Goal: Information Seeking & Learning: Learn about a topic

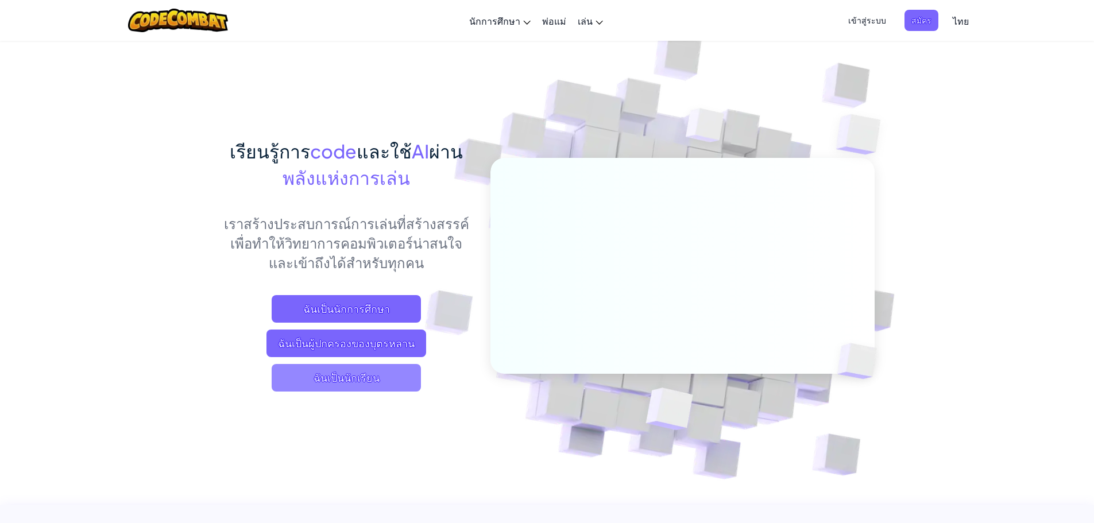
click at [372, 372] on span "ฉันเป็นนักเรียน" at bounding box center [346, 378] width 149 height 28
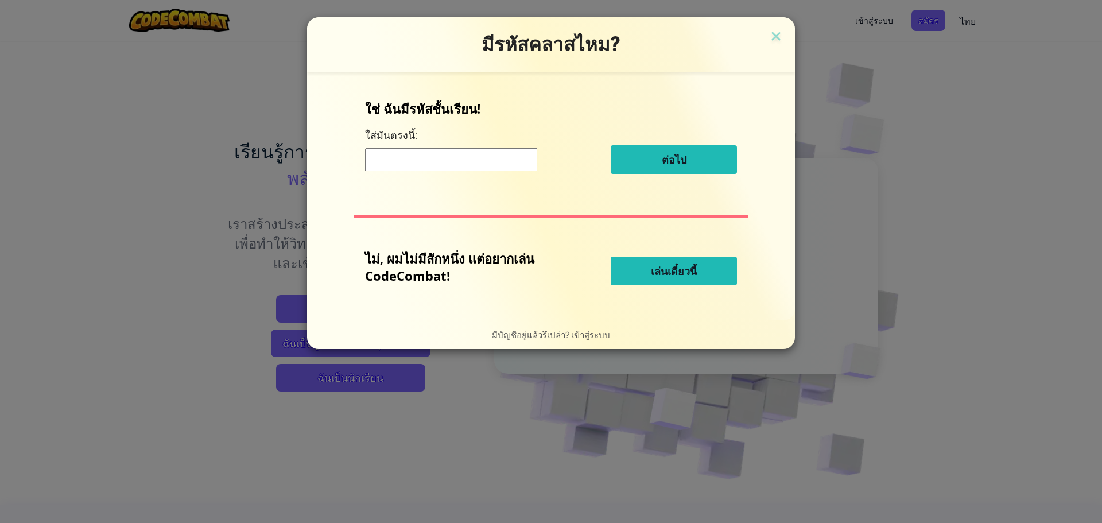
click at [501, 169] on input at bounding box center [451, 159] width 172 height 23
click at [667, 273] on span "เล่นเดี๋ยวนี้" at bounding box center [674, 271] width 46 height 14
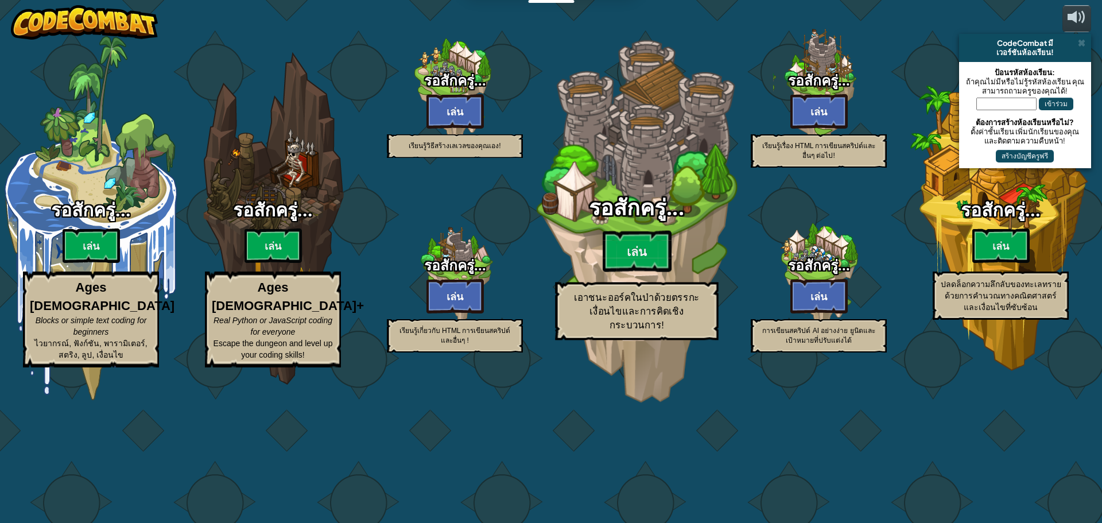
select select "th"
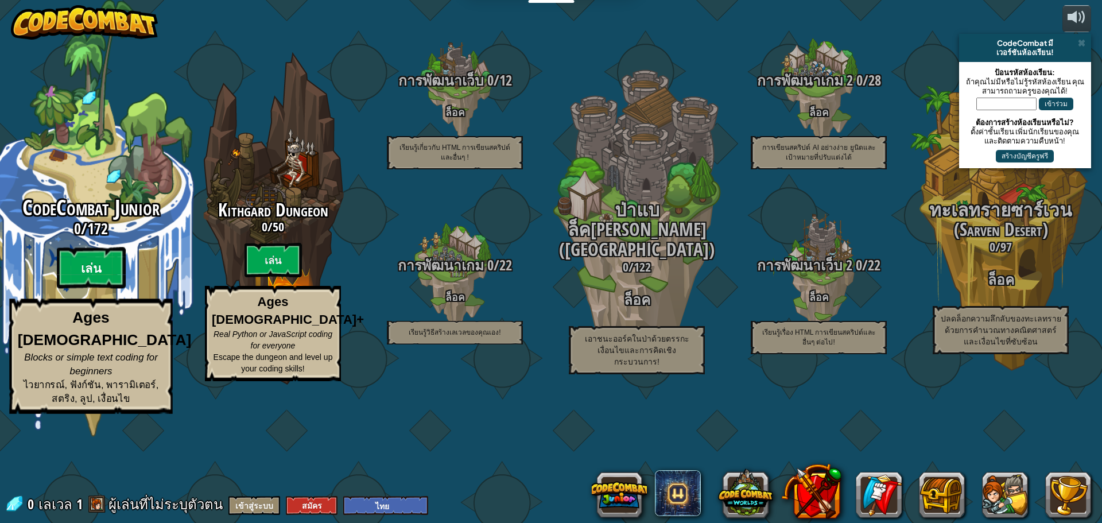
click at [106, 289] on btn "เล่น" at bounding box center [91, 267] width 69 height 41
select select "th"
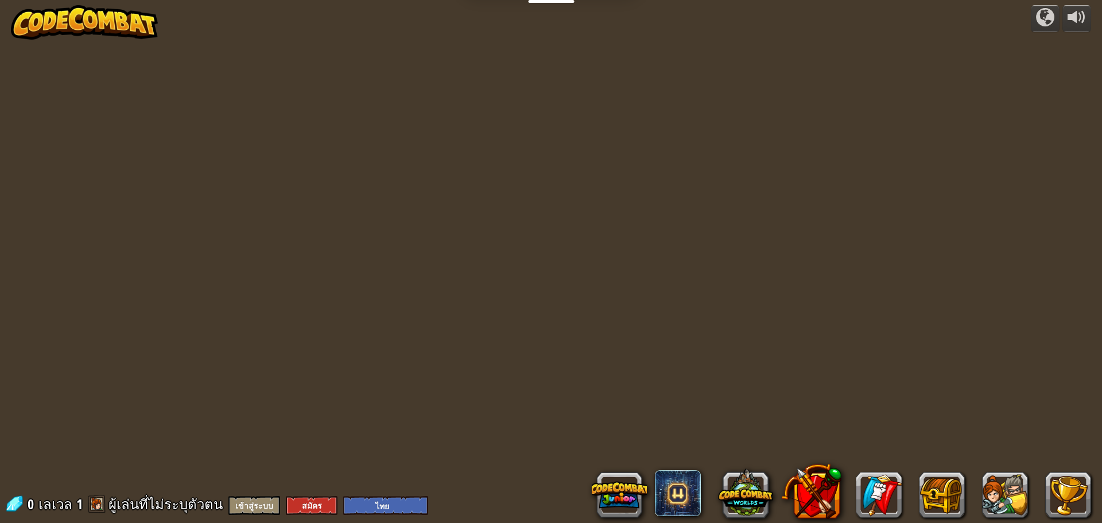
select select "th"
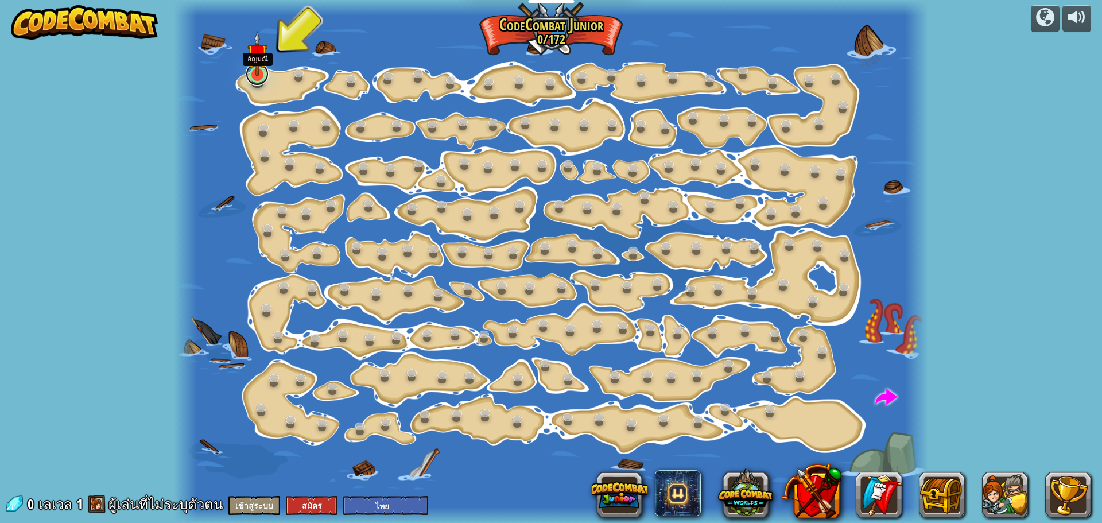
click at [259, 77] on link at bounding box center [257, 74] width 23 height 23
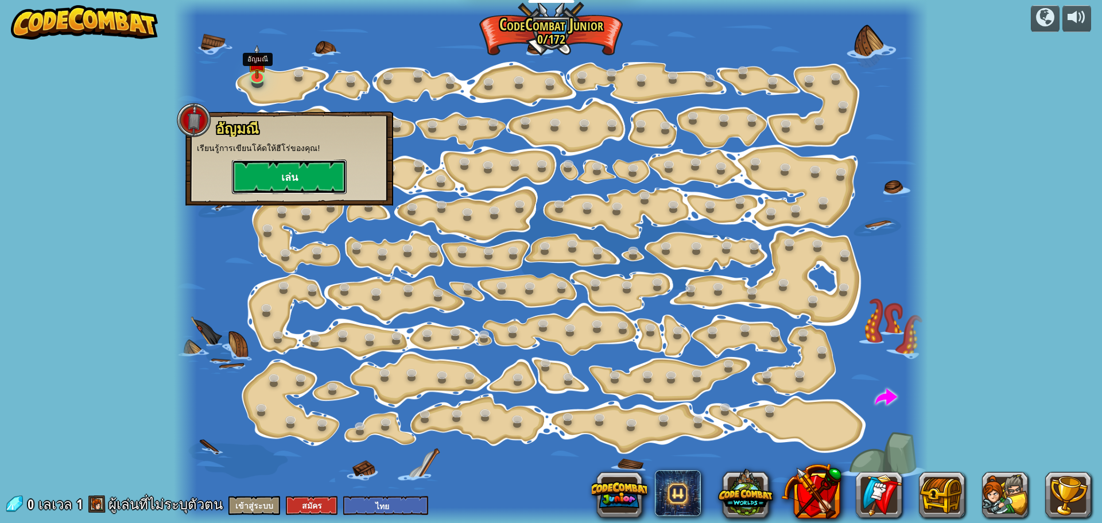
click at [269, 181] on button "เล่น" at bounding box center [289, 177] width 115 height 34
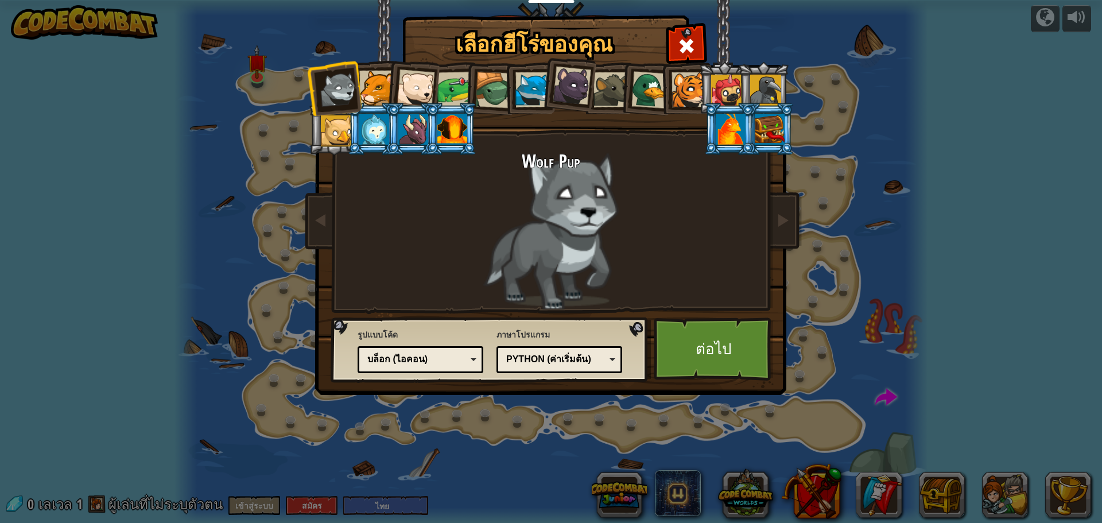
click at [445, 124] on div at bounding box center [453, 129] width 30 height 31
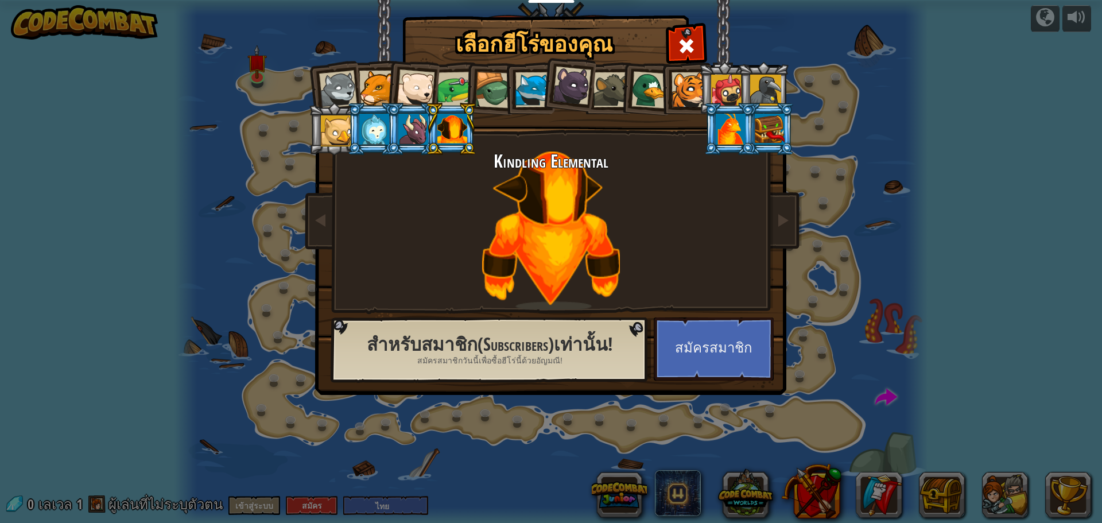
click at [734, 140] on div at bounding box center [731, 129] width 30 height 31
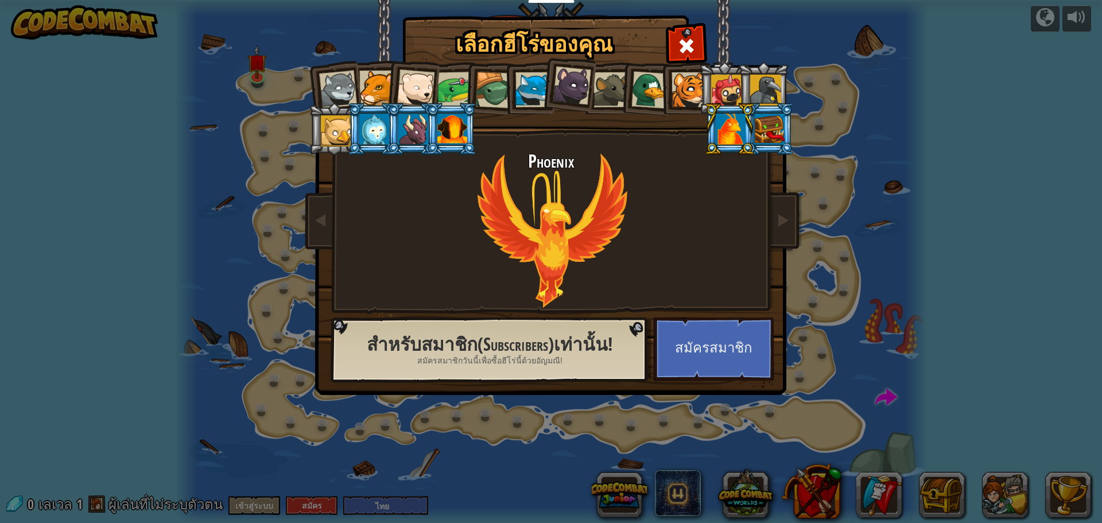
click at [764, 126] on div at bounding box center [770, 129] width 30 height 31
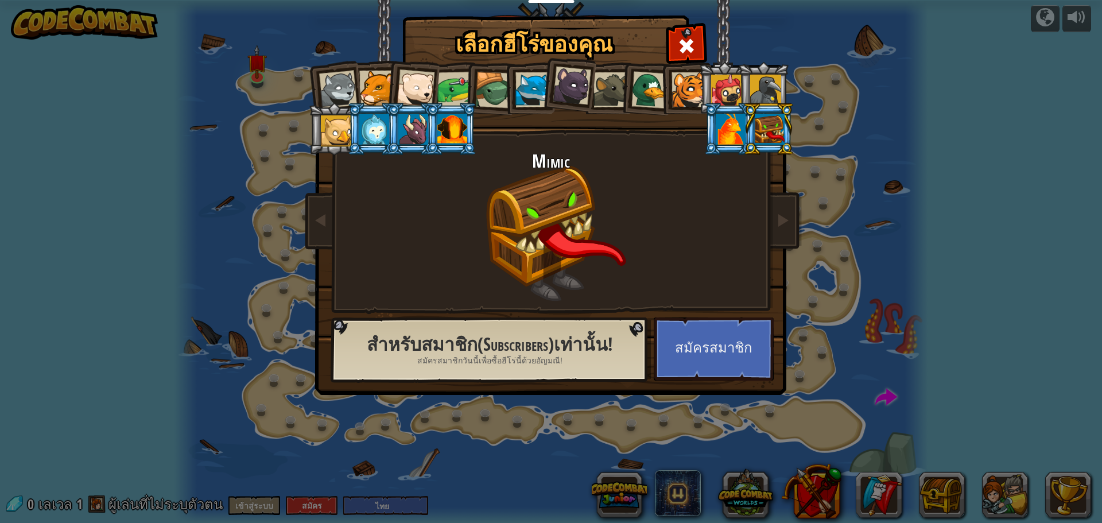
click at [421, 133] on div at bounding box center [414, 129] width 30 height 31
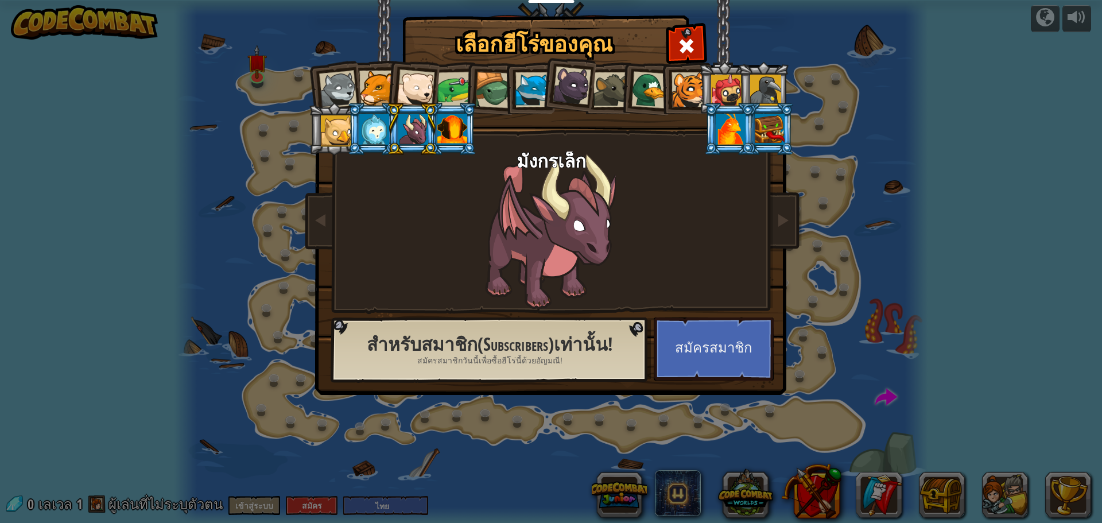
click at [448, 125] on div at bounding box center [453, 129] width 30 height 31
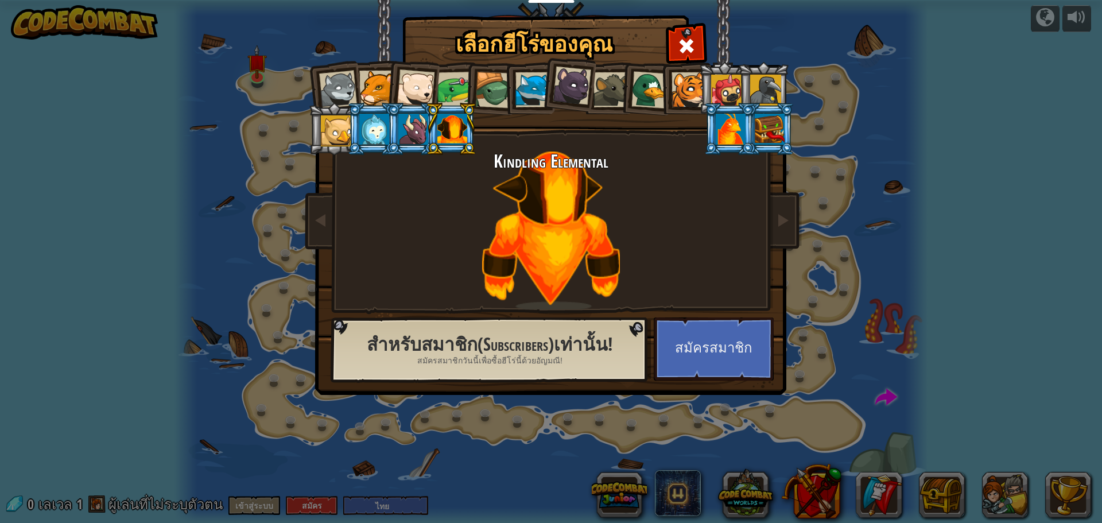
click at [369, 132] on div at bounding box center [374, 129] width 30 height 31
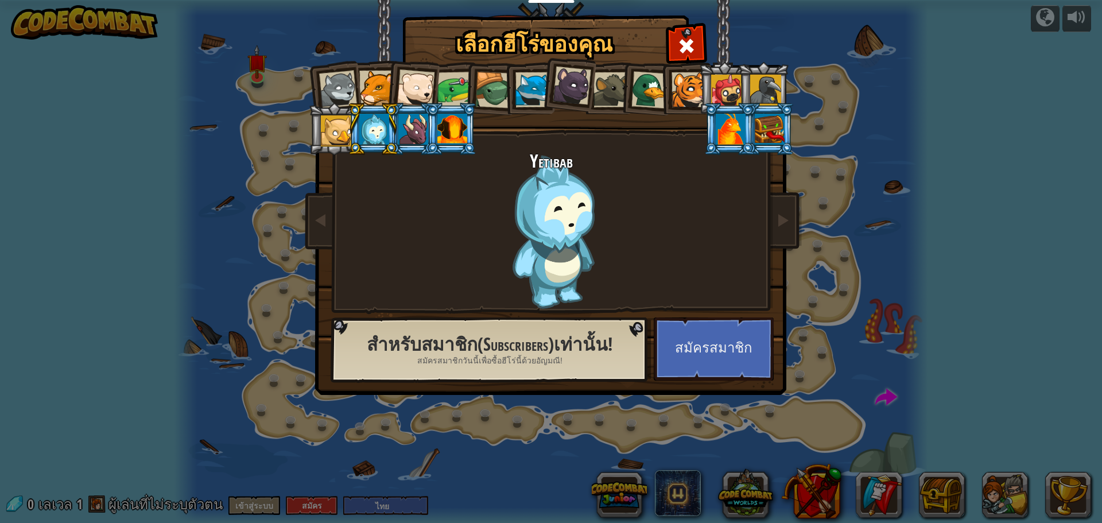
click at [446, 144] on div at bounding box center [453, 129] width 30 height 31
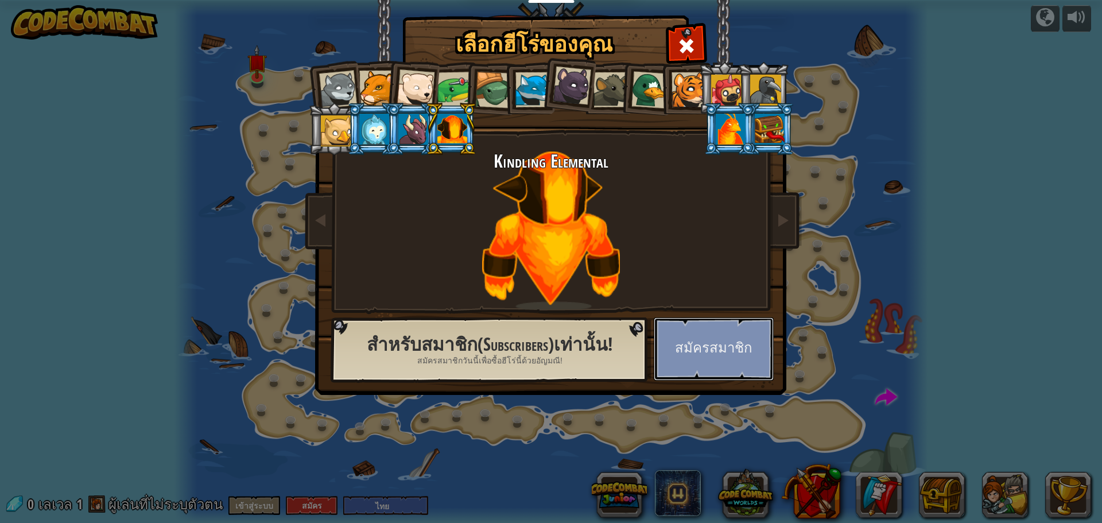
click at [692, 323] on button "สมัครสมาชิก" at bounding box center [714, 349] width 120 height 63
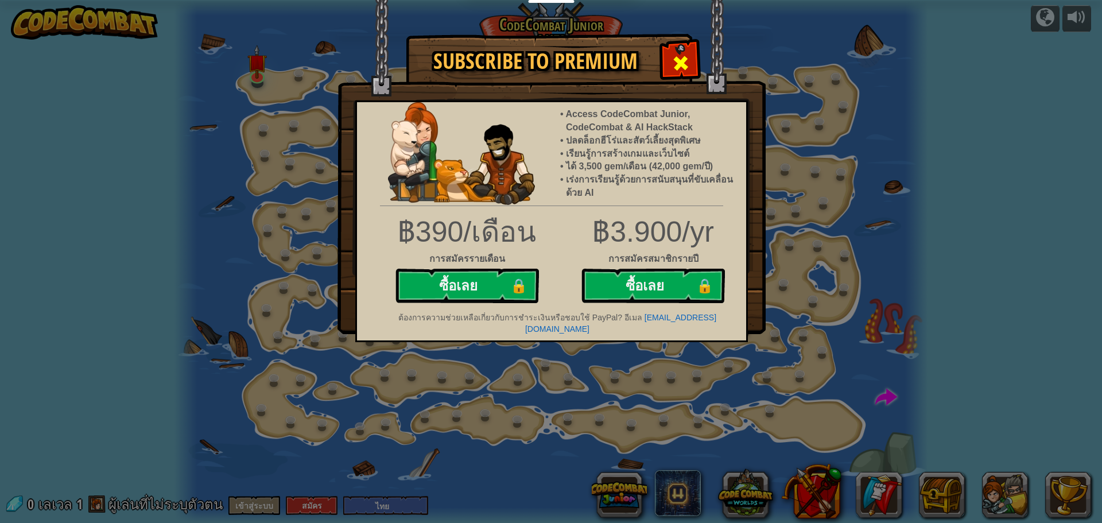
click at [686, 54] on span at bounding box center [681, 63] width 18 height 18
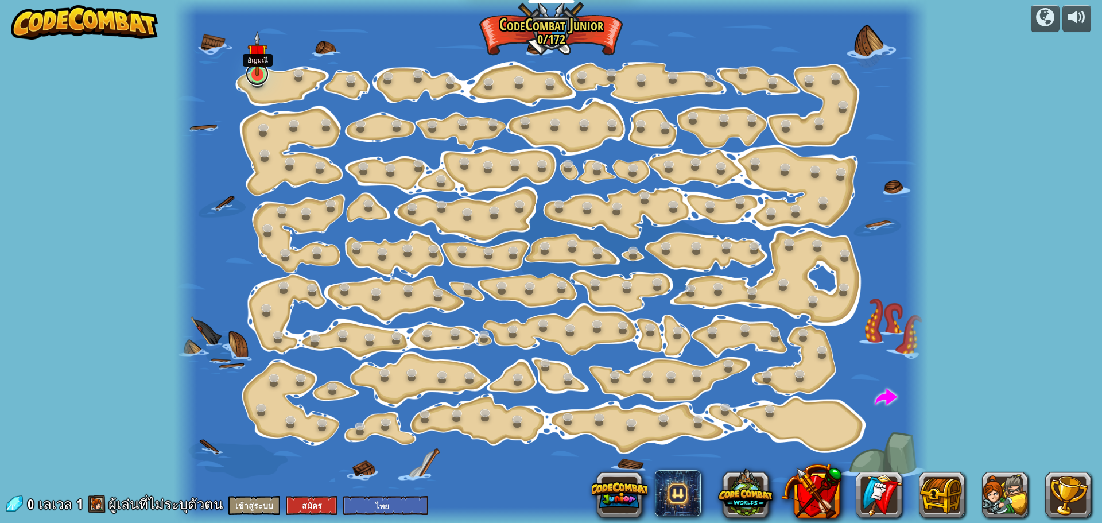
click at [255, 79] on link at bounding box center [257, 74] width 23 height 23
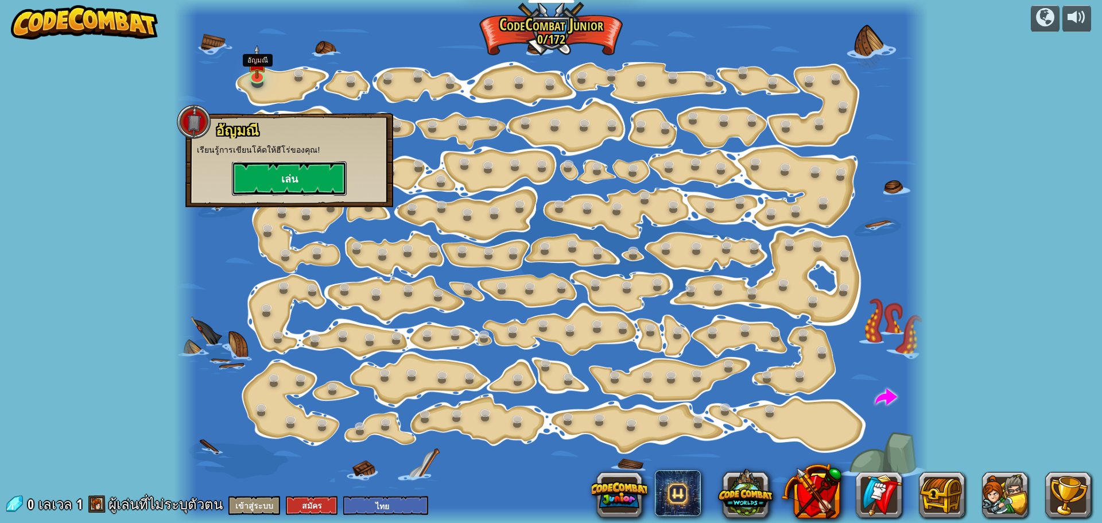
click at [297, 184] on button "เล่น" at bounding box center [289, 178] width 115 height 34
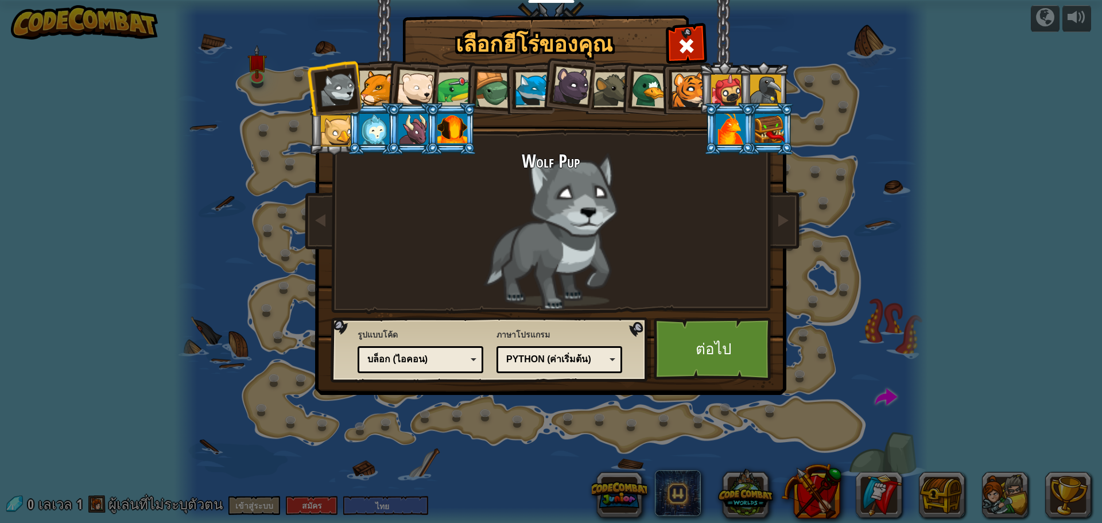
click at [739, 127] on div at bounding box center [731, 129] width 30 height 31
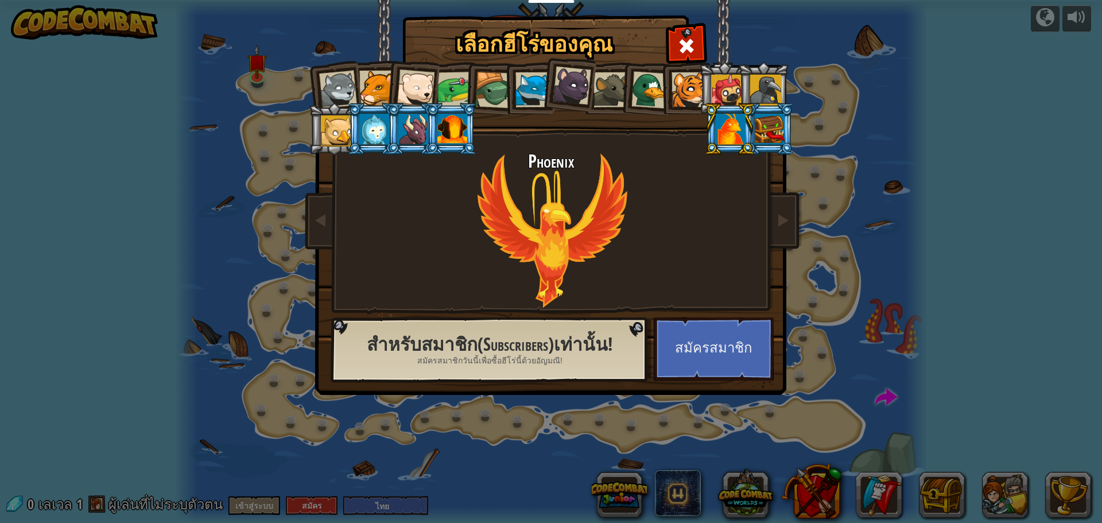
click at [728, 93] on div at bounding box center [726, 90] width 31 height 31
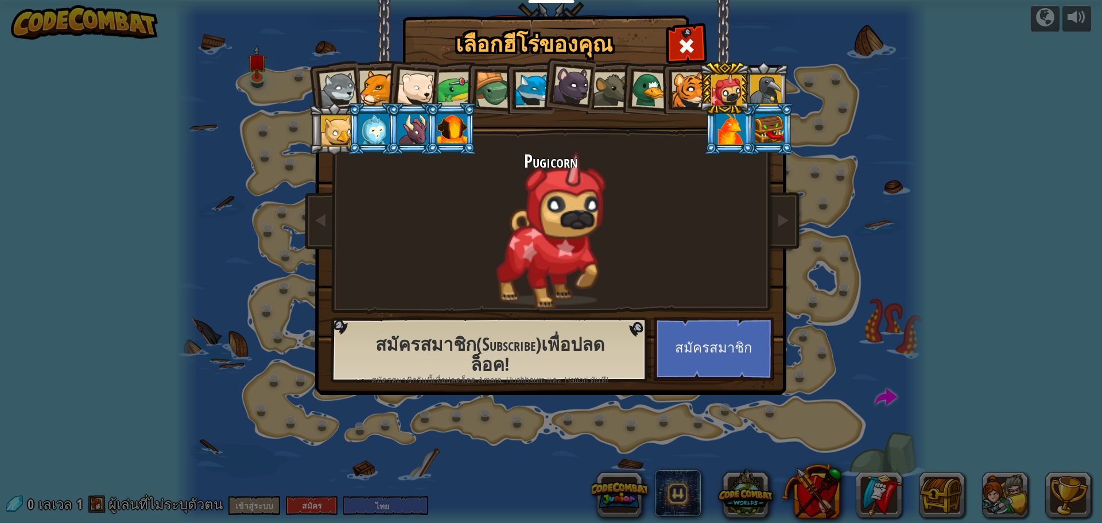
click at [759, 95] on div at bounding box center [765, 90] width 31 height 31
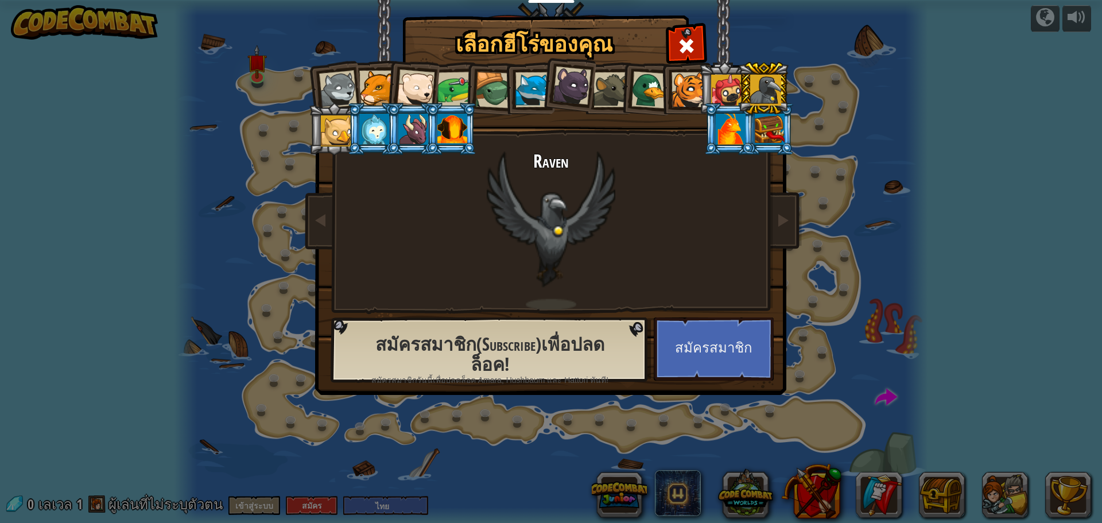
click at [739, 132] on div at bounding box center [731, 129] width 30 height 31
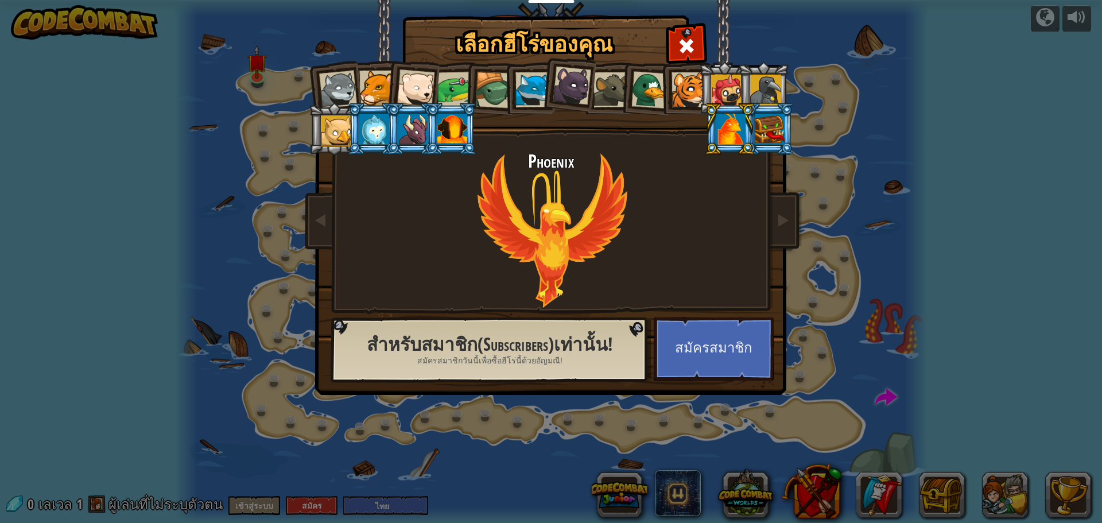
click at [786, 129] on li at bounding box center [769, 129] width 52 height 52
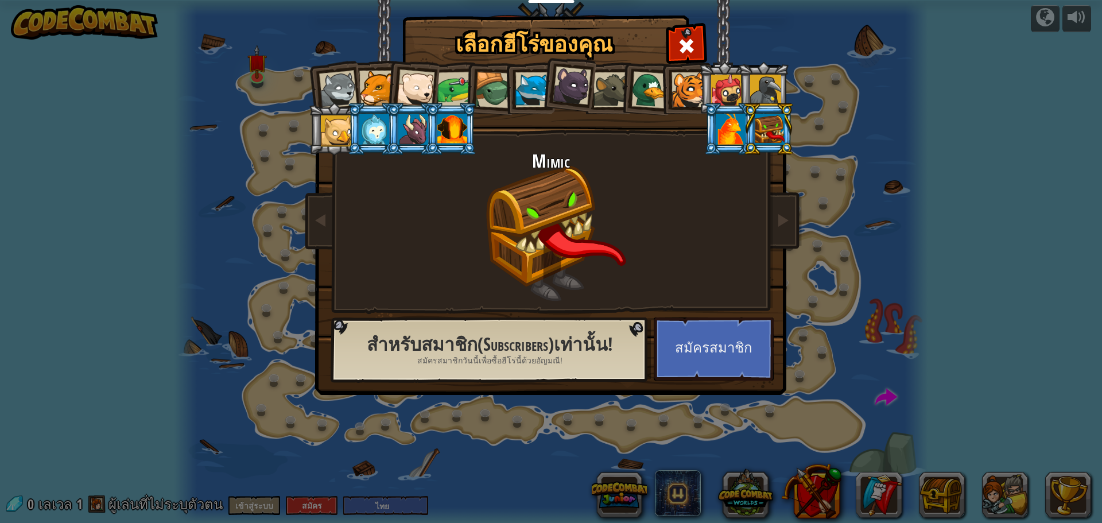
click at [637, 88] on div at bounding box center [650, 89] width 37 height 37
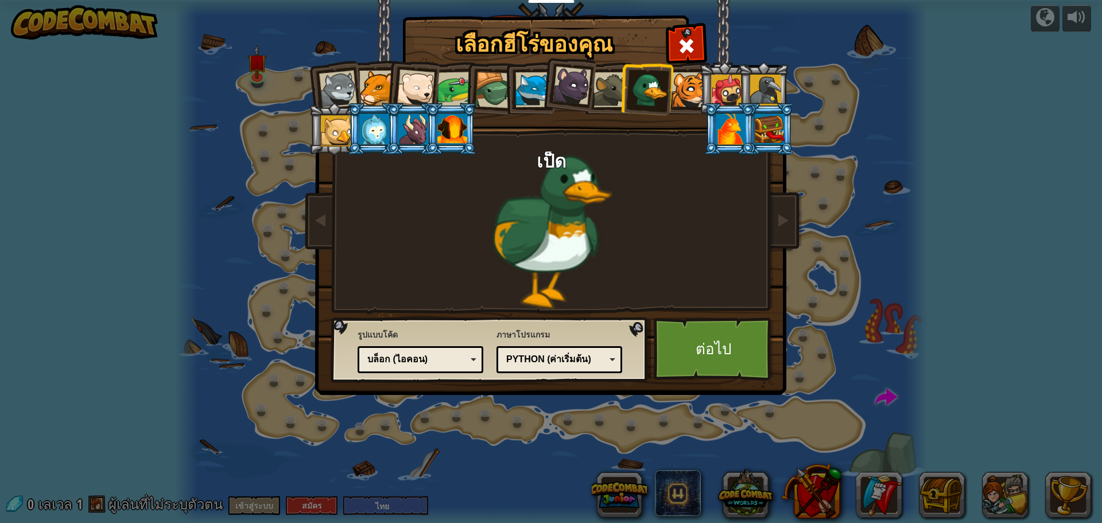
click at [675, 86] on div at bounding box center [689, 89] width 35 height 35
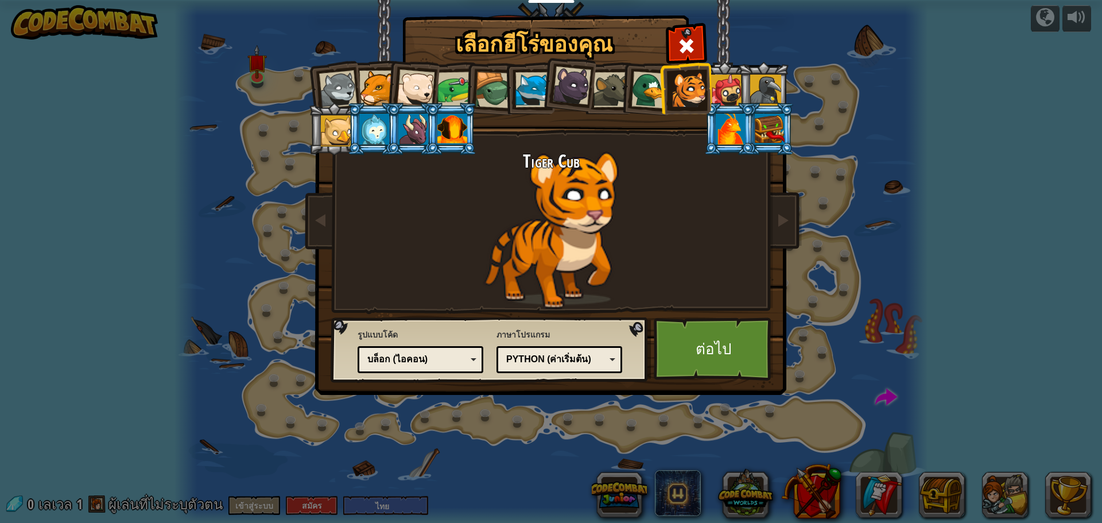
click at [543, 87] on li at bounding box center [568, 83] width 57 height 57
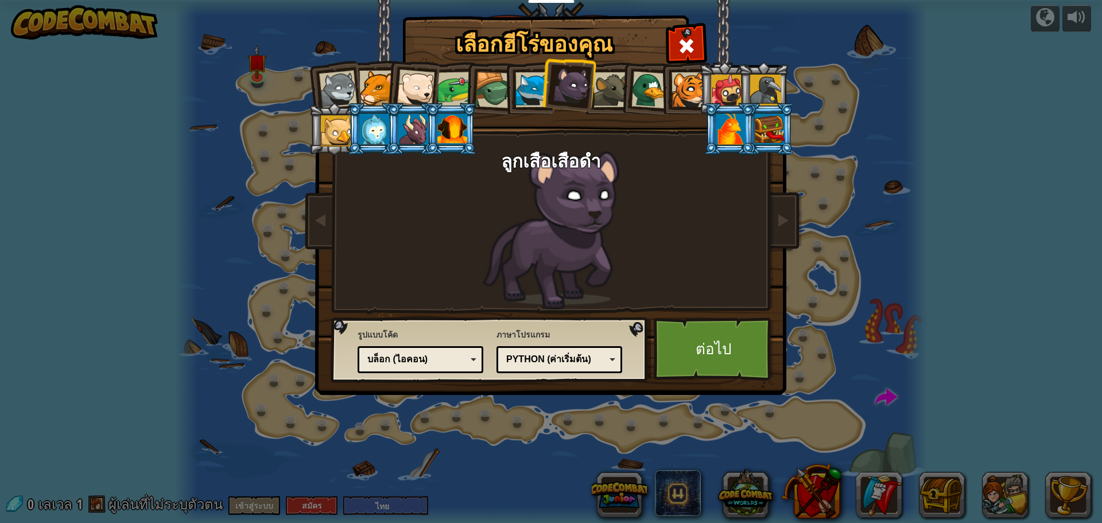
click at [481, 87] on div at bounding box center [493, 90] width 37 height 37
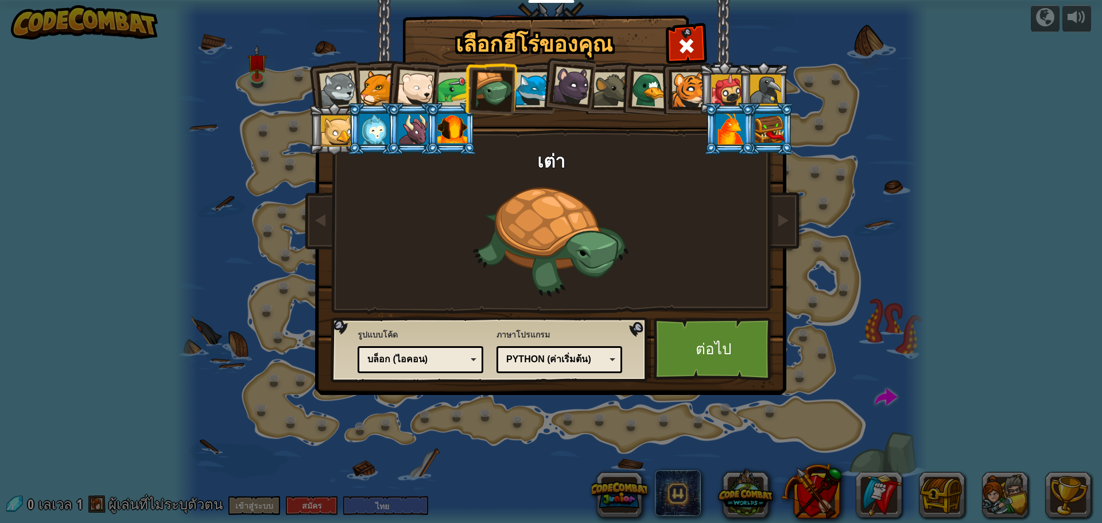
click at [442, 87] on div at bounding box center [456, 90] width 36 height 36
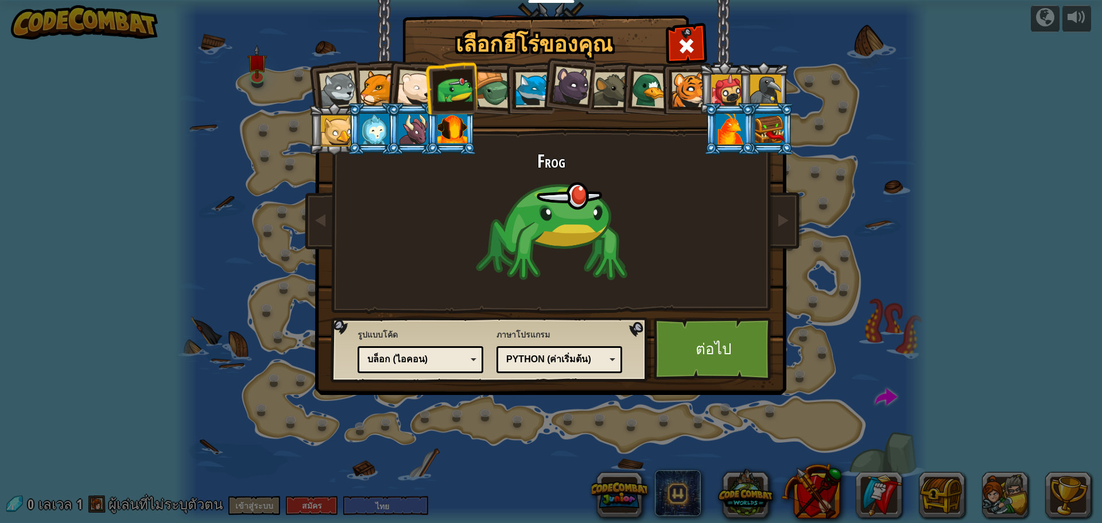
drag, startPoint x: 388, startPoint y: 96, endPoint x: 394, endPoint y: 95, distance: 7.1
click at [386, 96] on li at bounding box center [412, 86] width 56 height 56
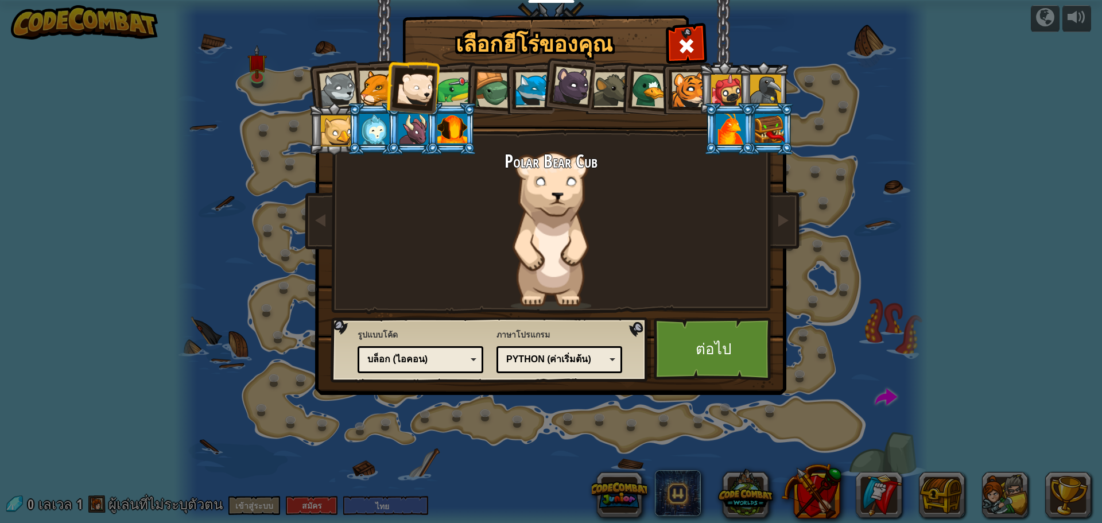
click at [377, 94] on div at bounding box center [376, 88] width 35 height 35
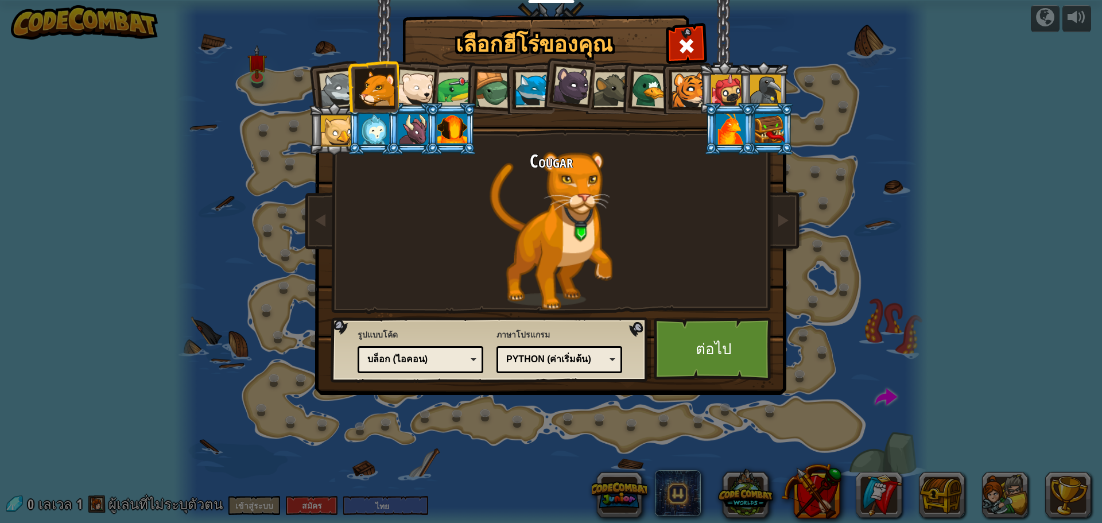
click at [401, 87] on div at bounding box center [416, 88] width 38 height 38
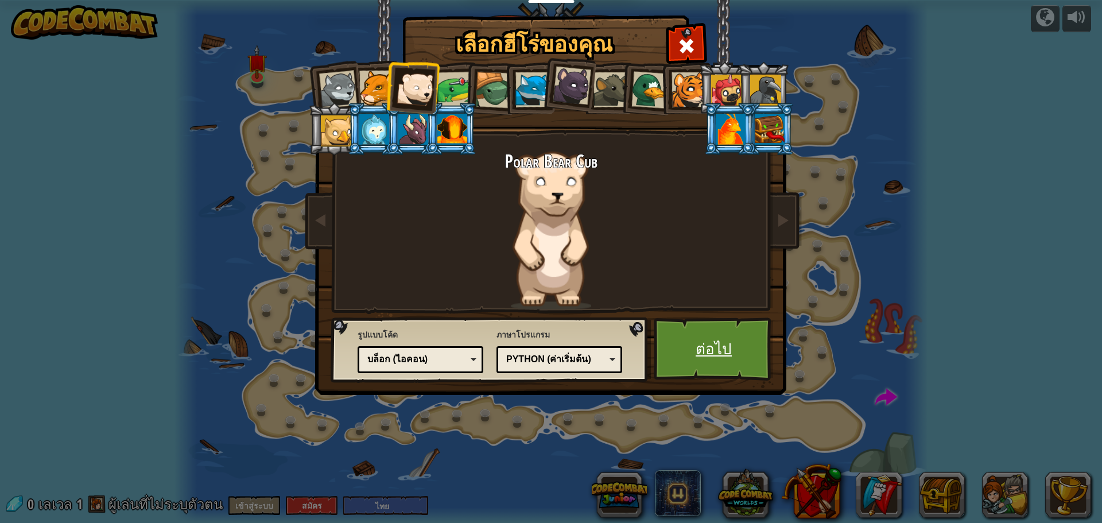
click at [716, 356] on link "ต่อไป" at bounding box center [714, 349] width 120 height 63
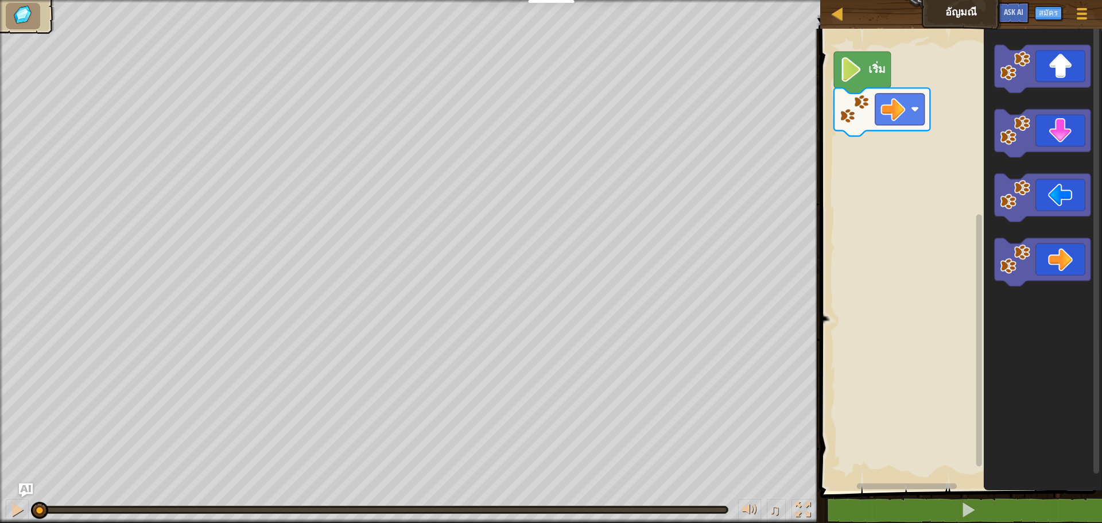
click at [862, 64] on image "พื้นที่ทำงาน Blockly" at bounding box center [852, 69] width 24 height 25
click at [897, 73] on rect "พื้นที่ทำงาน Blockly" at bounding box center [959, 257] width 285 height 468
click at [856, 73] on image "พื้นที่ทำงาน Blockly" at bounding box center [852, 69] width 24 height 25
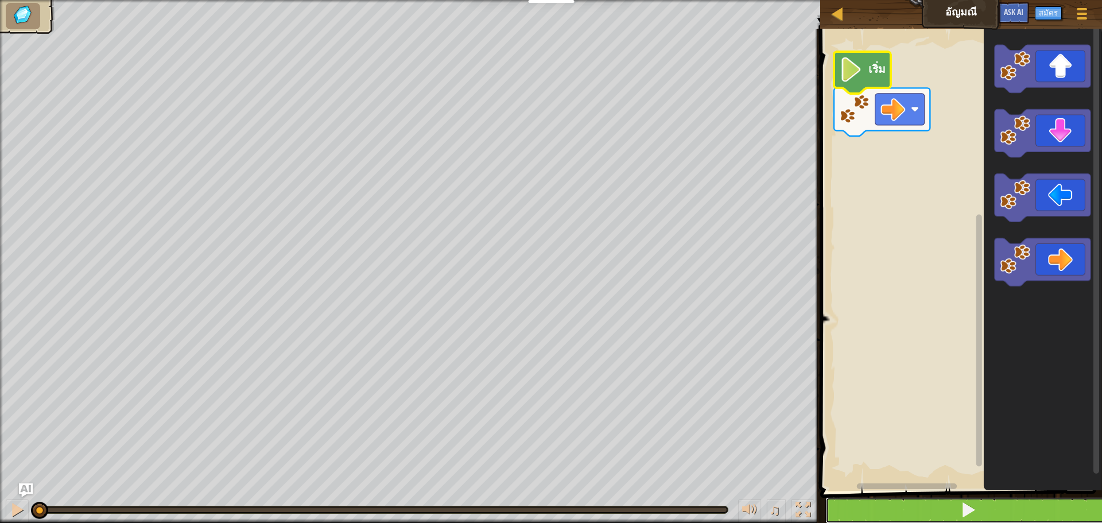
click at [910, 503] on button at bounding box center [968, 510] width 285 height 26
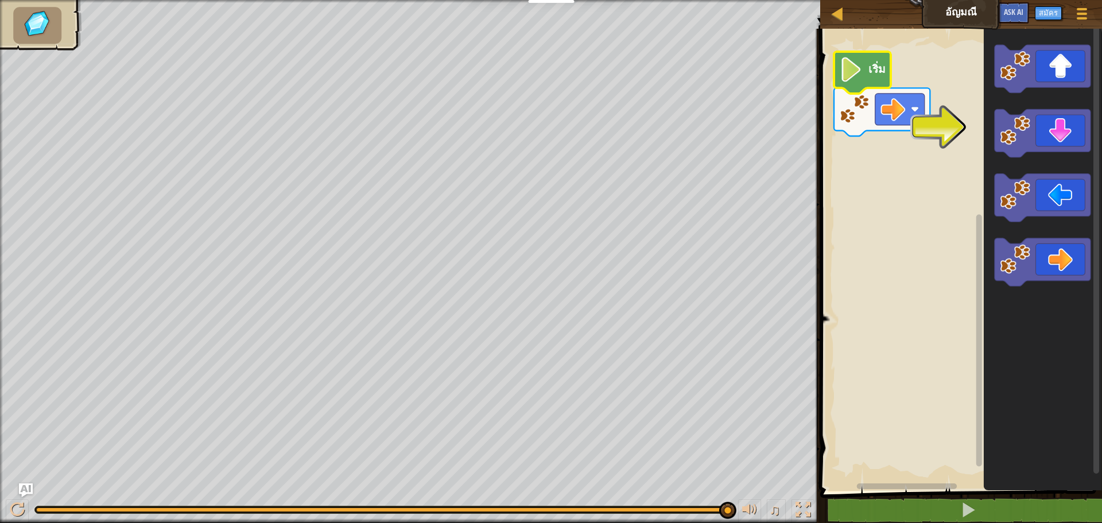
click at [845, 194] on rect "พื้นที่ทำงาน Blockly" at bounding box center [959, 257] width 285 height 468
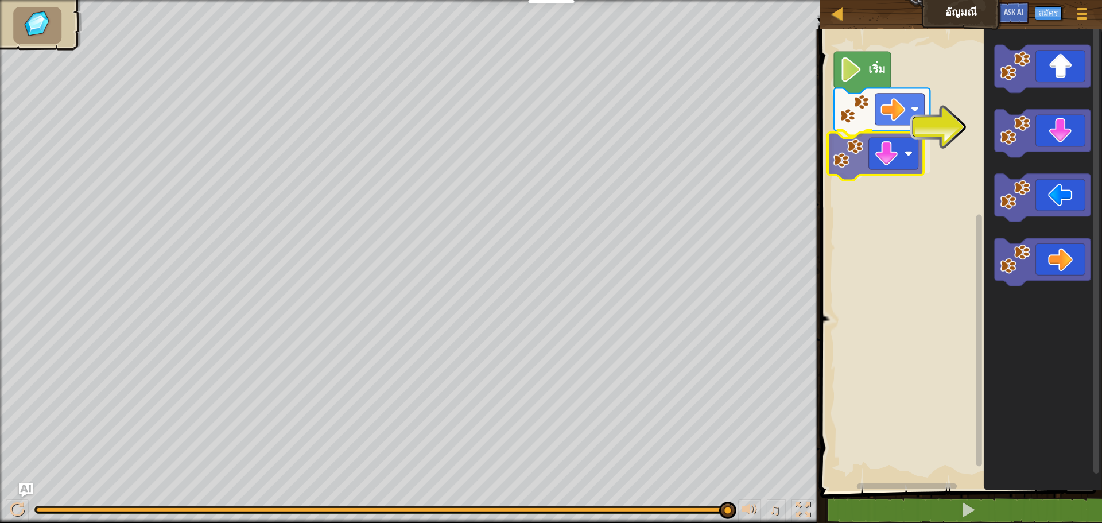
click at [849, 171] on div "เริ่ม" at bounding box center [959, 257] width 285 height 468
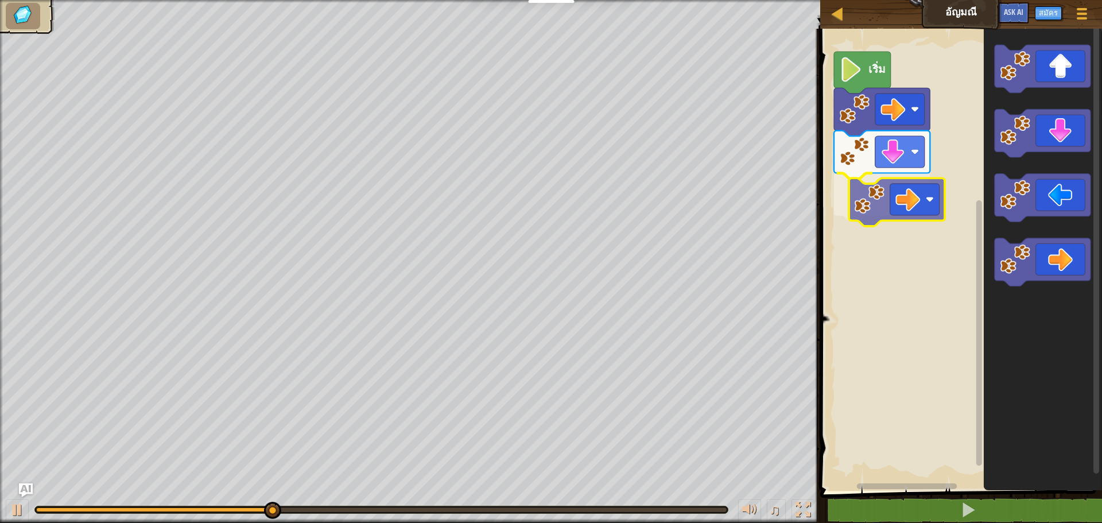
click at [864, 205] on div "เริ่ม" at bounding box center [959, 257] width 285 height 468
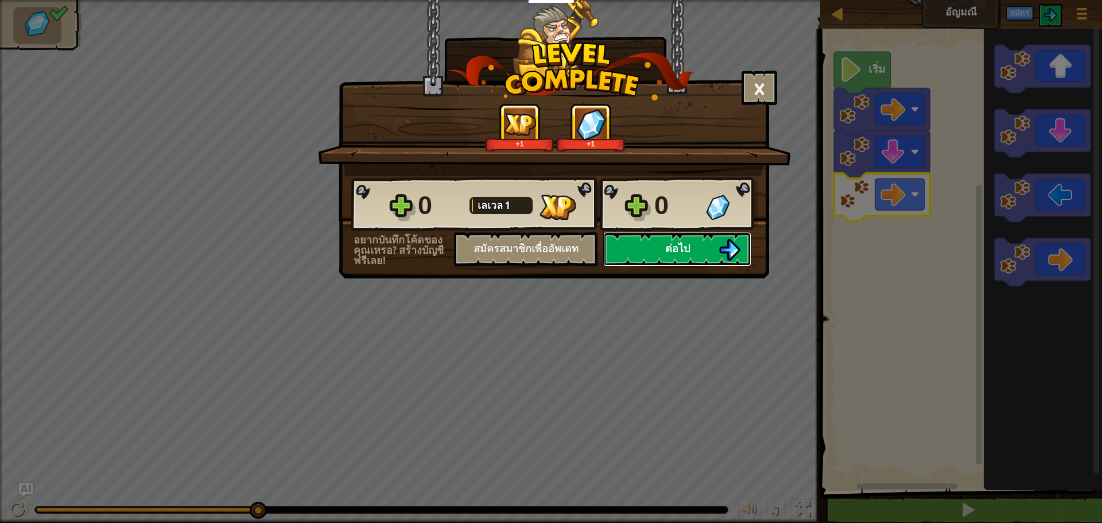
click at [717, 237] on button "ต่อไป" at bounding box center [677, 249] width 148 height 34
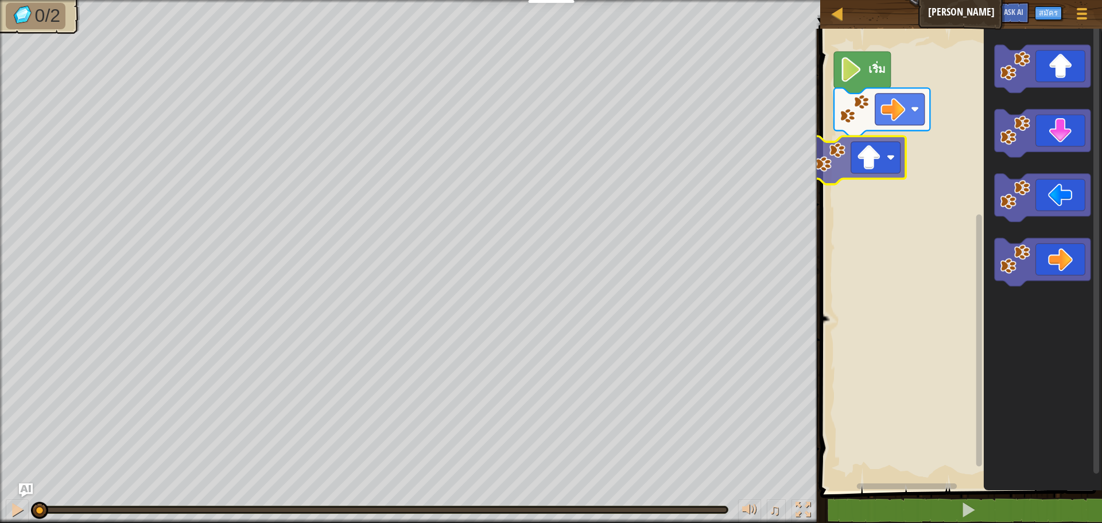
click at [845, 148] on div "เริ่ม" at bounding box center [959, 257] width 285 height 468
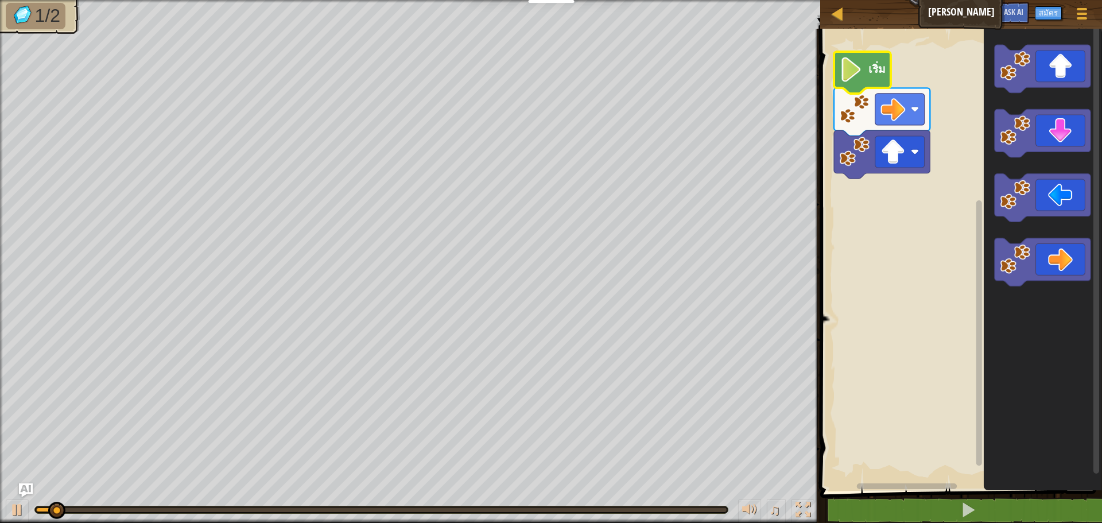
click at [850, 92] on icon "พื้นที่ทำงาน Blockly" at bounding box center [862, 73] width 57 height 42
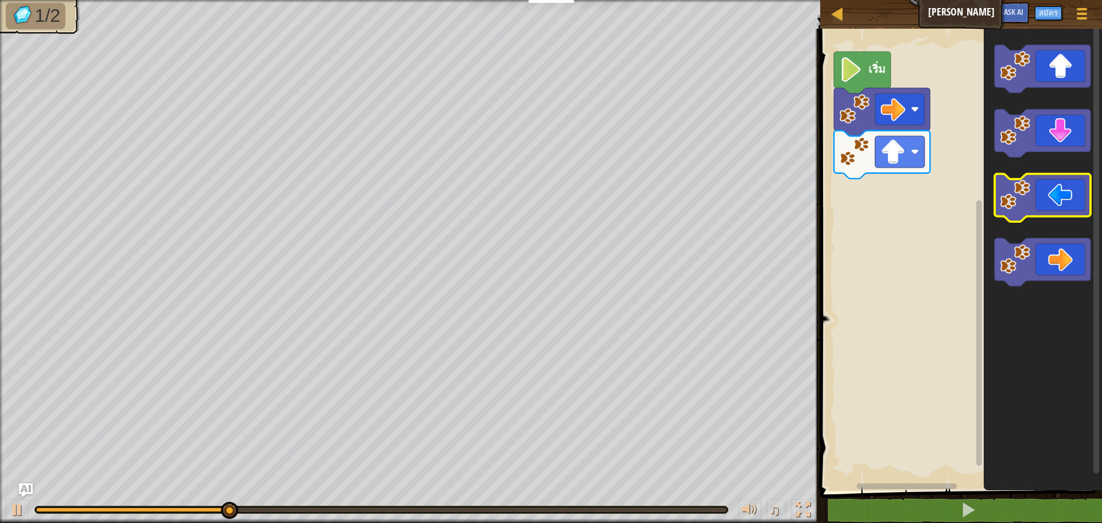
click at [1056, 207] on icon "พื้นที่ทำงาน Blockly" at bounding box center [1043, 198] width 96 height 48
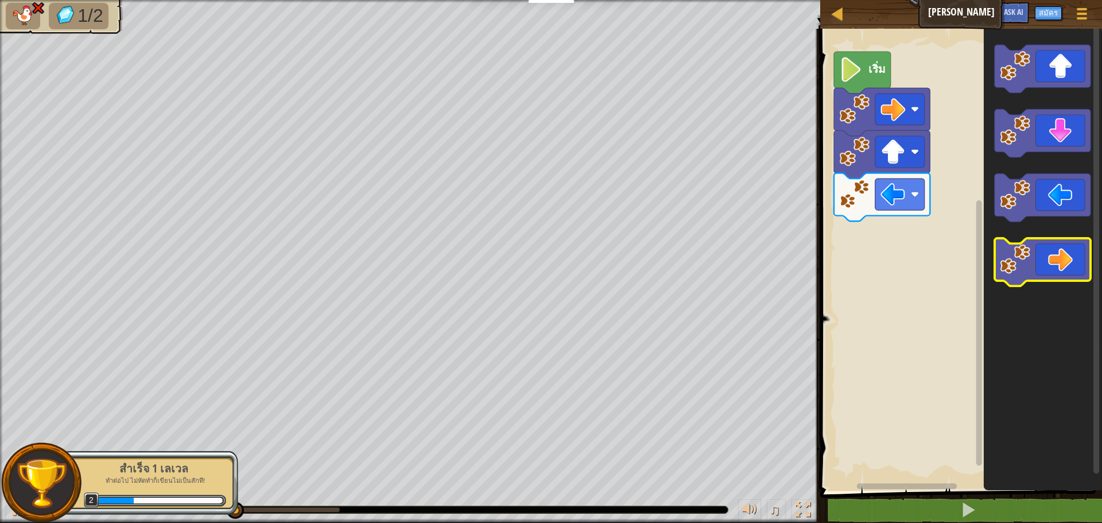
click at [1050, 272] on icon "พื้นที่ทำงาน Blockly" at bounding box center [1043, 262] width 96 height 48
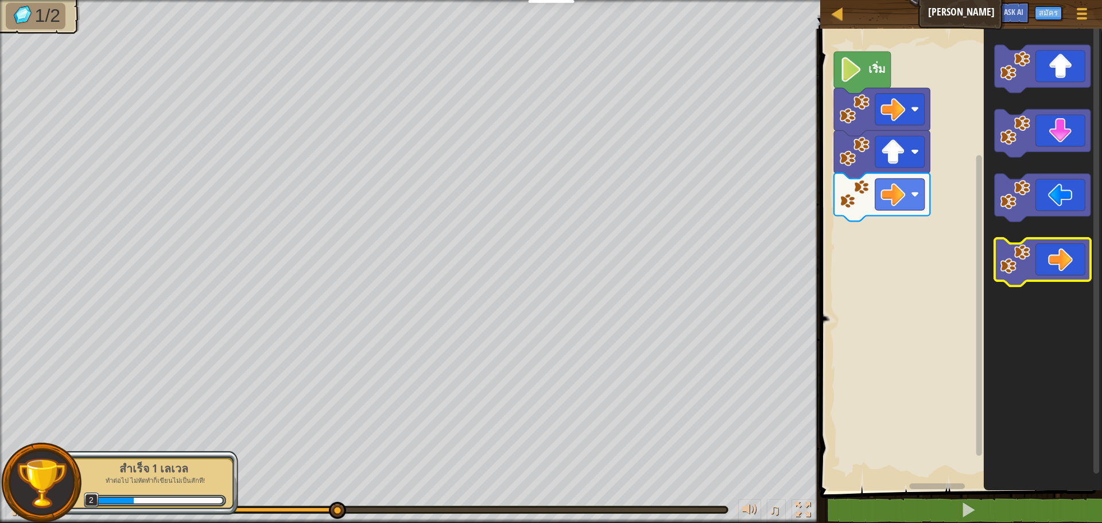
click at [941, 274] on div "เริ่ม" at bounding box center [959, 257] width 285 height 468
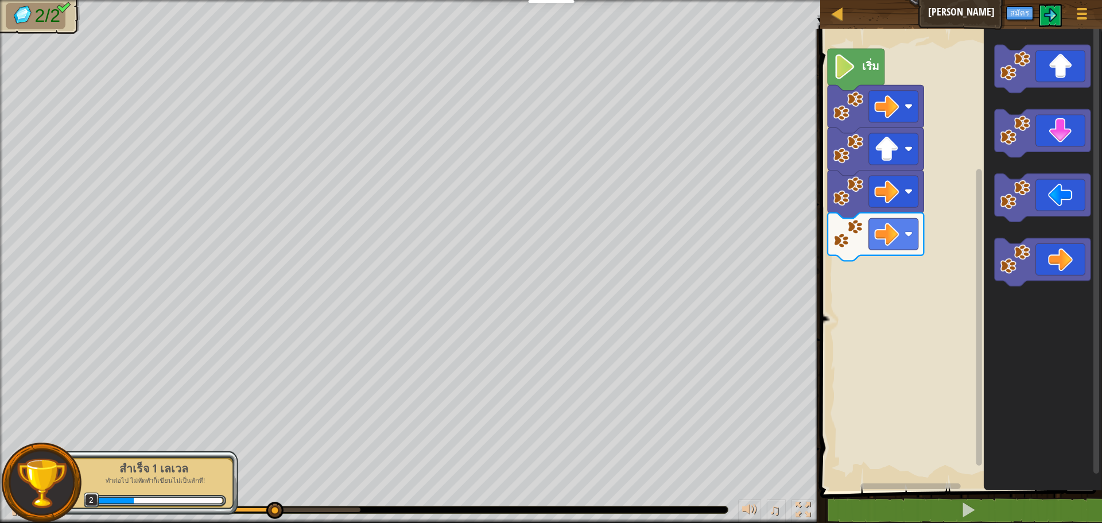
click at [918, 262] on rect "พื้นที่ทำงาน Blockly" at bounding box center [959, 257] width 285 height 468
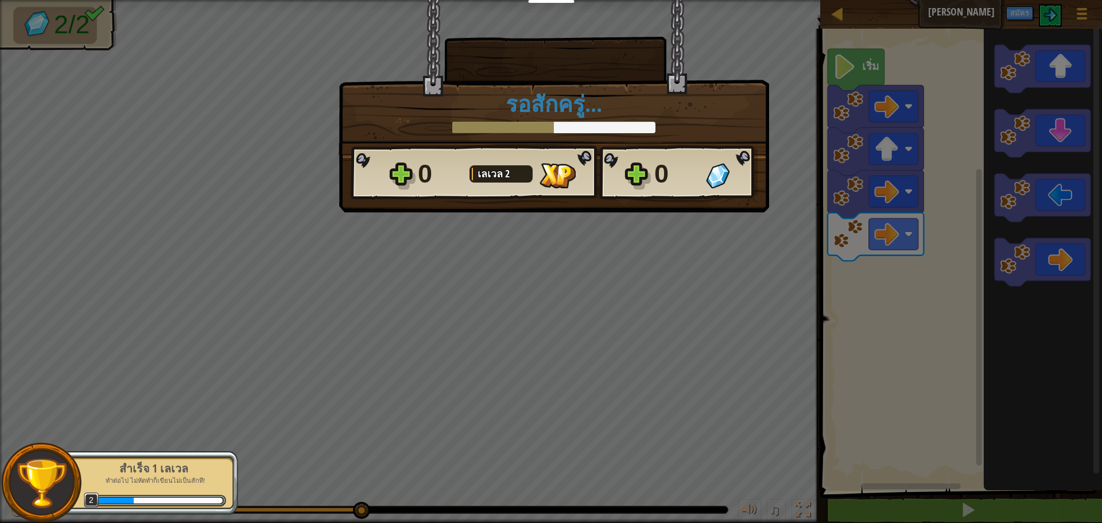
drag, startPoint x: 674, startPoint y: 258, endPoint x: 634, endPoint y: 264, distance: 40.0
click at [636, 264] on div "× ด่านนี้สนุกแค่ไหน? รอสักครู่... Reticulating Splines... รอสักครู่... 0 [PERSO…" at bounding box center [551, 261] width 1102 height 523
drag, startPoint x: 515, startPoint y: 193, endPoint x: 516, endPoint y: 207, distance: 14.4
click at [516, 195] on div "0 [PERSON_NAME] 2 0" at bounding box center [554, 172] width 407 height 55
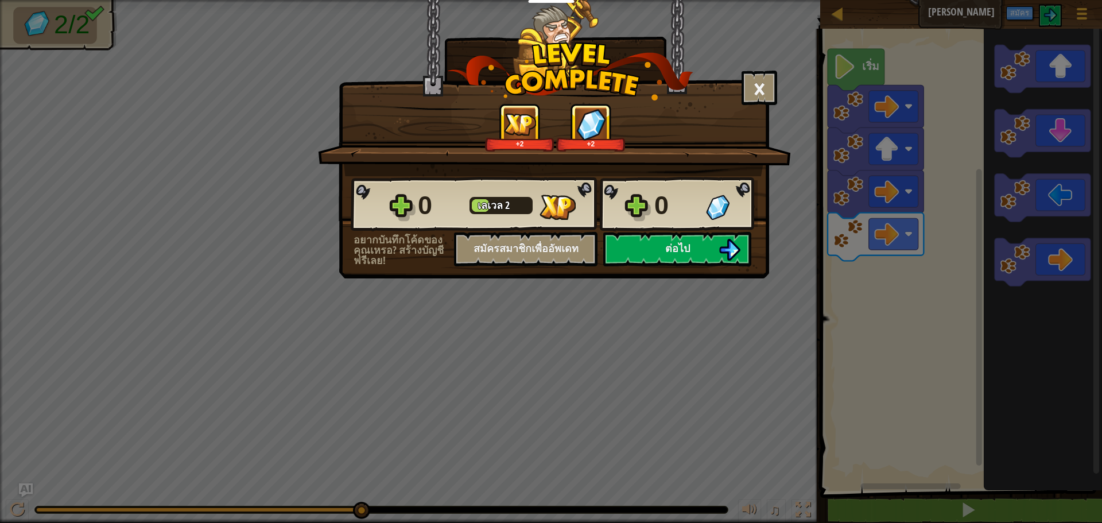
drag, startPoint x: 750, startPoint y: 227, endPoint x: 665, endPoint y: 227, distance: 85.6
click at [751, 227] on div "0 [PERSON_NAME] 2 0" at bounding box center [554, 204] width 407 height 55
click at [664, 258] on button "ต่อไป" at bounding box center [677, 249] width 148 height 34
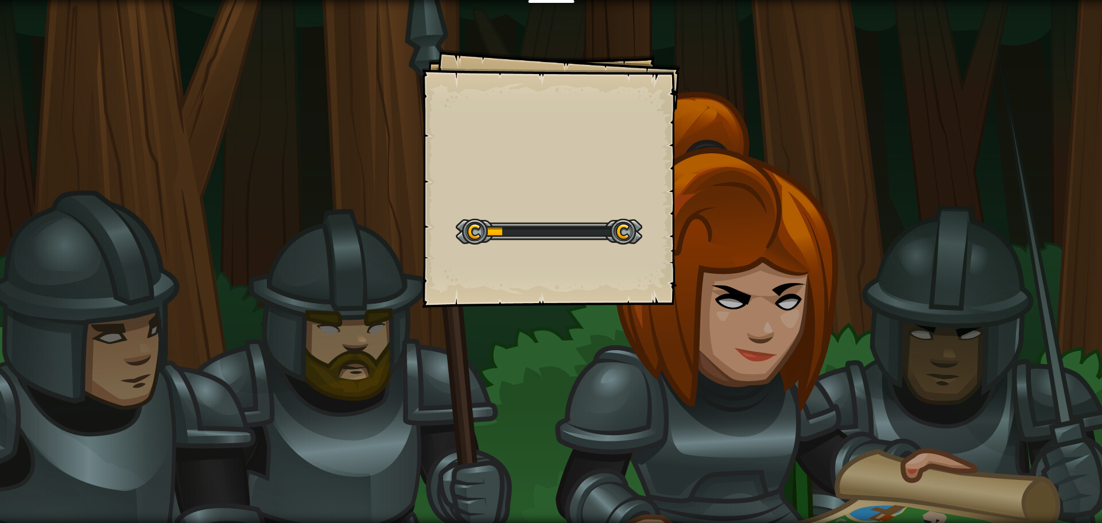
click at [697, 243] on div "Goals Start Level เกิดข้อผิดพลาดในการโหลดจากเซิร์ฟเวอร์ [PERSON_NAME]รีเฟรชหน้า…" at bounding box center [551, 261] width 1102 height 523
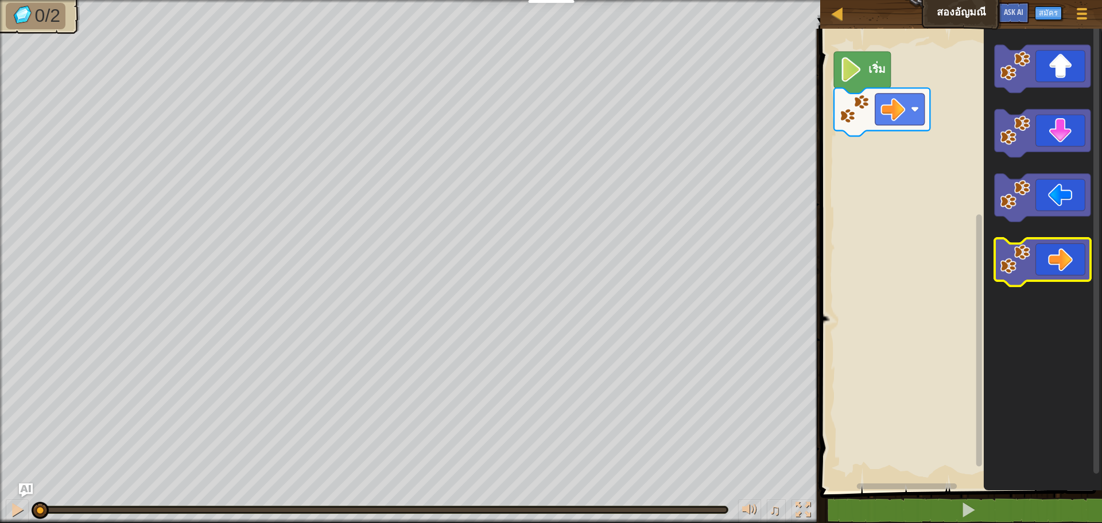
click at [1056, 258] on icon "พื้นที่ทำงาน Blockly" at bounding box center [1043, 262] width 96 height 48
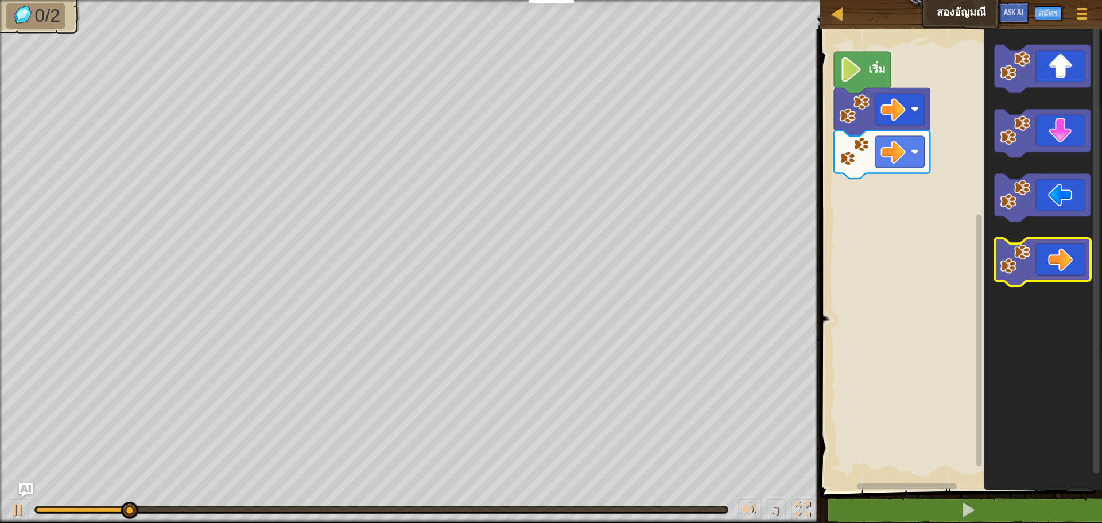
click at [1058, 258] on icon "พื้นที่ทำงาน Blockly" at bounding box center [1043, 262] width 96 height 48
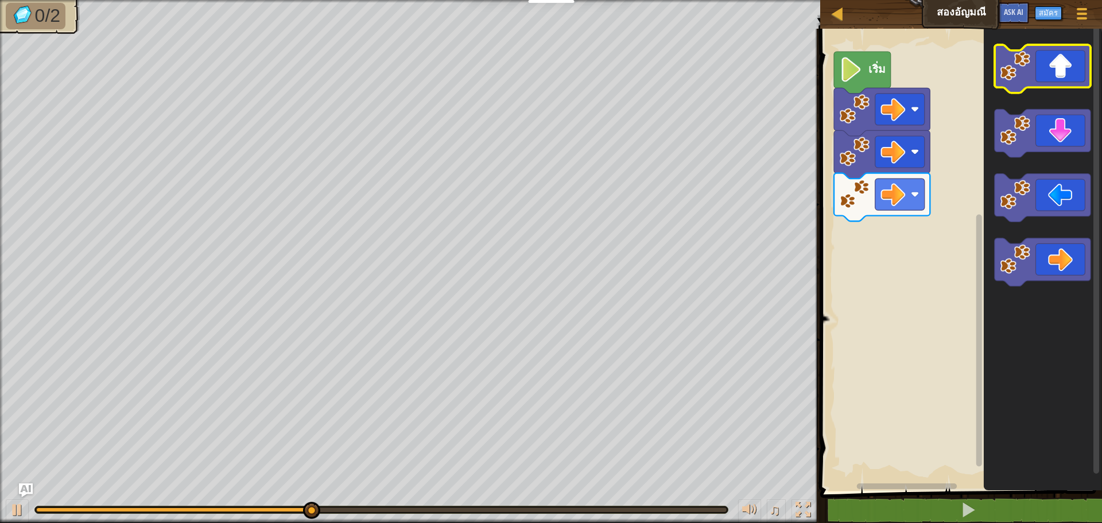
click at [1047, 84] on icon "พื้นที่ทำงาน Blockly" at bounding box center [1043, 69] width 96 height 48
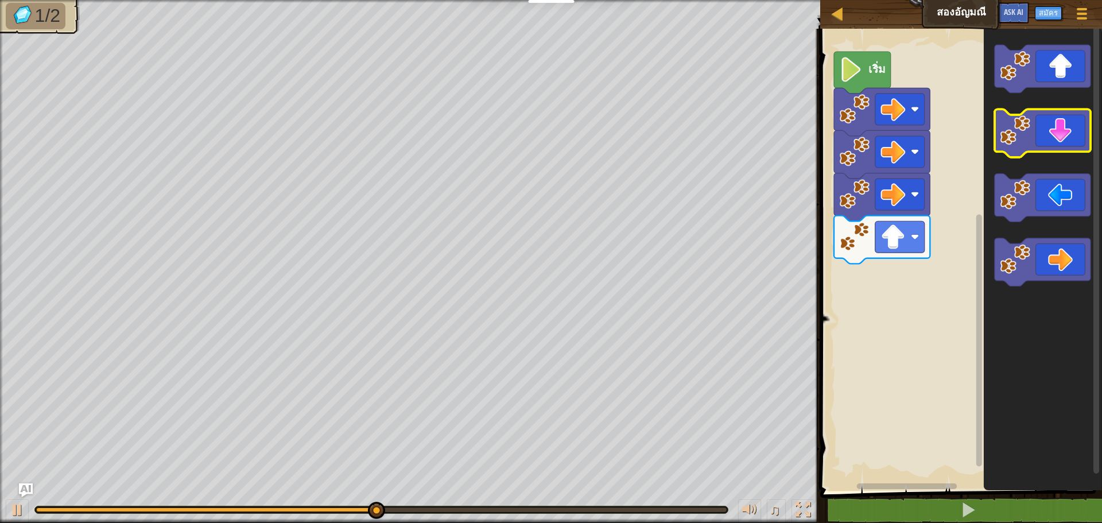
click at [1065, 128] on icon "พื้นที่ทำงาน Blockly" at bounding box center [1043, 134] width 96 height 48
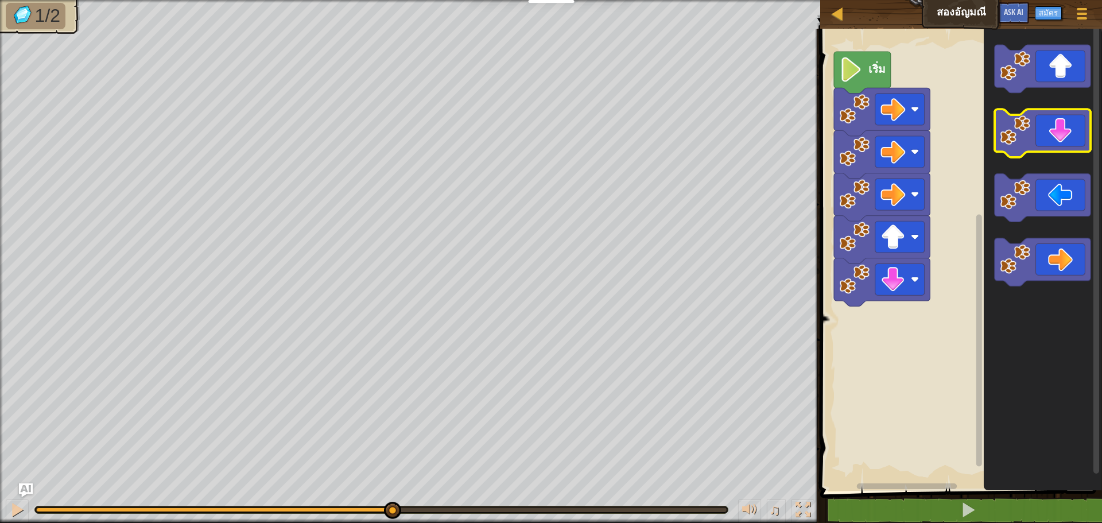
click at [1065, 128] on icon "พื้นที่ทำงาน Blockly" at bounding box center [1043, 134] width 96 height 48
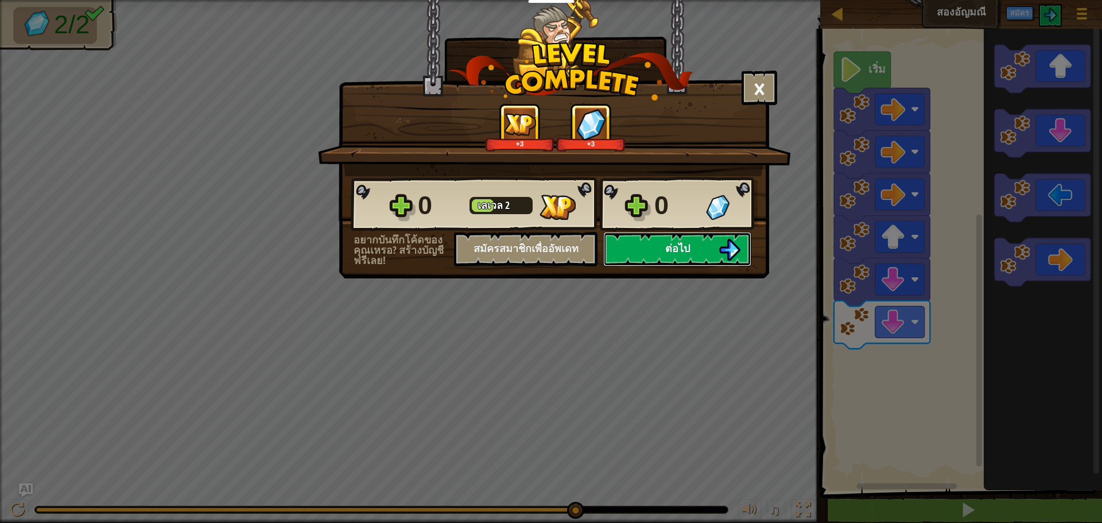
click at [634, 254] on button "ต่อไป" at bounding box center [677, 249] width 148 height 34
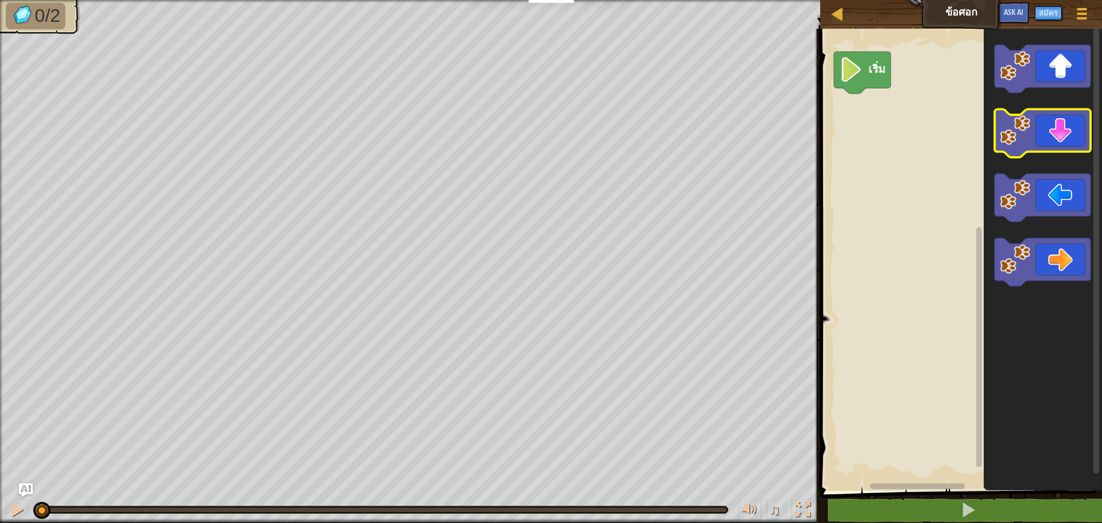
click at [1050, 142] on icon "พื้นที่ทำงาน Blockly" at bounding box center [1043, 134] width 96 height 48
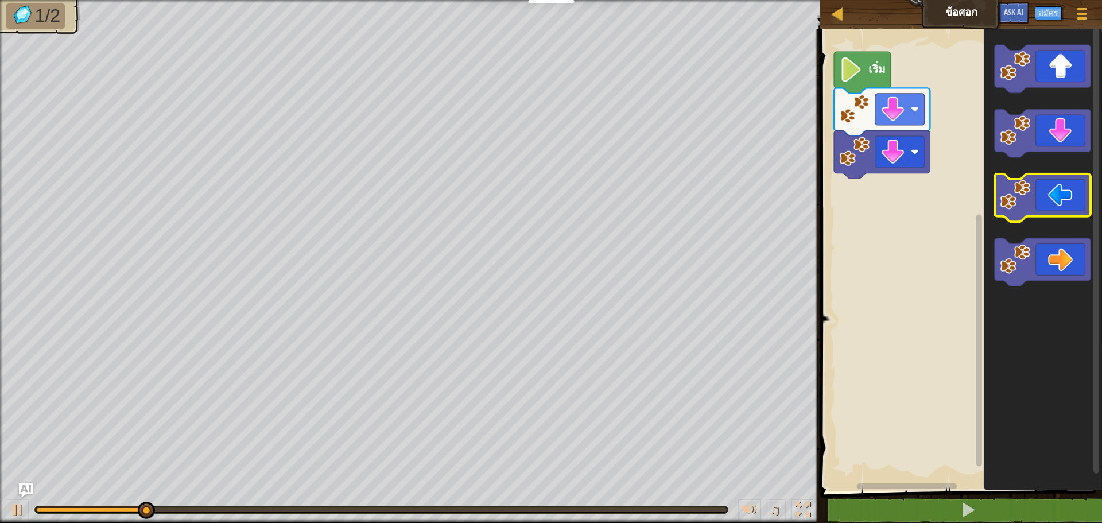
click at [1017, 212] on icon "พื้นที่ทำงาน Blockly" at bounding box center [1043, 198] width 96 height 48
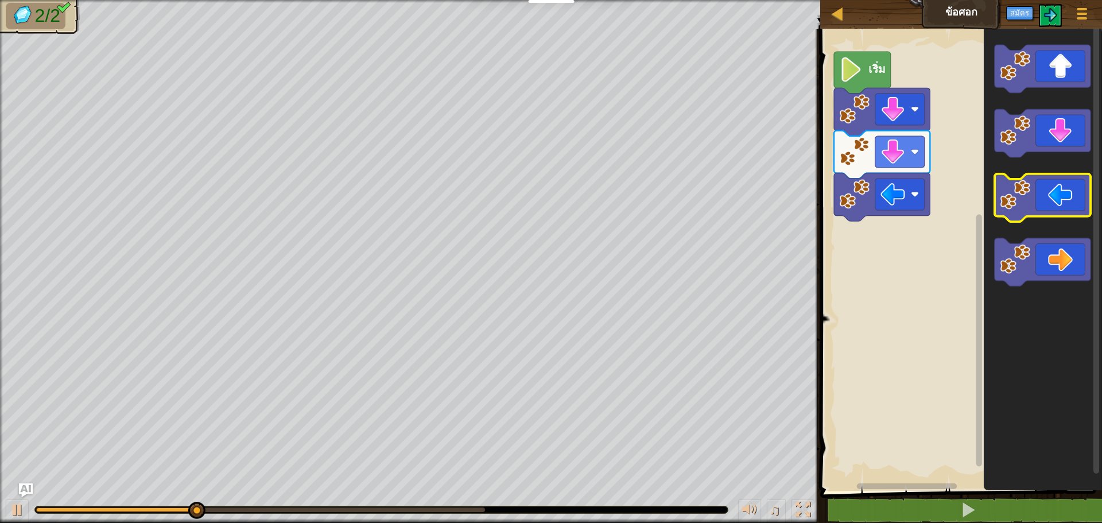
click at [1017, 212] on icon "พื้นที่ทำงาน Blockly" at bounding box center [1043, 198] width 96 height 48
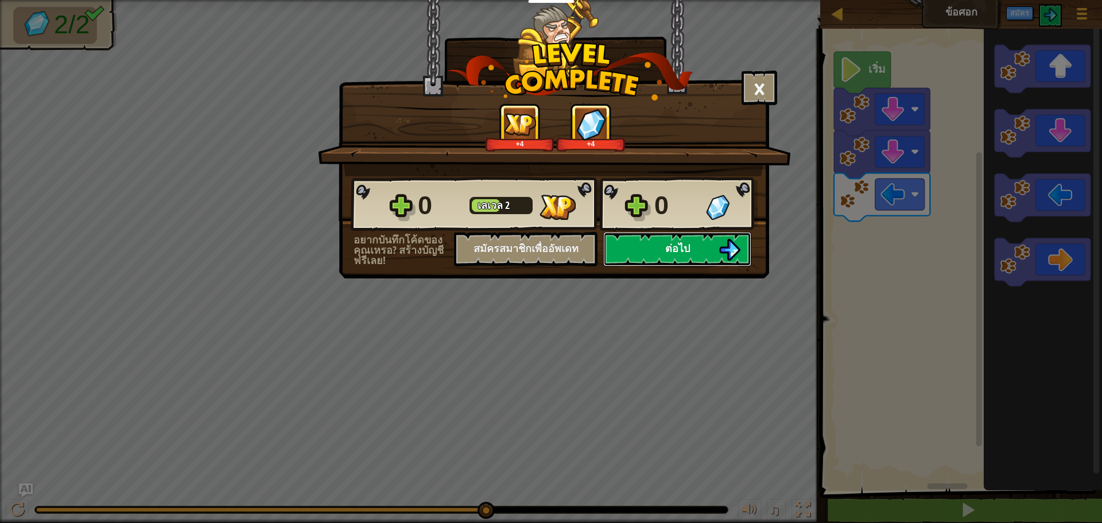
click at [679, 249] on span "ต่อไป" at bounding box center [678, 248] width 25 height 14
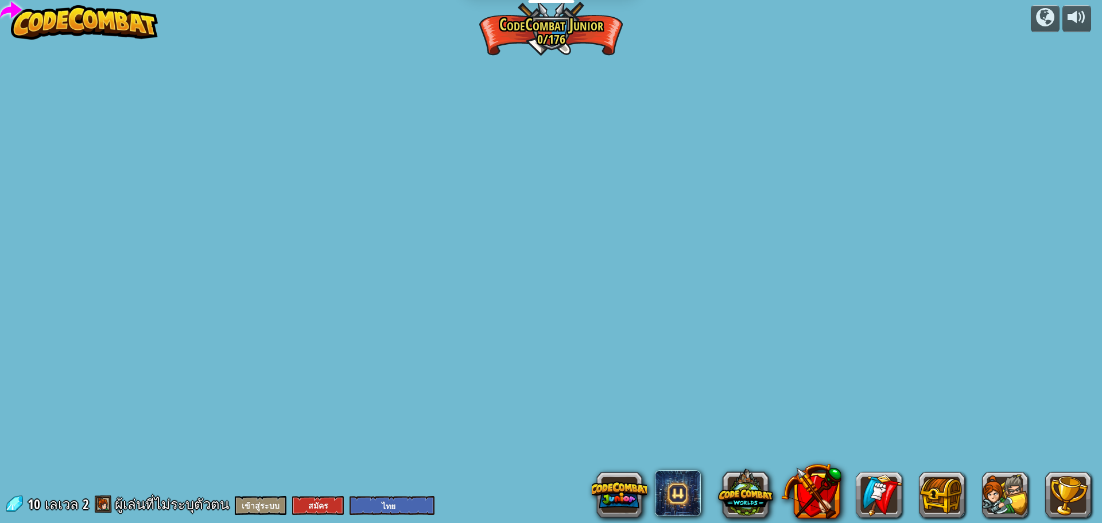
select select "th"
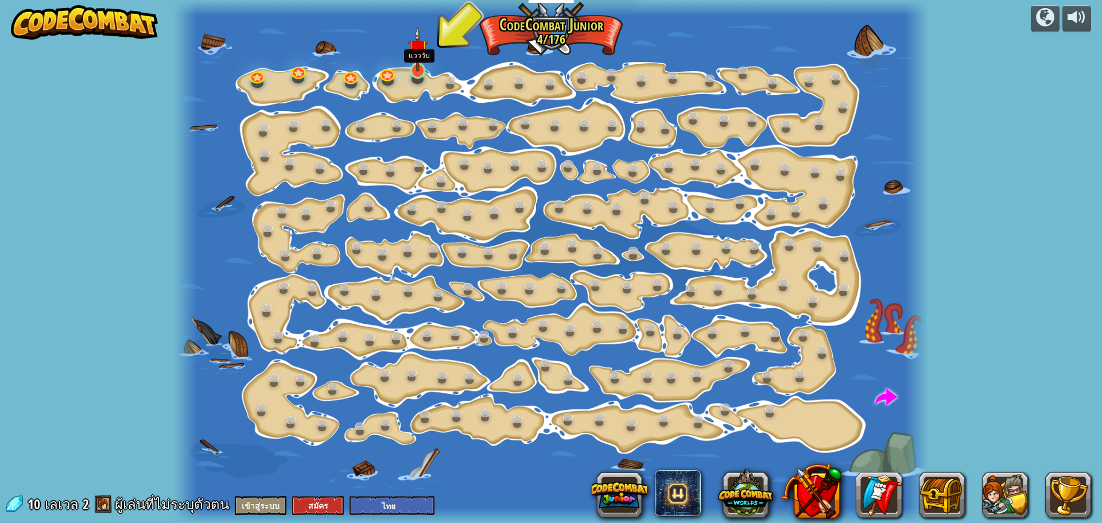
click at [425, 63] on img at bounding box center [418, 48] width 20 height 45
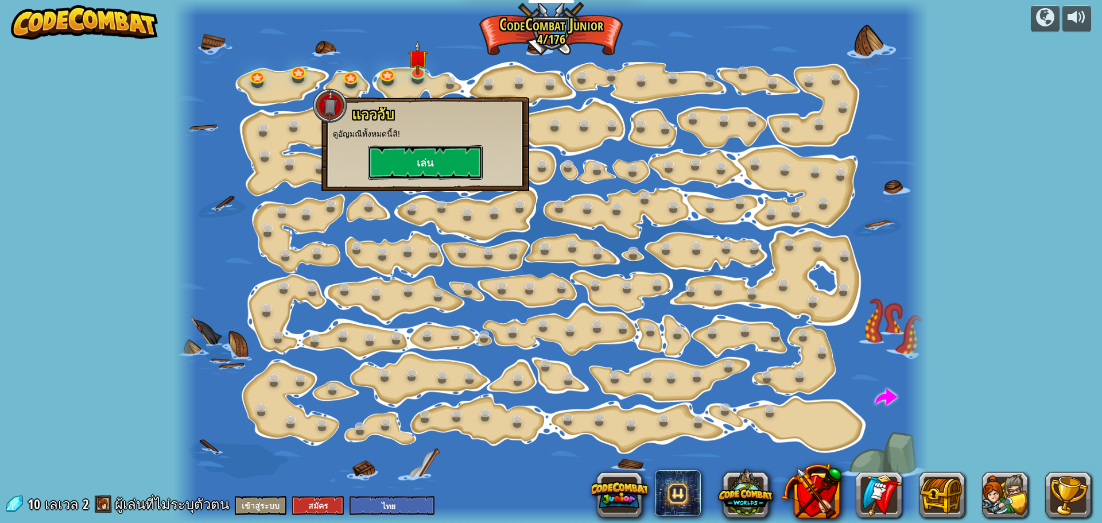
click at [411, 166] on button "เล่น" at bounding box center [425, 162] width 115 height 34
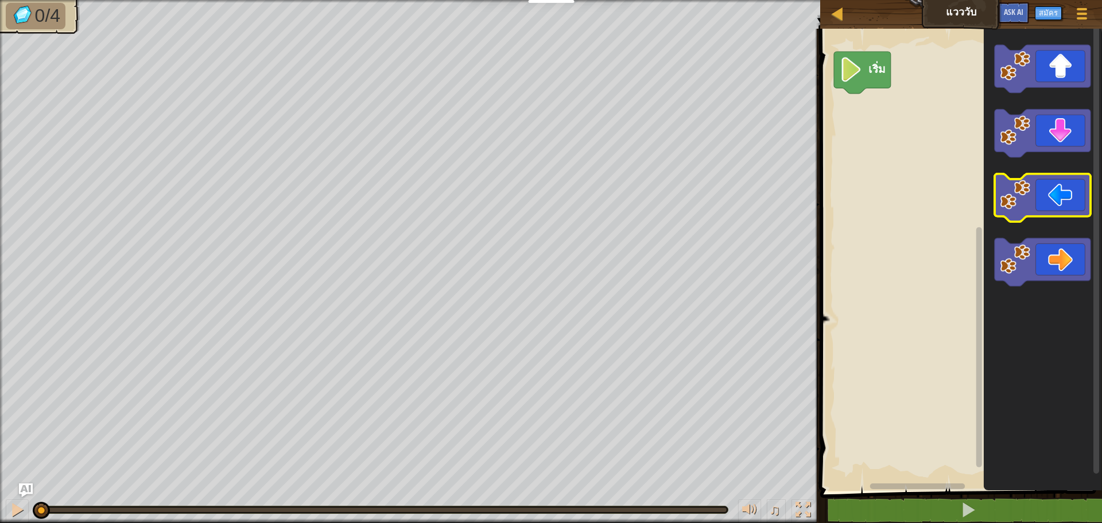
click at [1031, 218] on rect "พื้นที่ทำงาน Blockly" at bounding box center [1043, 198] width 96 height 48
click at [1054, 200] on icon "พื้นที่ทำงาน Blockly" at bounding box center [1043, 198] width 96 height 48
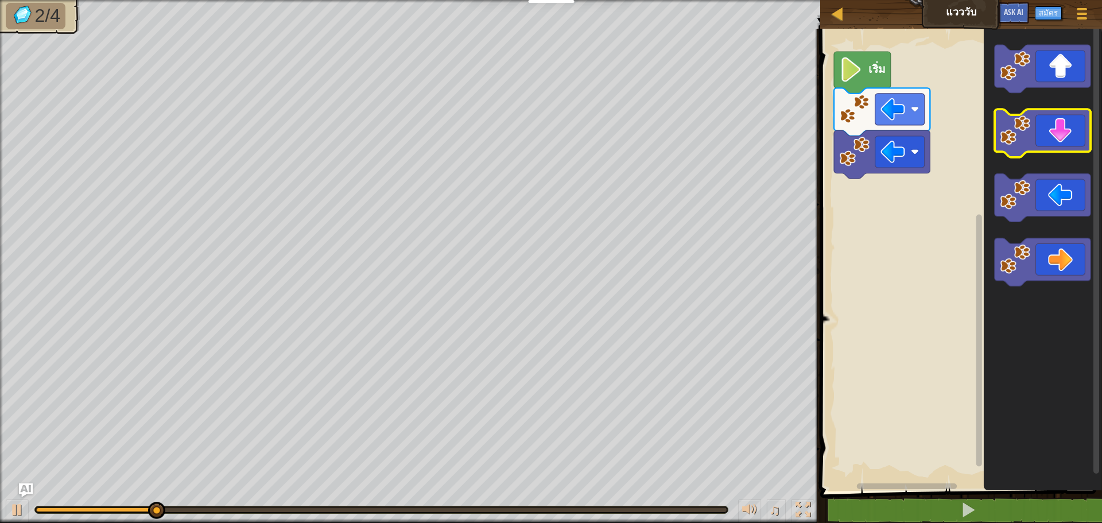
click at [1057, 125] on icon "พื้นที่ทำงาน Blockly" at bounding box center [1043, 134] width 96 height 48
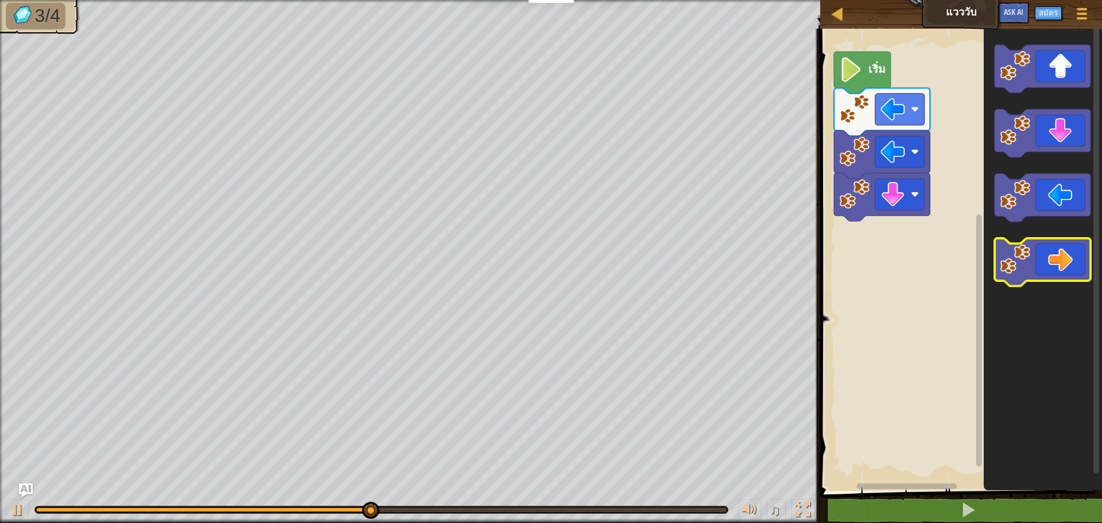
click at [1058, 277] on icon "พื้นที่ทำงาน Blockly" at bounding box center [1043, 262] width 96 height 48
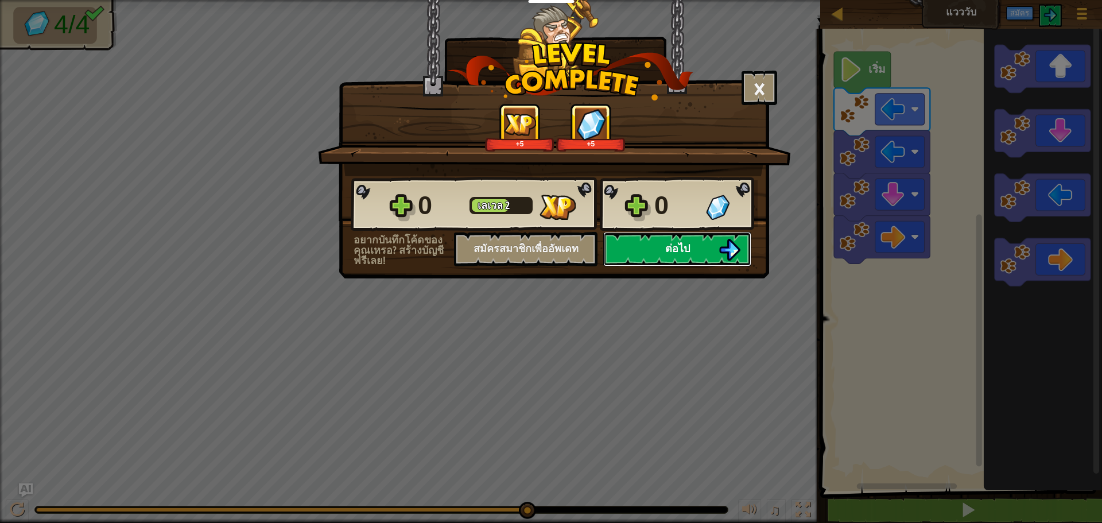
click at [640, 248] on button "ต่อไป" at bounding box center [677, 249] width 148 height 34
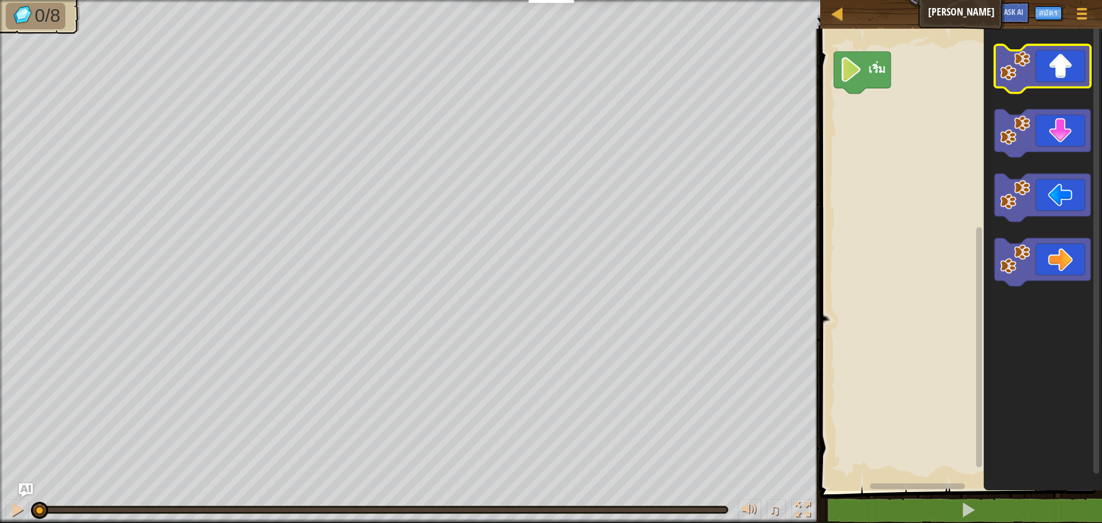
click at [1030, 69] on image "พื้นที่ทำงาน Blockly" at bounding box center [1016, 66] width 30 height 30
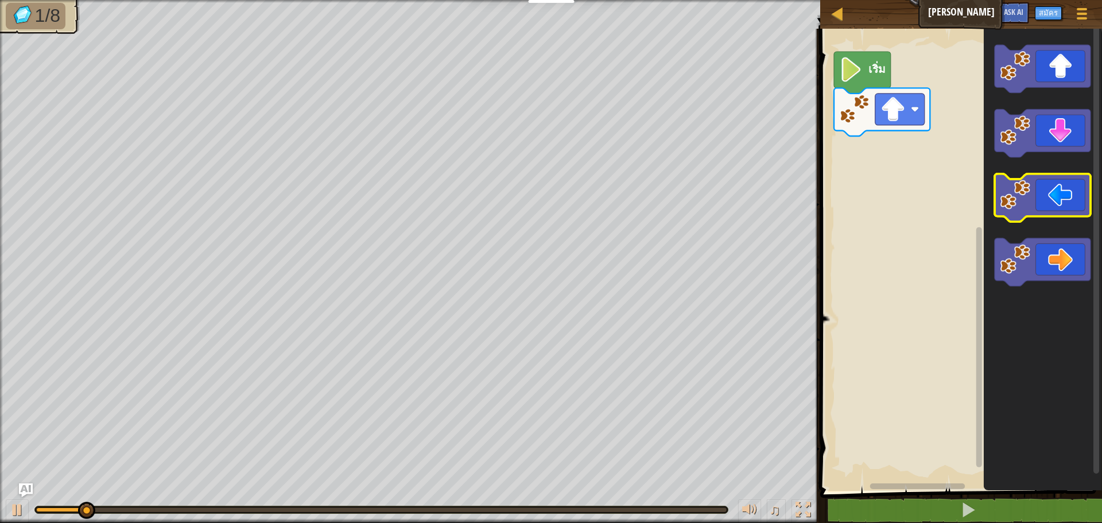
click at [1053, 182] on icon "พื้นที่ทำงาน Blockly" at bounding box center [1043, 198] width 96 height 48
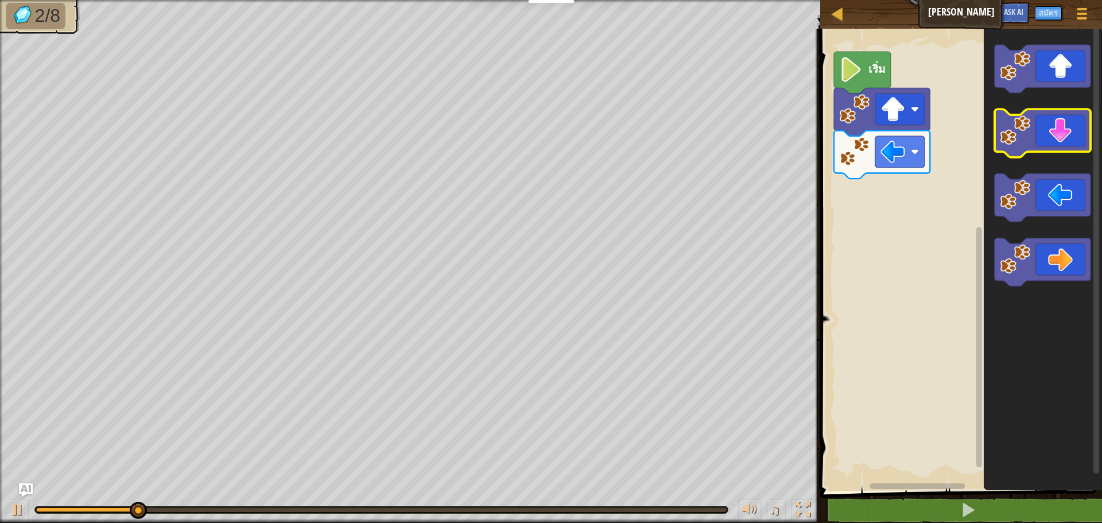
click at [1070, 130] on icon "พื้นที่ทำงาน Blockly" at bounding box center [1043, 134] width 96 height 48
click at [1066, 143] on icon "พื้นที่ทำงาน Blockly" at bounding box center [1043, 134] width 96 height 48
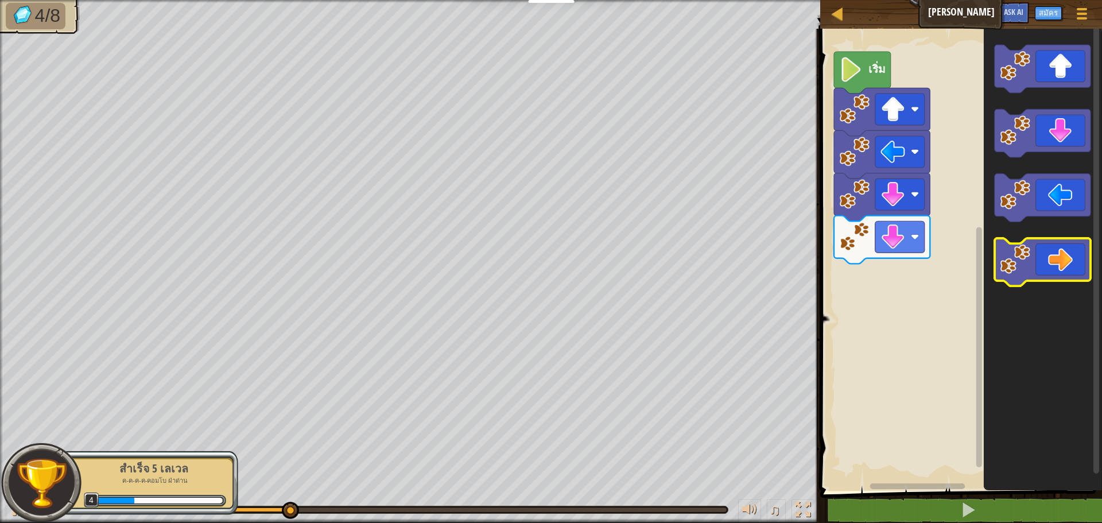
click at [1058, 262] on icon "พื้นที่ทำงาน Blockly" at bounding box center [1043, 262] width 96 height 48
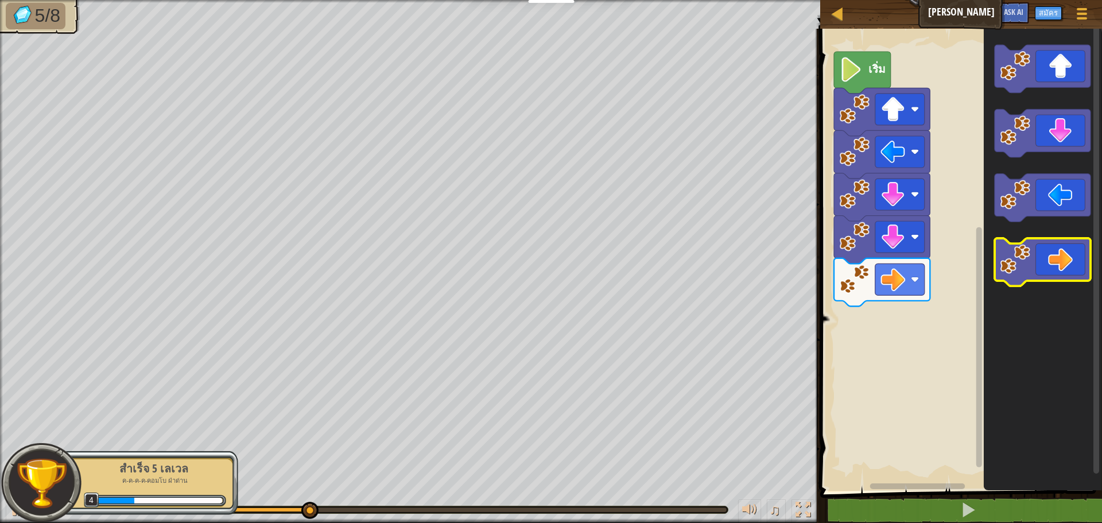
click at [1058, 262] on icon "พื้นที่ทำงาน Blockly" at bounding box center [1043, 262] width 96 height 48
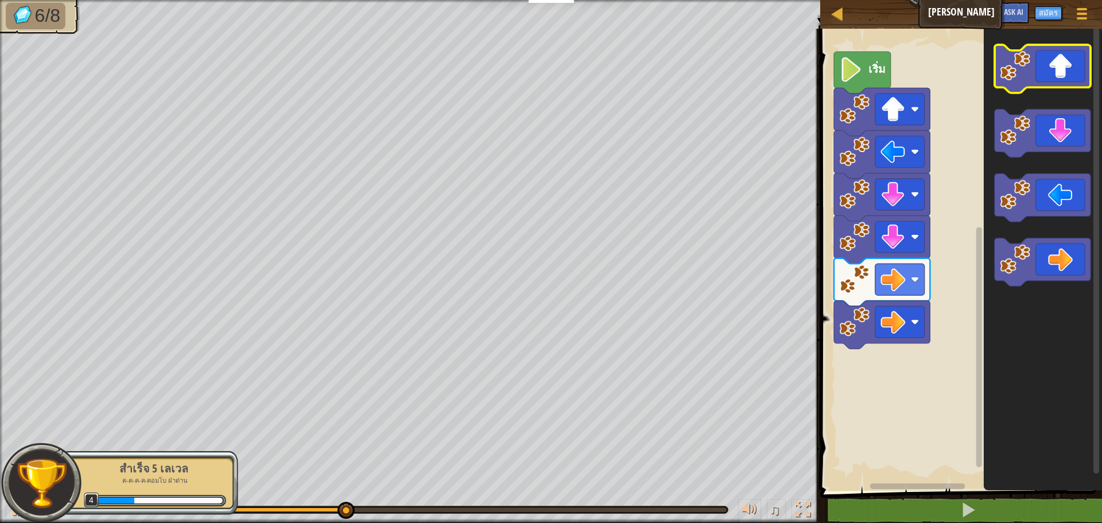
click at [1059, 75] on icon "พื้นที่ทำงาน Blockly" at bounding box center [1043, 69] width 96 height 48
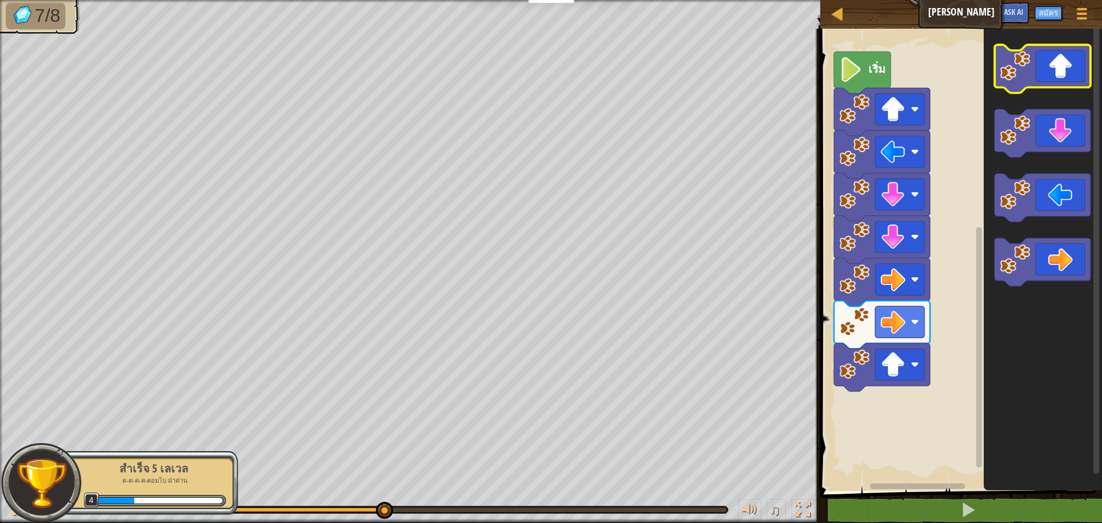
click at [1059, 75] on icon "พื้นที่ทำงาน Blockly" at bounding box center [1043, 69] width 96 height 48
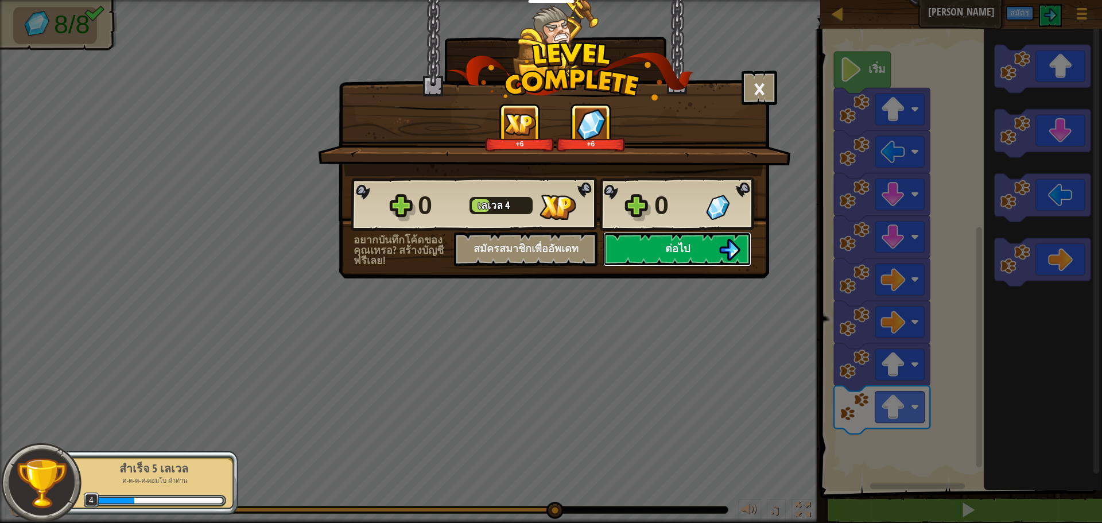
click at [676, 253] on span "ต่อไป" at bounding box center [678, 248] width 25 height 14
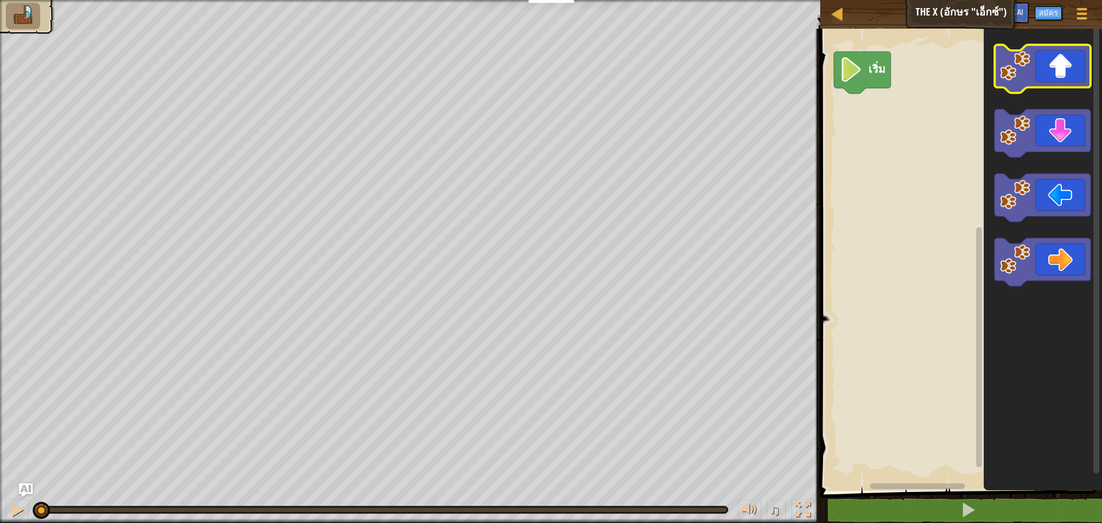
click at [1029, 67] on image "พื้นที่ทำงาน Blockly" at bounding box center [1016, 66] width 30 height 30
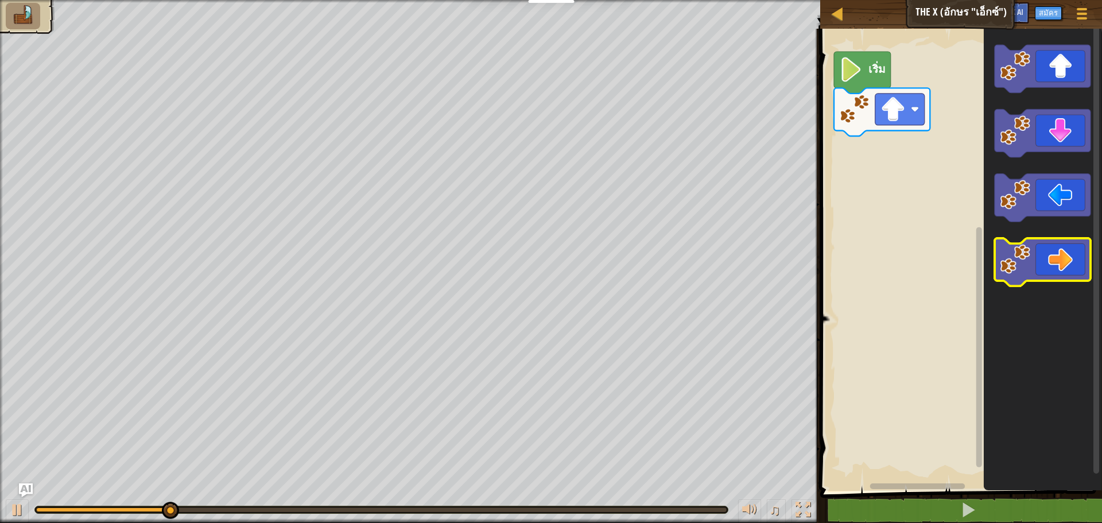
click at [1058, 261] on icon "พื้นที่ทำงาน Blockly" at bounding box center [1043, 262] width 96 height 48
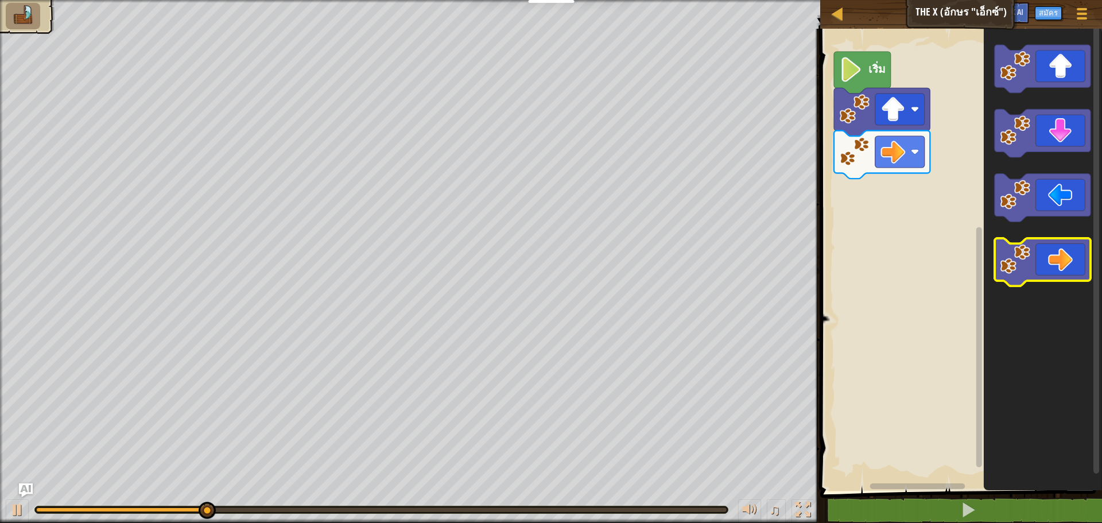
click at [1061, 261] on icon "พื้นที่ทำงาน Blockly" at bounding box center [1043, 262] width 96 height 48
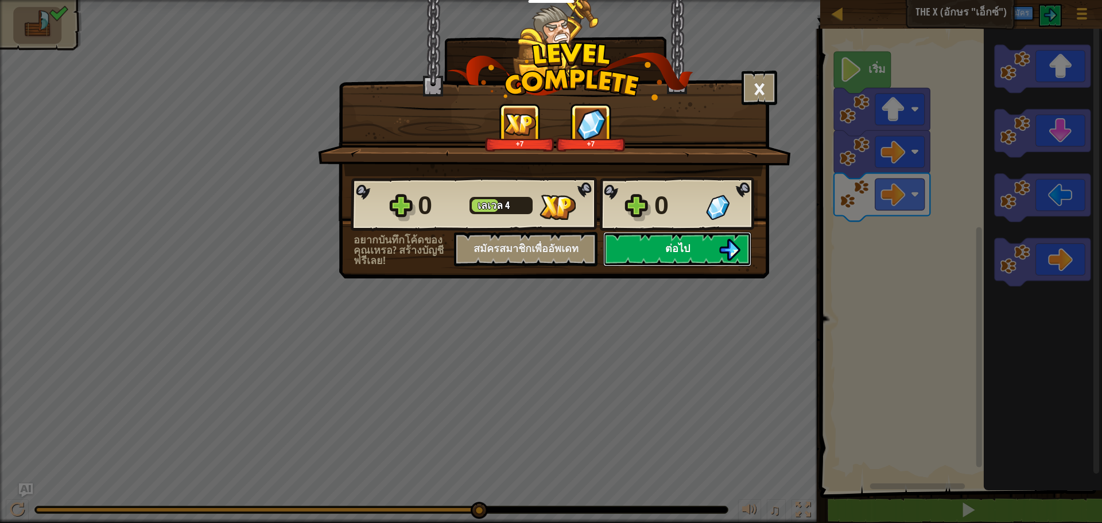
click at [622, 257] on button "ต่อไป" at bounding box center [677, 249] width 148 height 34
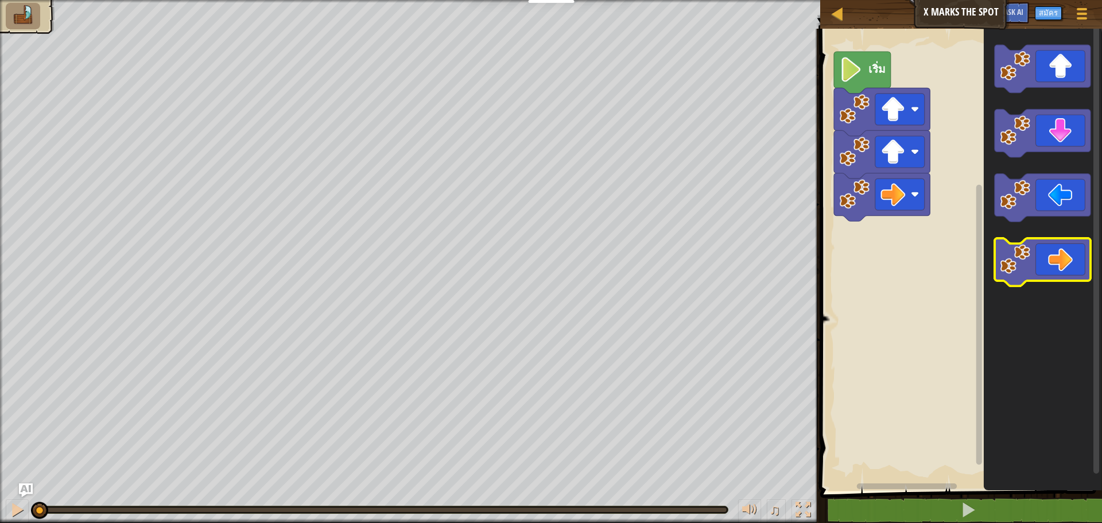
click at [1022, 261] on image "พื้นที่ทำงาน Blockly" at bounding box center [1016, 259] width 30 height 30
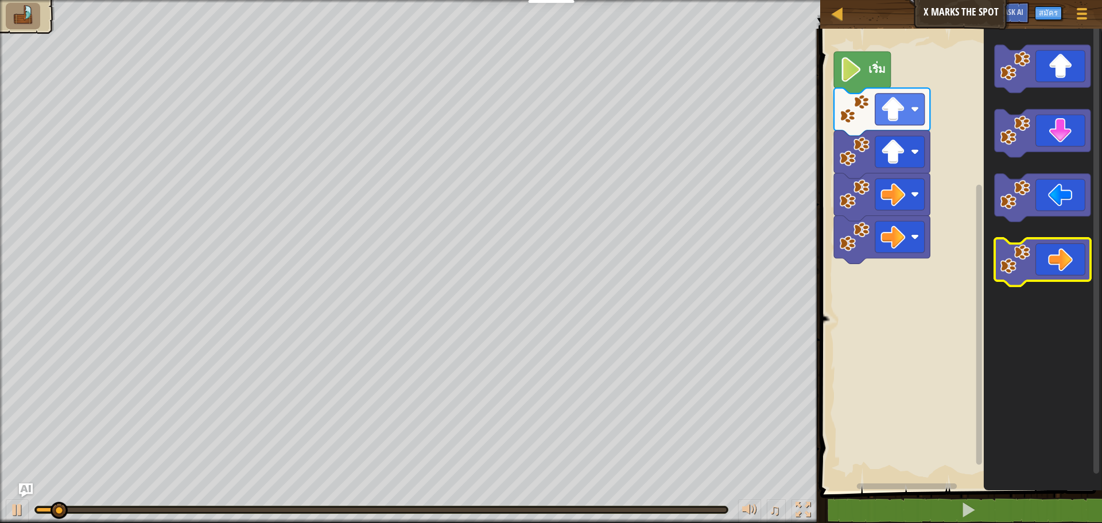
click at [1022, 261] on image "พื้นที่ทำงาน Blockly" at bounding box center [1016, 259] width 30 height 30
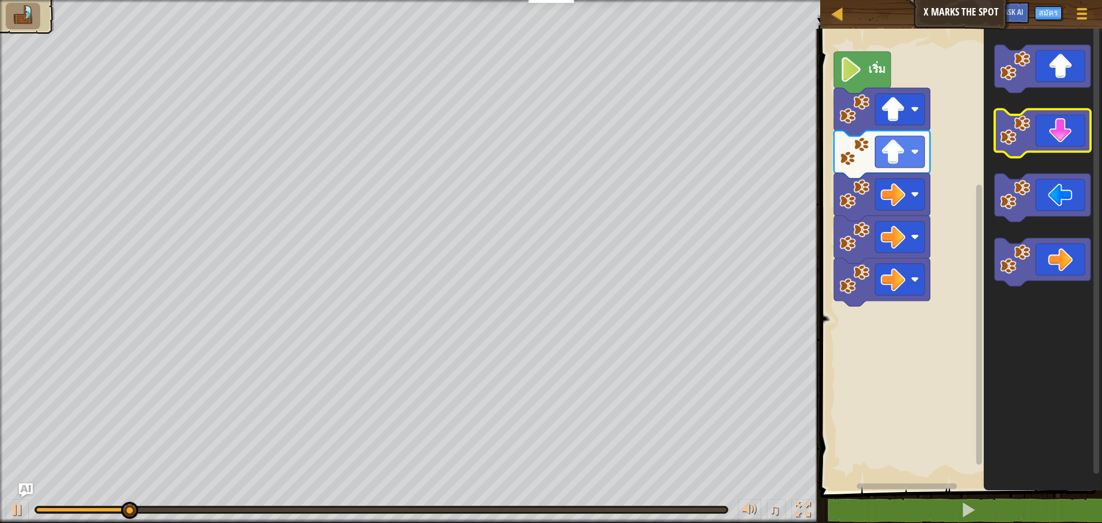
click at [1058, 130] on icon "พื้นที่ทำงาน Blockly" at bounding box center [1043, 134] width 96 height 48
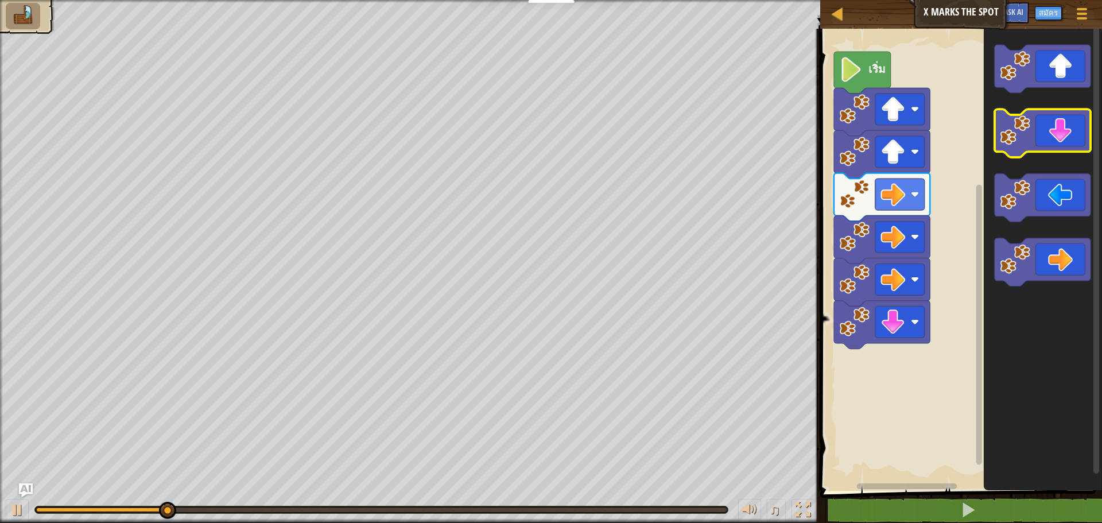
click at [1052, 132] on icon "พื้นที่ทำงาน Blockly" at bounding box center [1043, 134] width 96 height 48
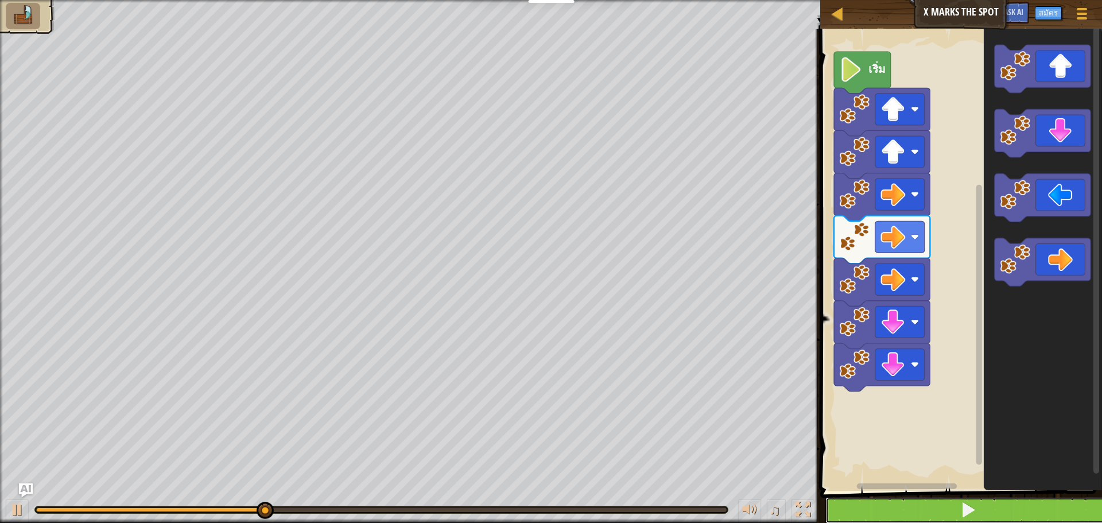
click at [866, 506] on button at bounding box center [968, 510] width 285 height 26
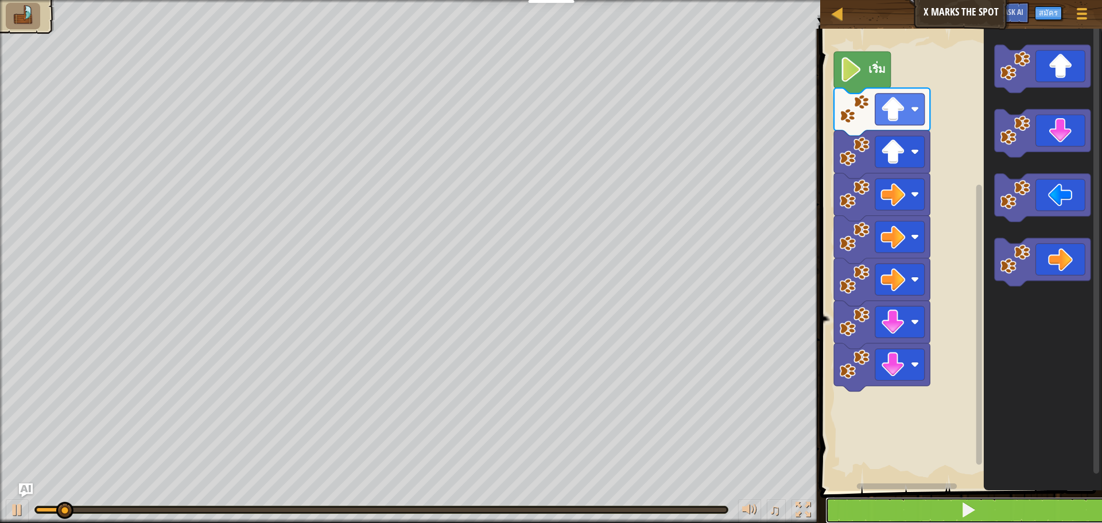
click at [865, 506] on button at bounding box center [968, 510] width 285 height 26
click at [862, 502] on button at bounding box center [968, 510] width 285 height 26
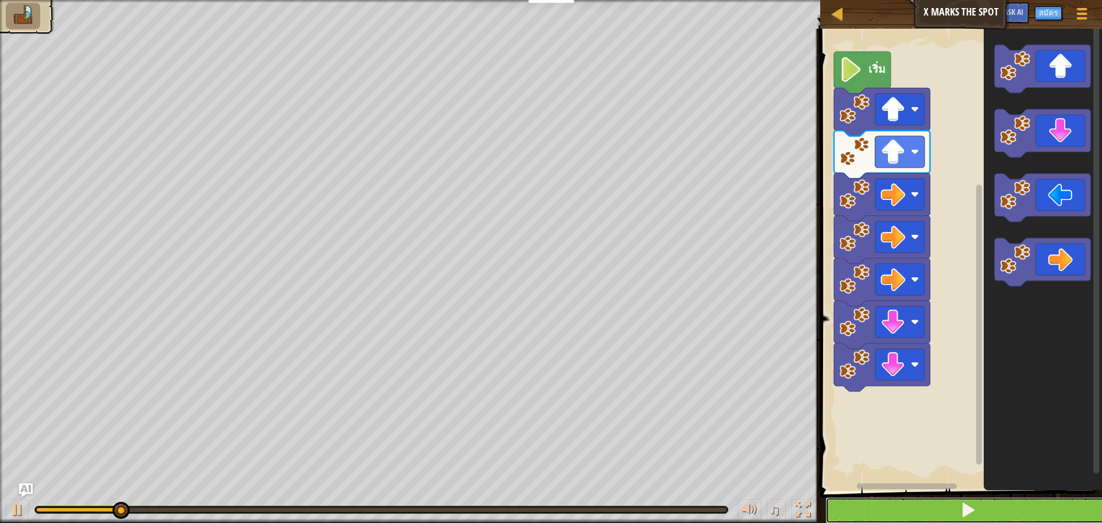
click at [847, 513] on button at bounding box center [968, 510] width 285 height 26
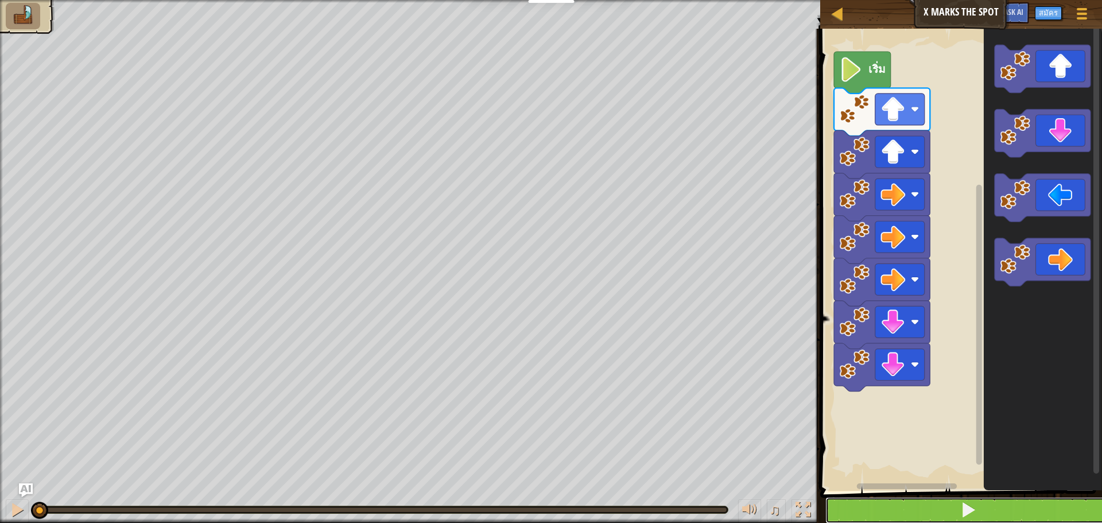
click at [847, 513] on button at bounding box center [968, 510] width 285 height 26
click at [848, 513] on button at bounding box center [968, 510] width 285 height 26
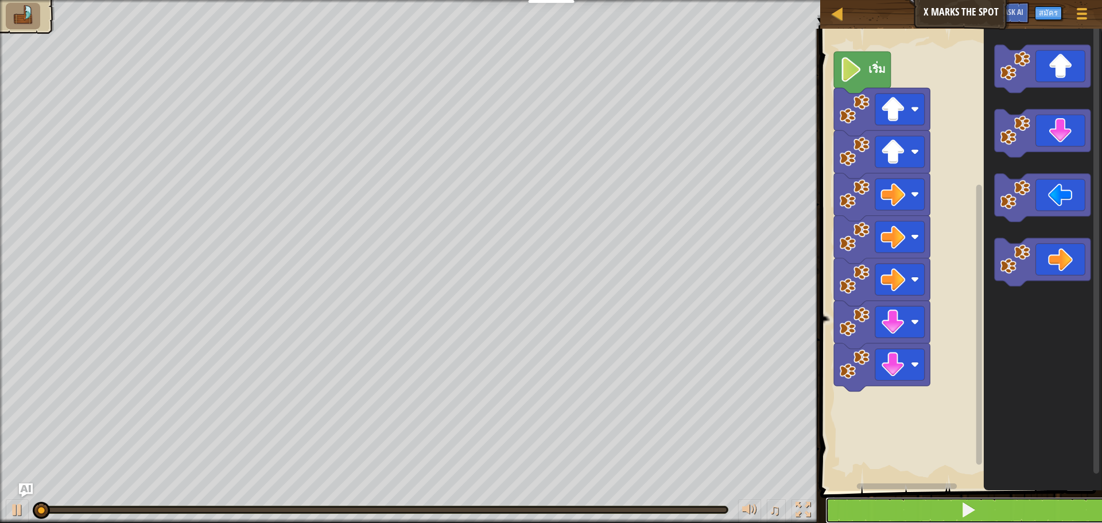
click at [848, 513] on button at bounding box center [968, 510] width 285 height 26
click at [849, 513] on button at bounding box center [968, 510] width 285 height 26
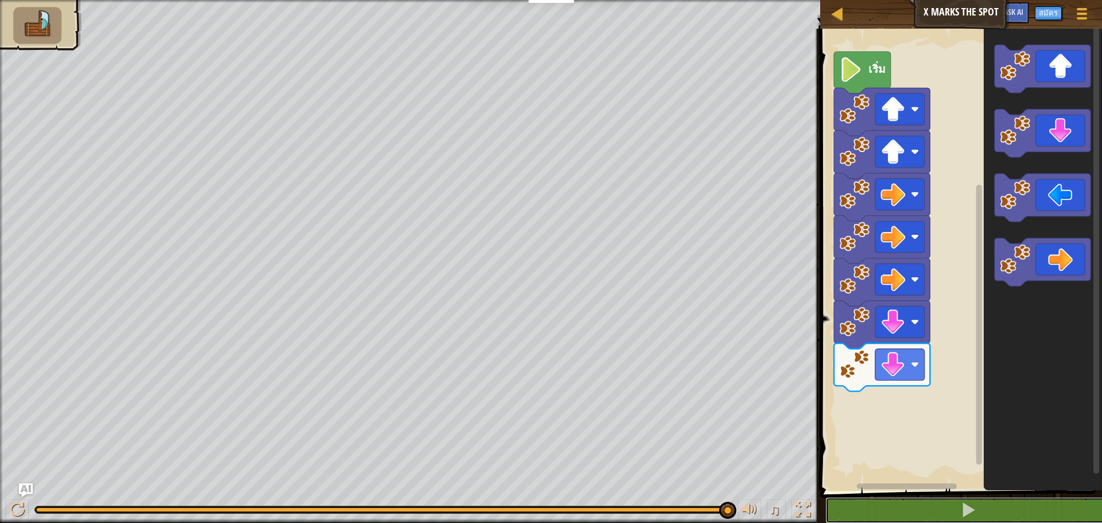
drag, startPoint x: 195, startPoint y: 510, endPoint x: 1055, endPoint y: 430, distance: 863.4
click at [1055, 430] on div "แผนที่ X Marks the Spot เมนูเกม สมัคร Ask AI 1 הההההההההההההההההההההההההההההההה…" at bounding box center [551, 261] width 1102 height 523
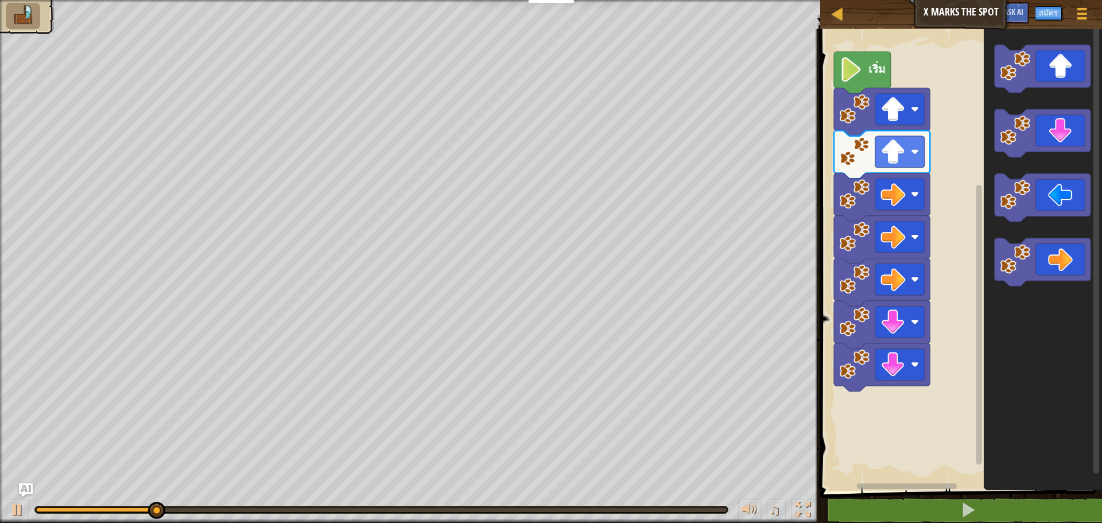
drag, startPoint x: 237, startPoint y: 520, endPoint x: 322, endPoint y: 512, distance: 85.4
click at [315, 514] on div "♫" at bounding box center [410, 507] width 821 height 34
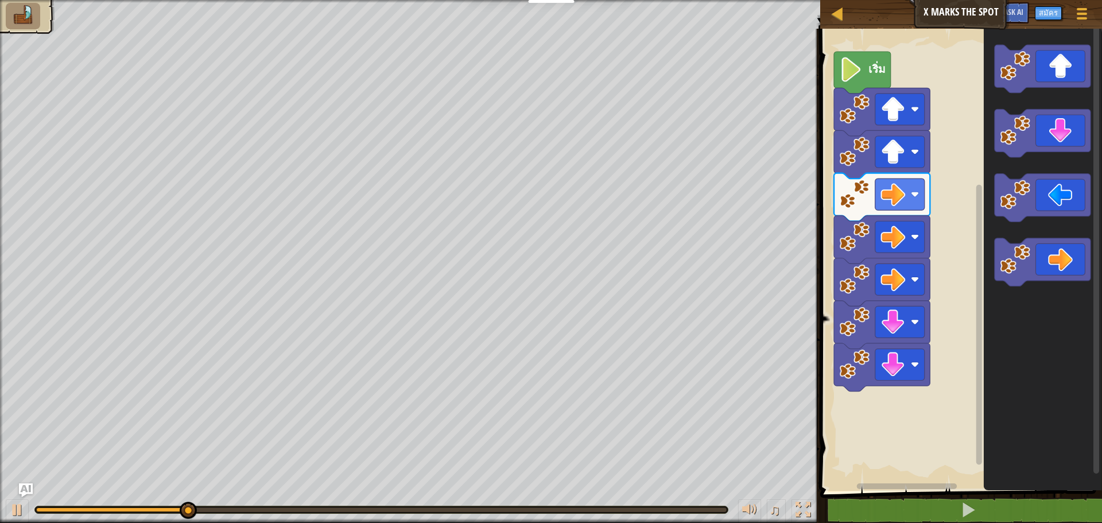
click at [353, 502] on div "♫" at bounding box center [410, 507] width 821 height 34
click at [361, 514] on div "♫" at bounding box center [410, 507] width 821 height 34
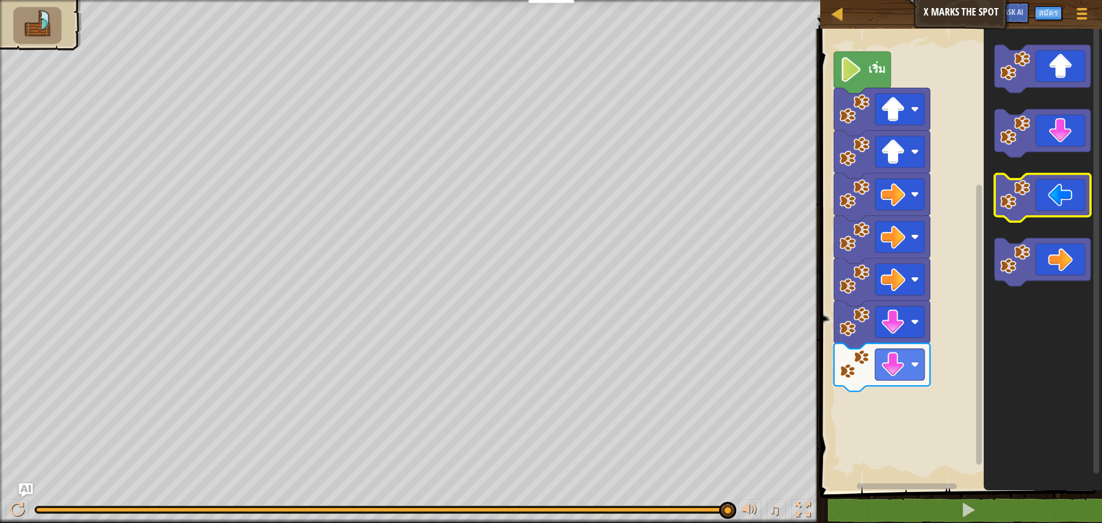
click at [1074, 207] on icon "พื้นที่ทำงาน Blockly" at bounding box center [1043, 198] width 96 height 48
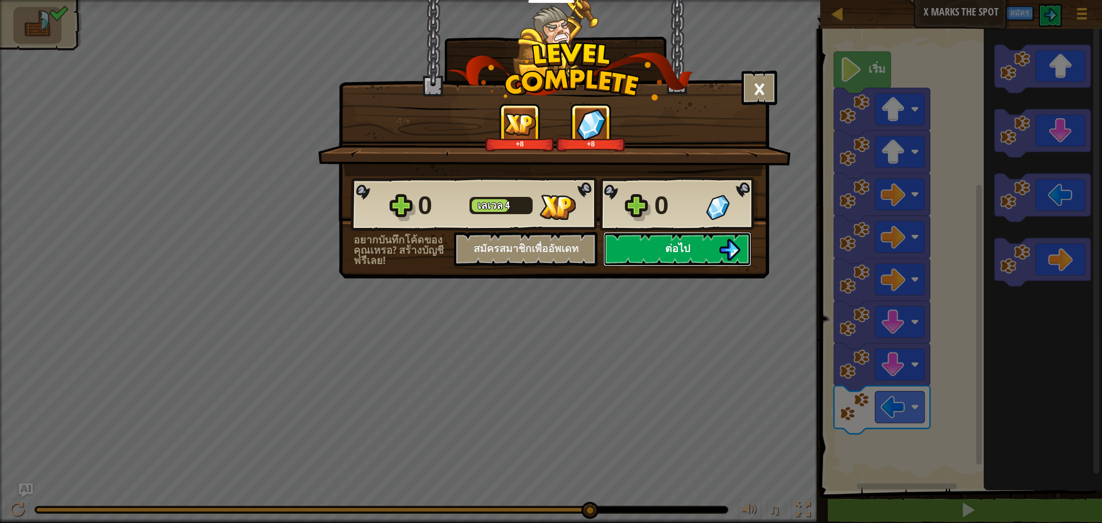
click at [648, 252] on button "ต่อไป" at bounding box center [677, 249] width 148 height 34
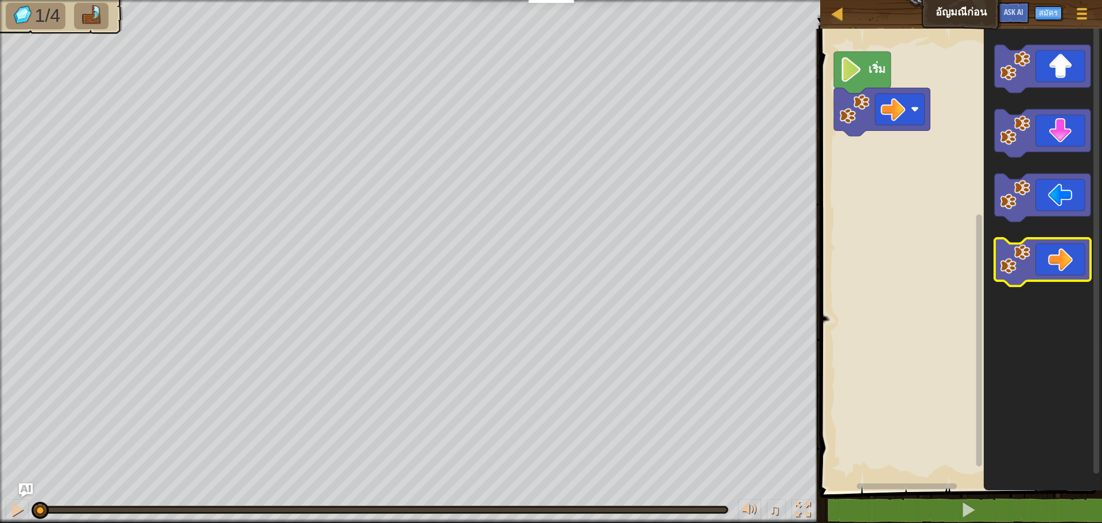
click at [1058, 260] on icon "พื้นที่ทำงาน Blockly" at bounding box center [1043, 262] width 96 height 48
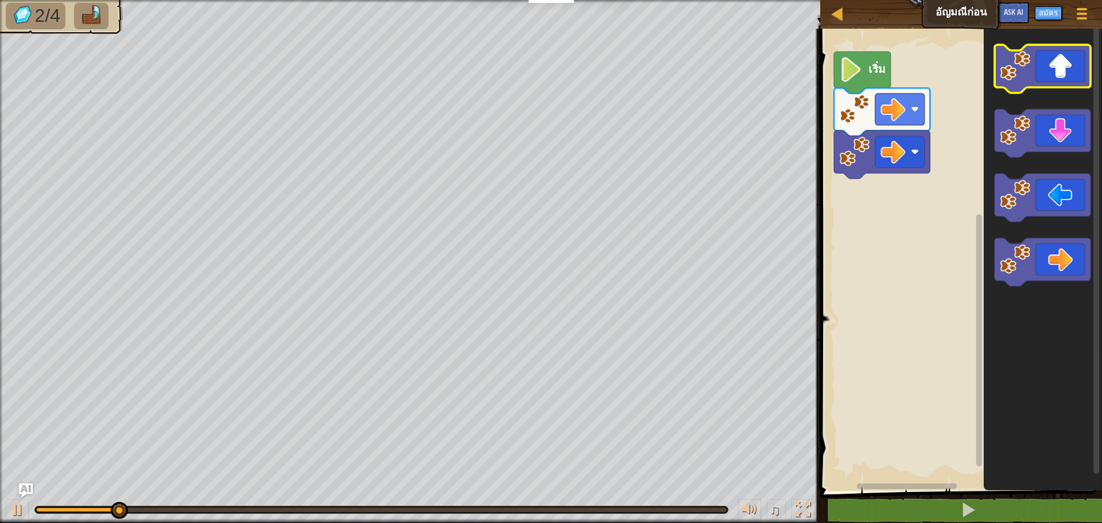
click at [1063, 75] on icon "พื้นที่ทำงาน Blockly" at bounding box center [1043, 69] width 96 height 48
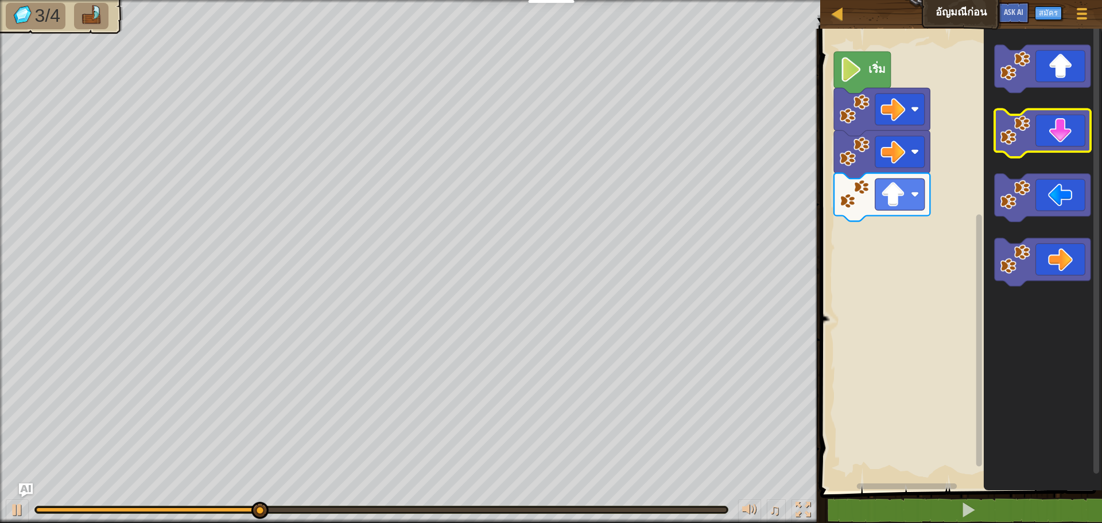
click at [1058, 133] on icon "พื้นที่ทำงาน Blockly" at bounding box center [1043, 134] width 96 height 48
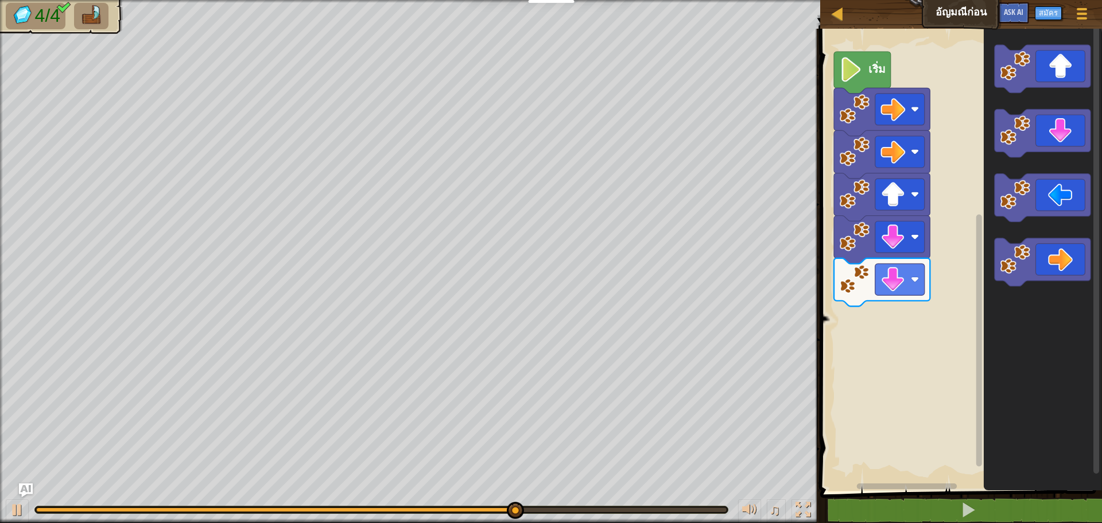
click at [823, 512] on div "1 2 go ( 'right' ) הההההההההההההההההההההההההההההההההההההההההההההההההההההההההההה…" at bounding box center [959, 298] width 285 height 528
click at [769, 517] on button "♫" at bounding box center [777, 512] width 20 height 24
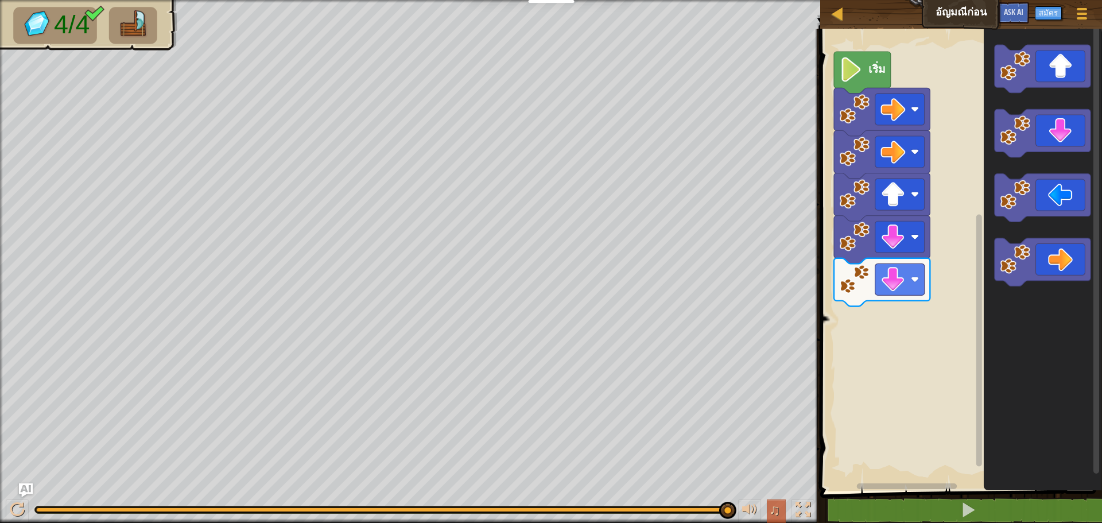
click at [779, 502] on span "♫" at bounding box center [774, 509] width 11 height 17
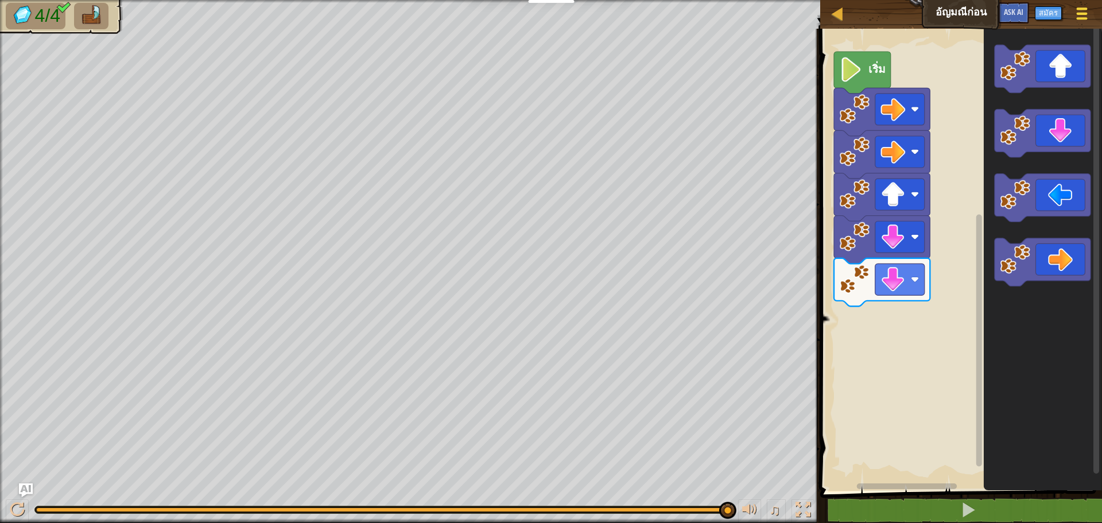
click at [1081, 21] on div at bounding box center [1082, 13] width 16 height 17
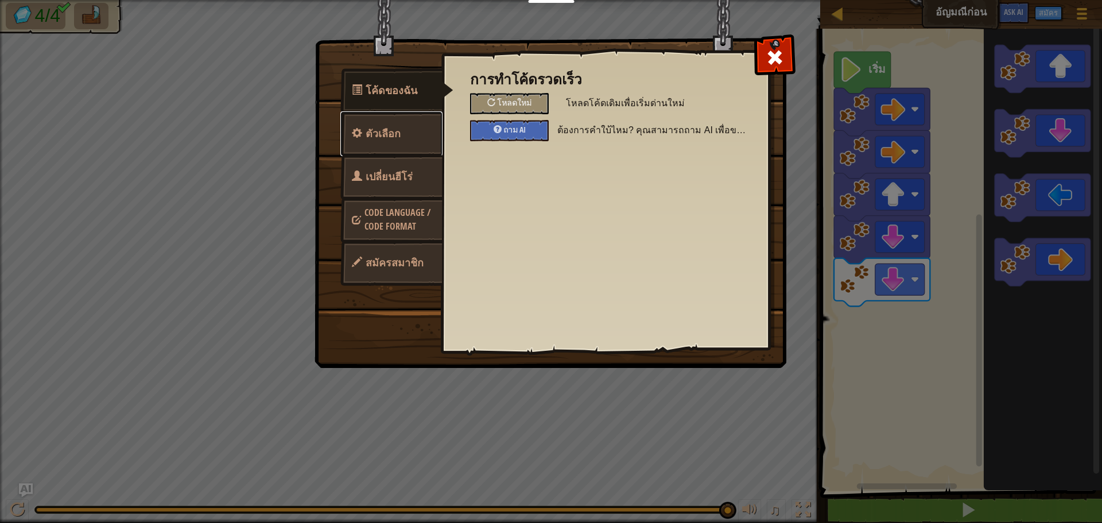
click at [366, 131] on link "ตัวเลือก" at bounding box center [392, 133] width 102 height 45
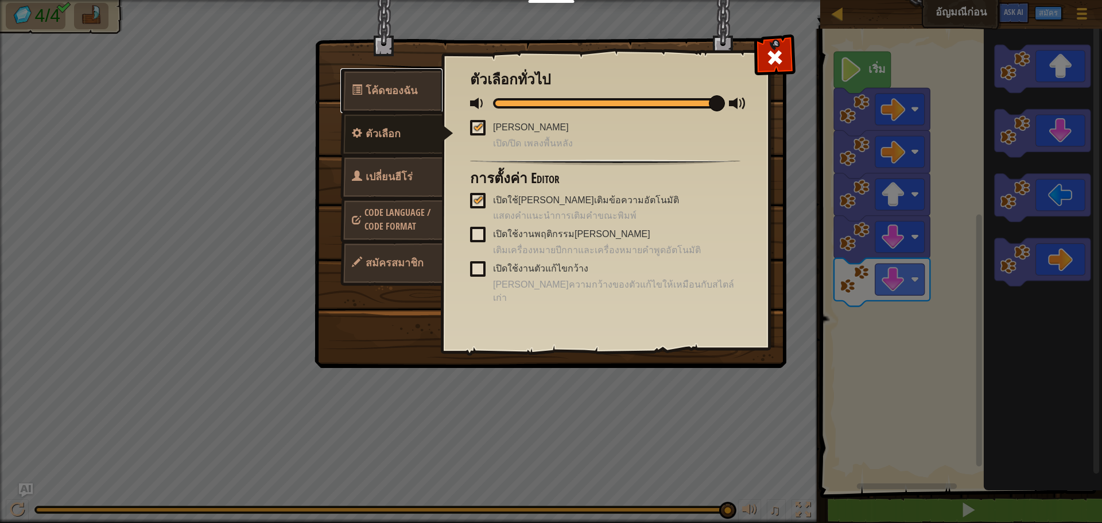
click at [372, 99] on link "โค้ดของฉัน" at bounding box center [392, 90] width 102 height 45
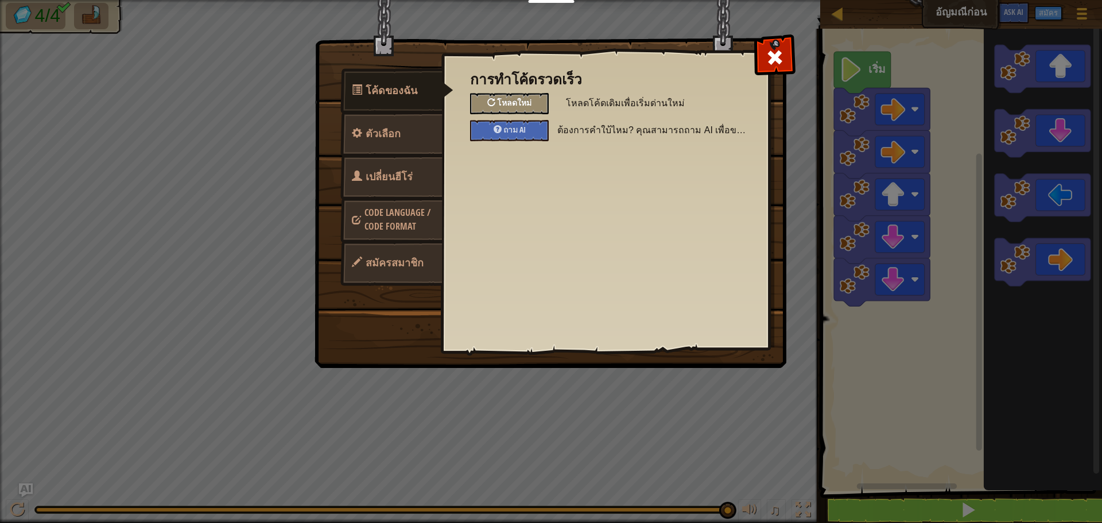
click at [527, 99] on span "โหลดใหม่" at bounding box center [514, 102] width 34 height 11
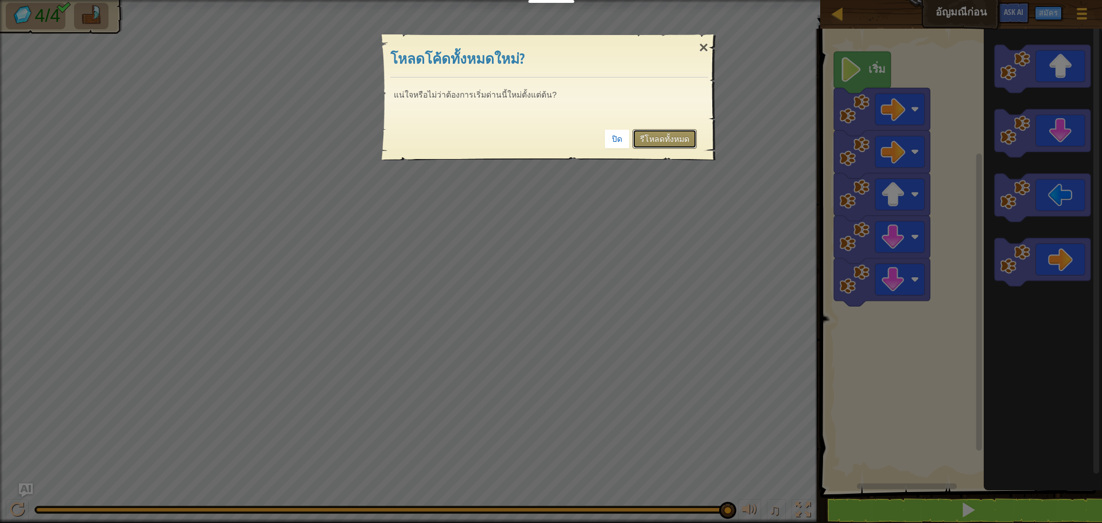
click at [657, 143] on link "รีโหลดทั้งหมด" at bounding box center [665, 139] width 64 height 20
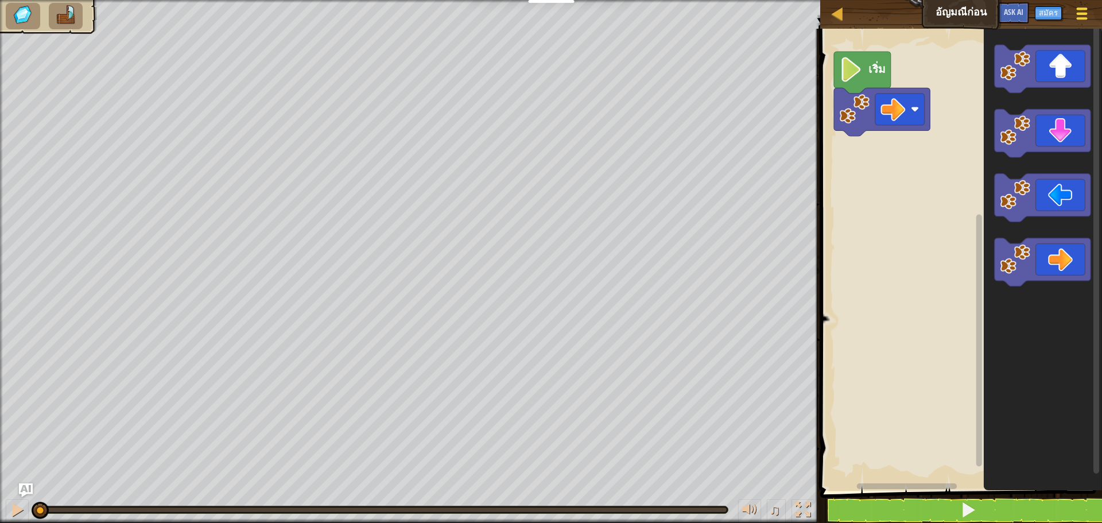
click at [1084, 10] on div at bounding box center [1082, 13] width 16 height 17
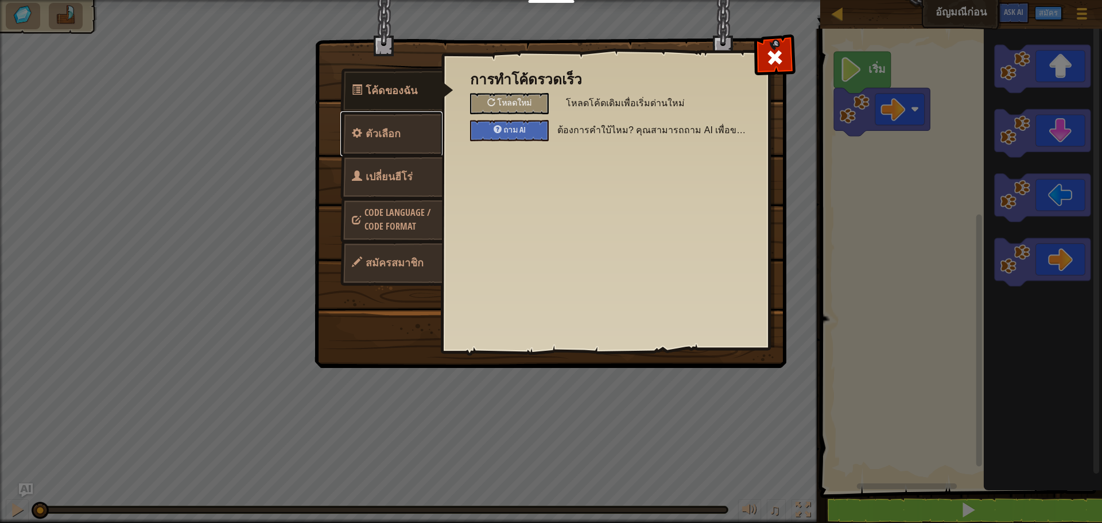
click at [404, 125] on link "ตัวเลือก" at bounding box center [392, 133] width 102 height 45
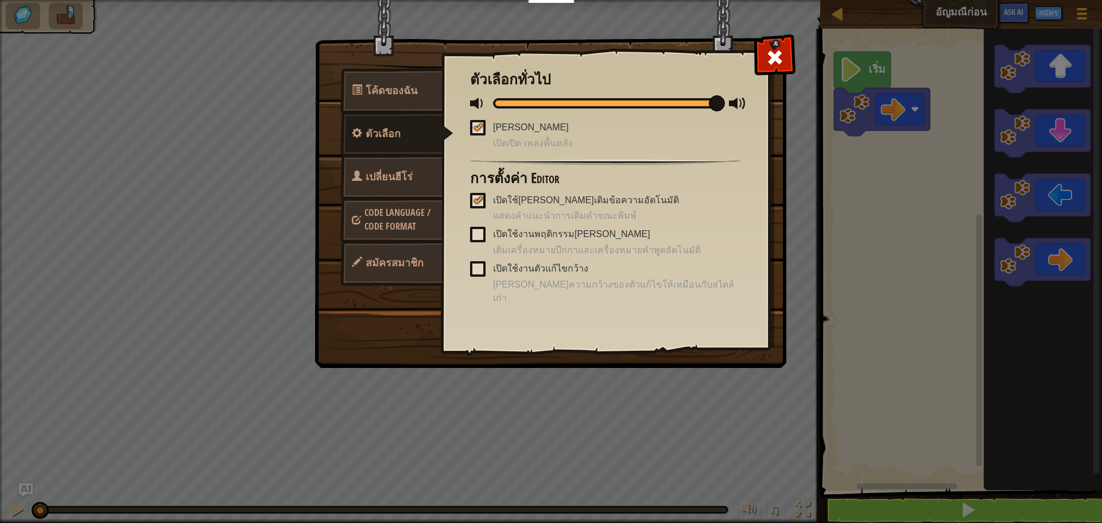
click at [480, 233] on span at bounding box center [478, 235] width 16 height 16
click at [0, 0] on input "เปิดใช้งานพฤติกรรม[PERSON_NAME]" at bounding box center [0, 0] width 0 height 0
click at [479, 237] on div at bounding box center [478, 233] width 8 height 9
click at [0, 0] on input "เปิดใช้งานพฤติกรรม[PERSON_NAME]" at bounding box center [0, 0] width 0 height 0
click at [399, 179] on span "เปลี่ยนฮีโร่" at bounding box center [389, 176] width 47 height 14
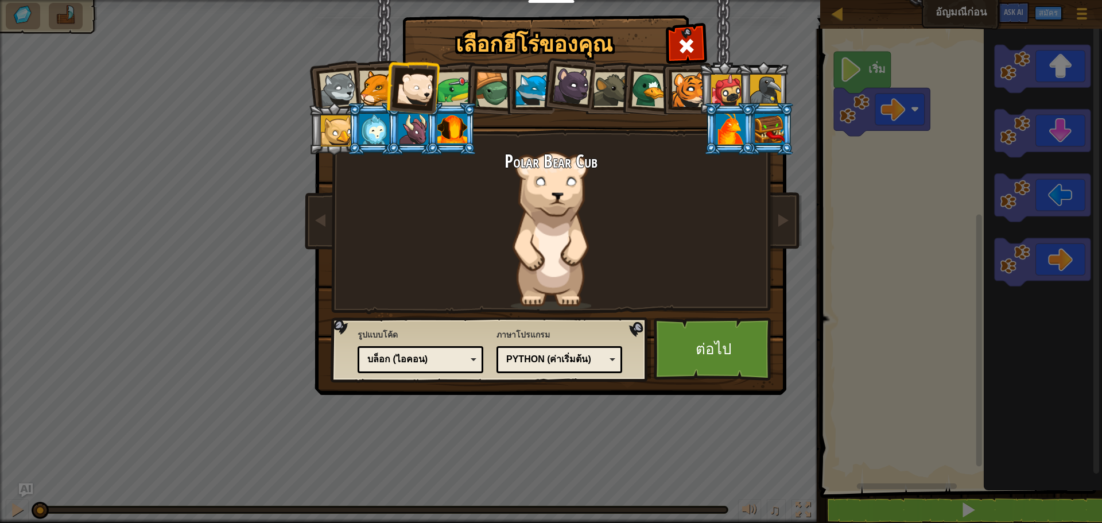
click at [462, 90] on div at bounding box center [456, 90] width 36 height 36
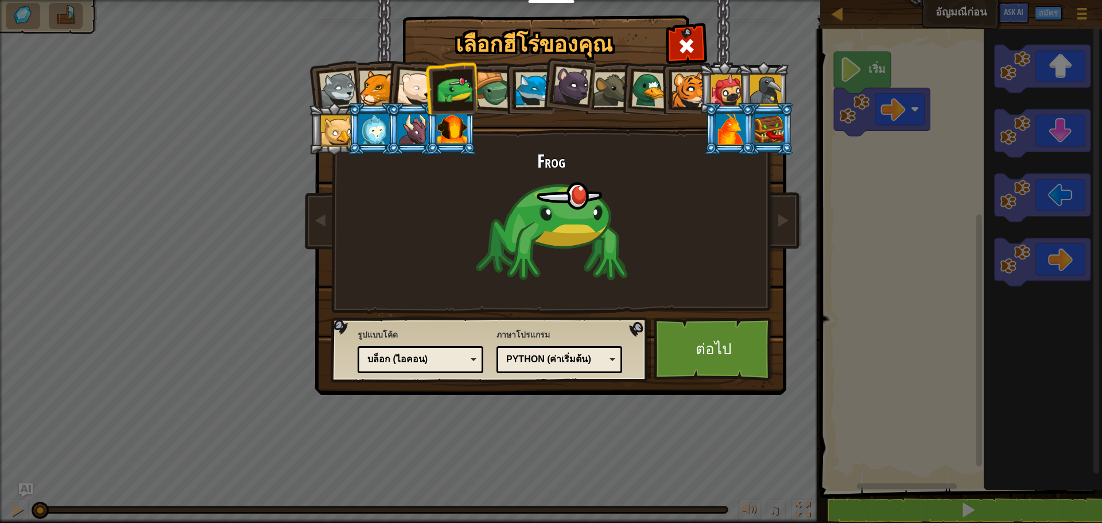
click at [501, 84] on div at bounding box center [493, 90] width 37 height 37
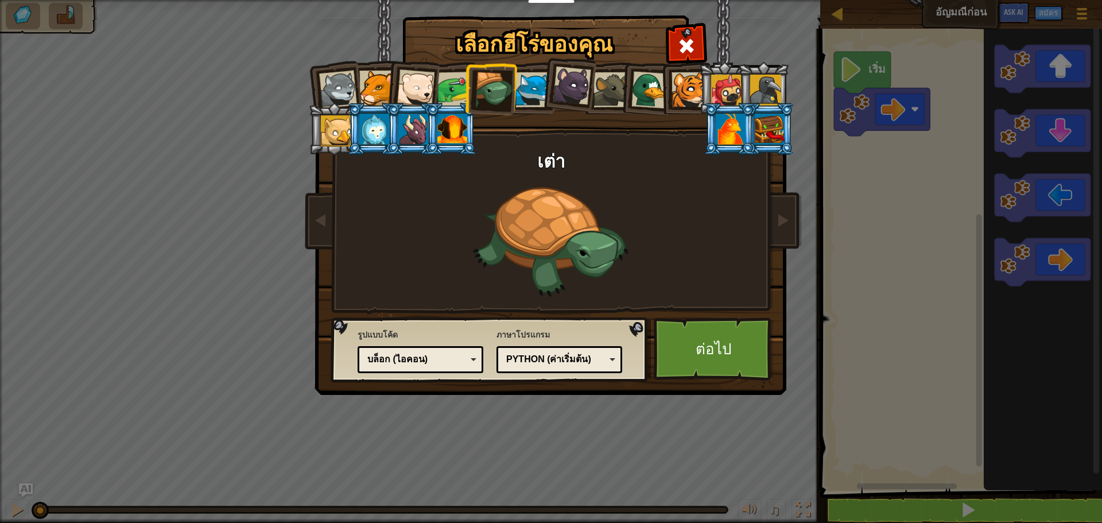
click at [526, 86] on div at bounding box center [533, 89] width 35 height 35
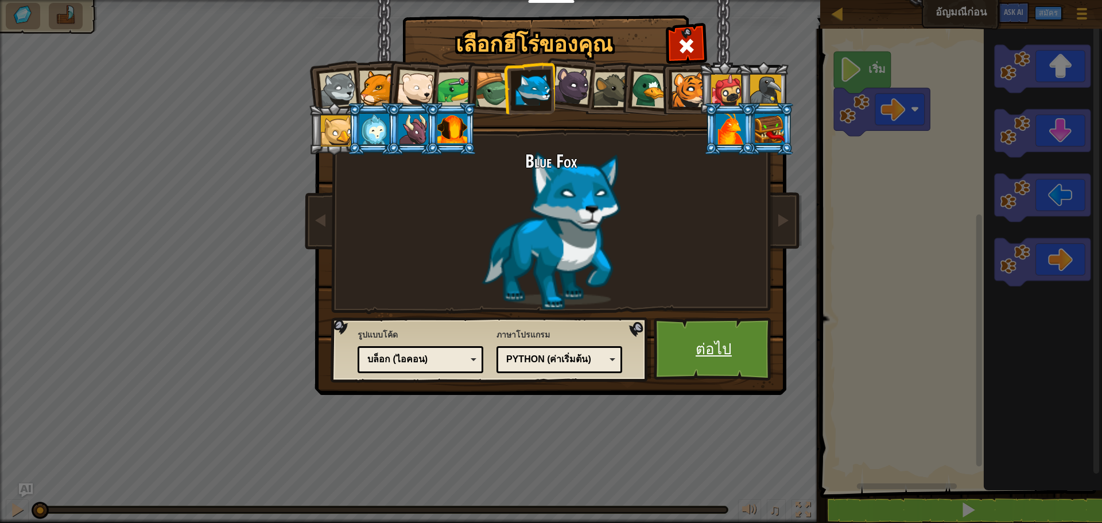
click at [700, 343] on link "ต่อไป" at bounding box center [714, 349] width 120 height 63
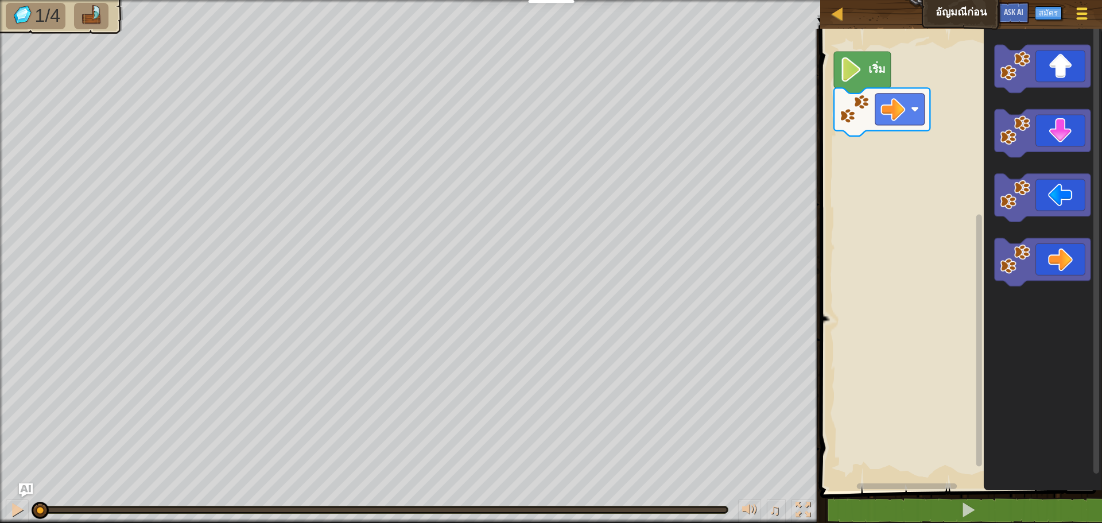
click at [1082, 13] on span at bounding box center [1082, 14] width 11 height 2
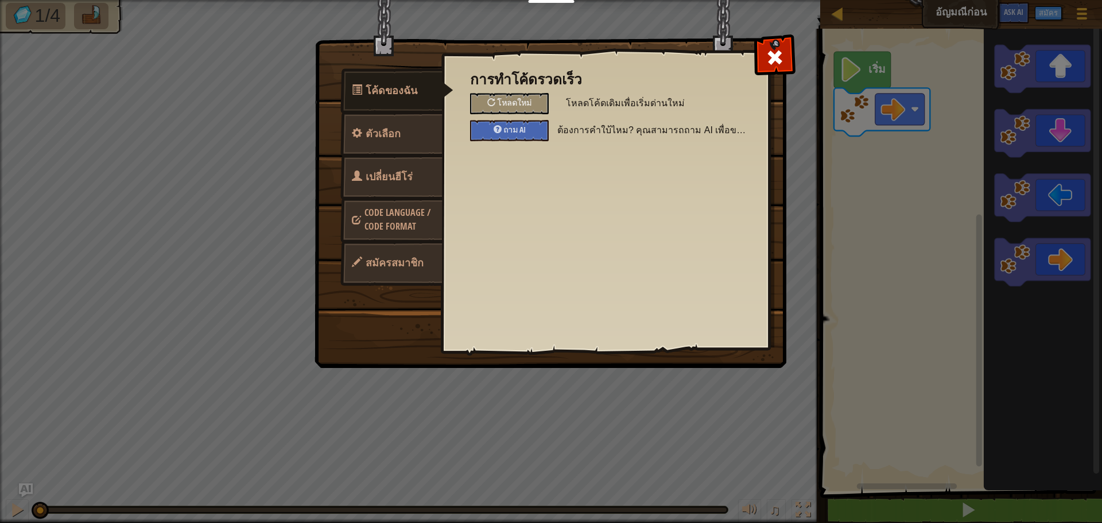
drag, startPoint x: 452, startPoint y: 180, endPoint x: 421, endPoint y: 165, distance: 33.9
click at [452, 180] on div "การทำโค้ดรวดเร็ว โหลดใหม่ โหลดโค้ดเดิมเพื่อเริ่มด่านใหม่ ถาม AI ต้องการคำใบ้ไหม…" at bounding box center [606, 182] width 328 height 284
click at [420, 165] on link "เปลี่ยนฮีโร่" at bounding box center [392, 176] width 102 height 45
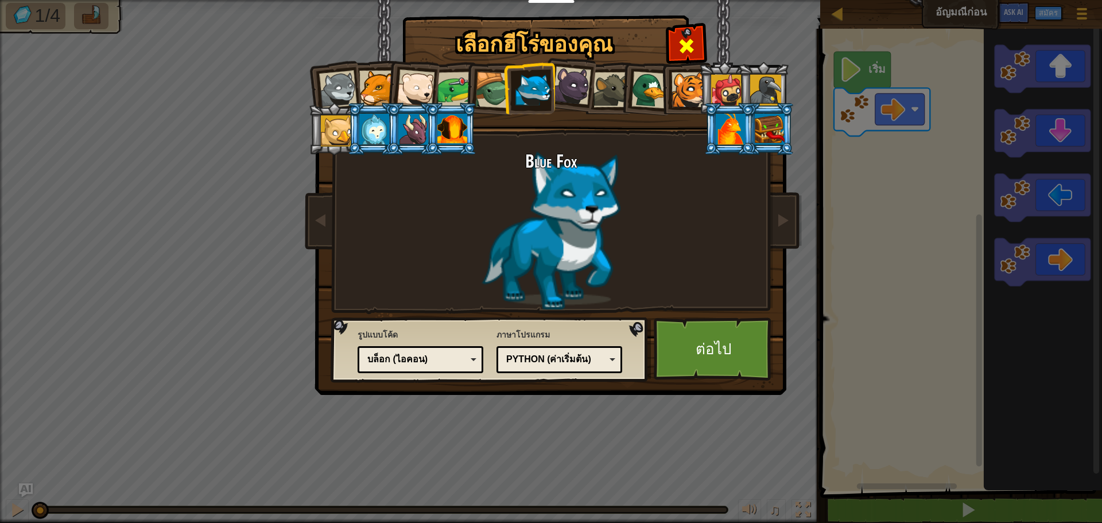
click at [683, 40] on span at bounding box center [687, 46] width 18 height 18
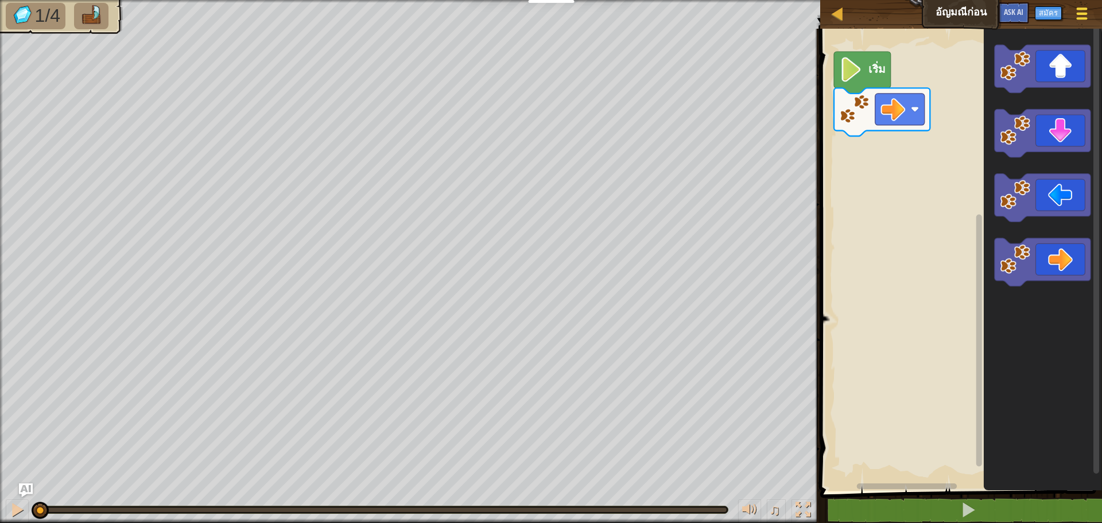
click at [1078, 13] on span at bounding box center [1082, 14] width 11 height 2
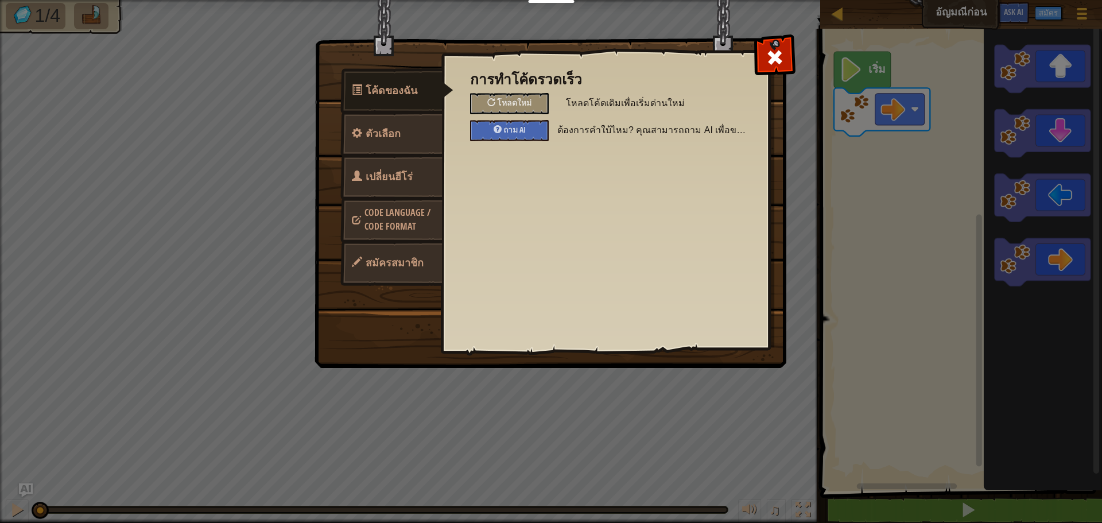
click at [411, 226] on span "Code Language / Code Format" at bounding box center [398, 219] width 66 height 26
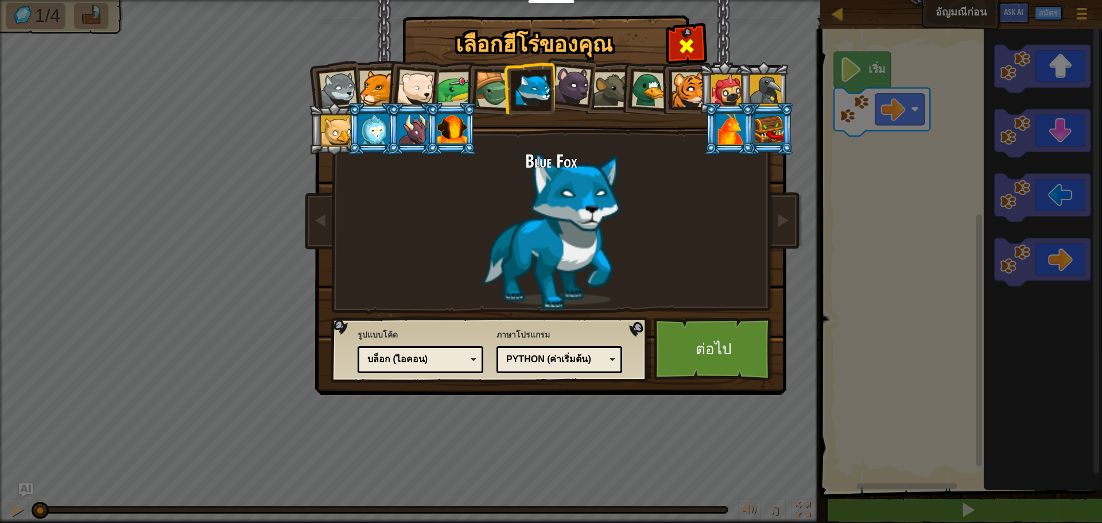
click at [694, 47] on span at bounding box center [687, 46] width 18 height 18
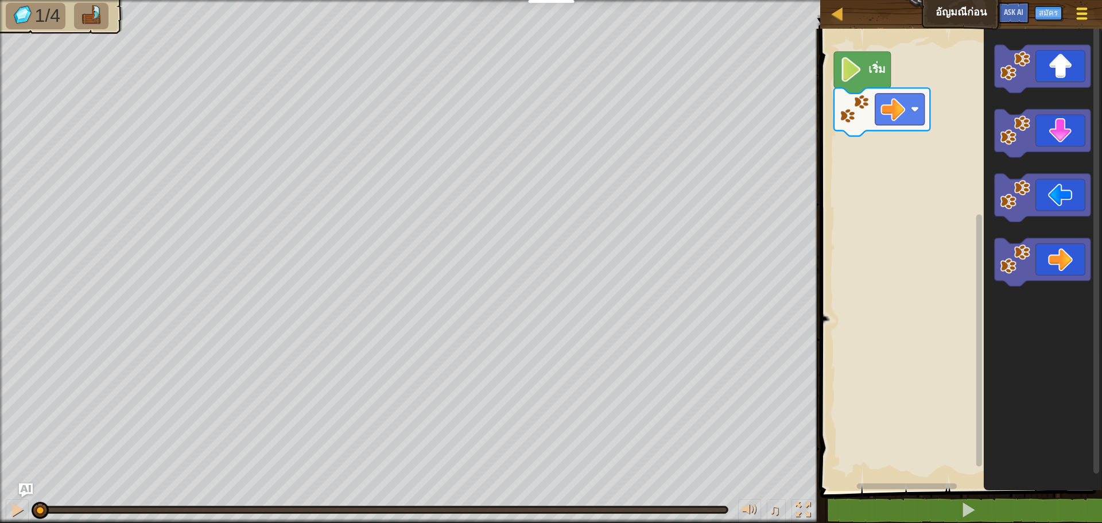
click at [1078, 9] on span at bounding box center [1082, 8] width 11 height 2
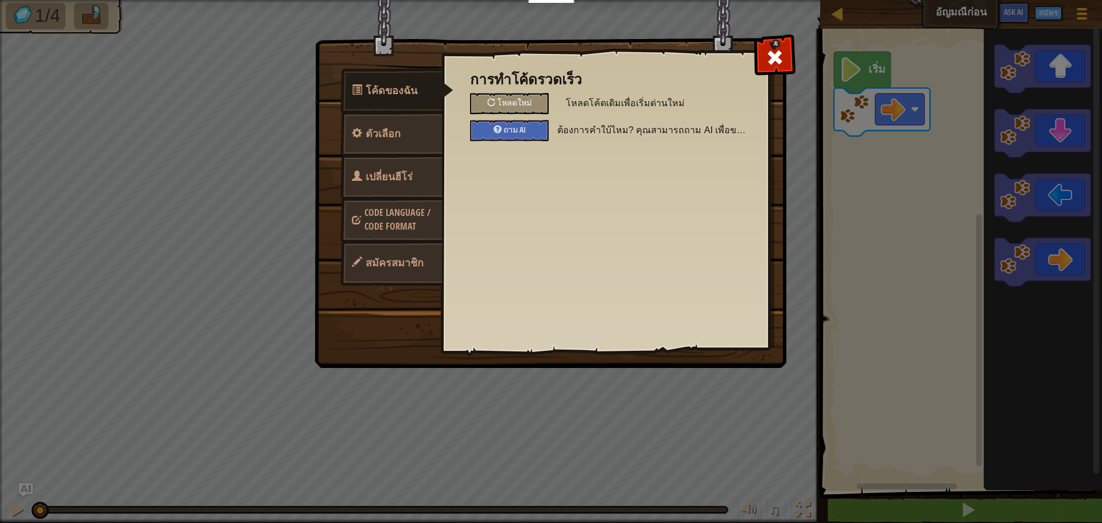
click at [373, 263] on span "สมัครสมาชิก" at bounding box center [395, 263] width 58 height 14
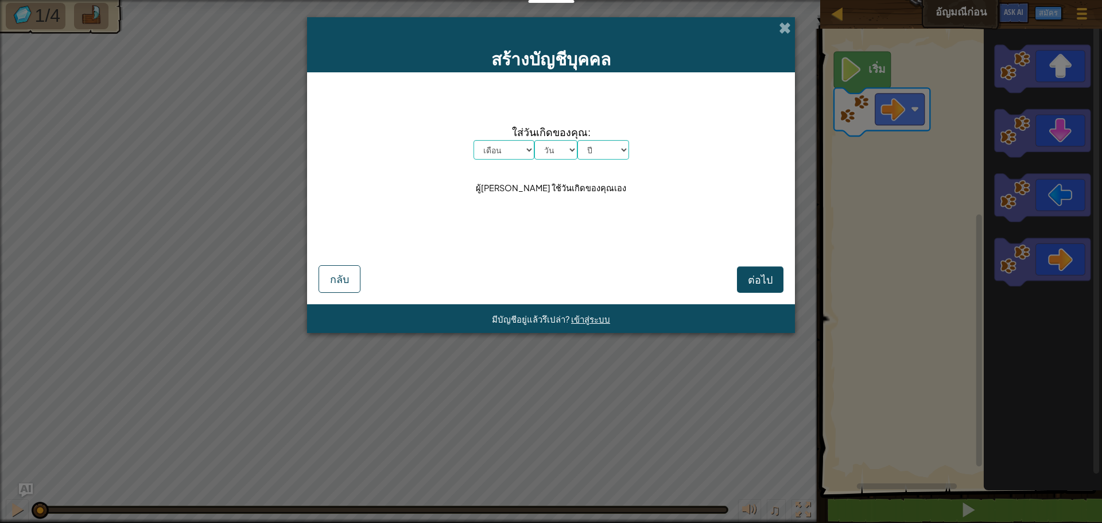
click at [792, 24] on div "สร้างบัญชีบุคคล" at bounding box center [551, 44] width 488 height 55
click at [784, 25] on span at bounding box center [785, 28] width 12 height 12
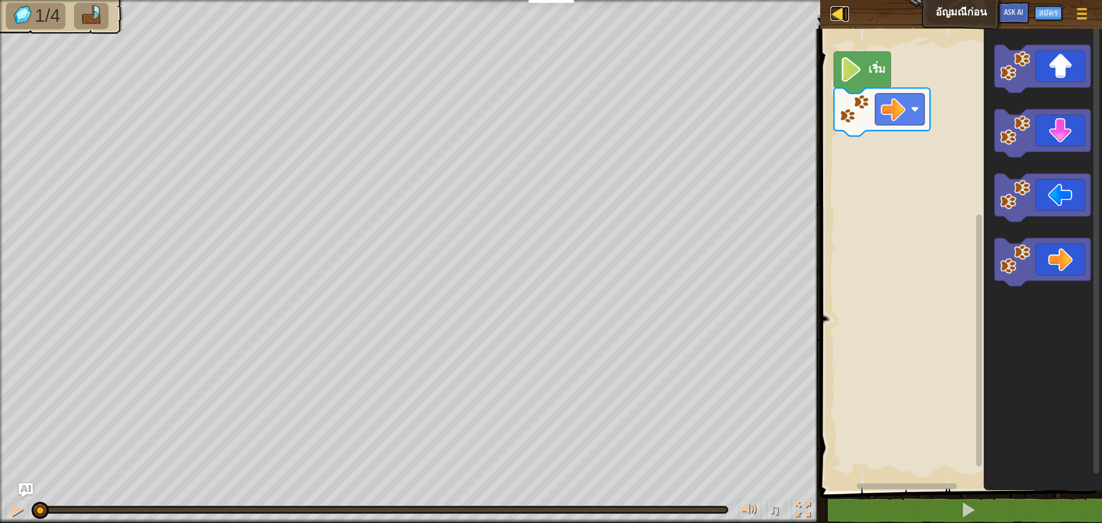
click at [841, 13] on div at bounding box center [838, 13] width 14 height 14
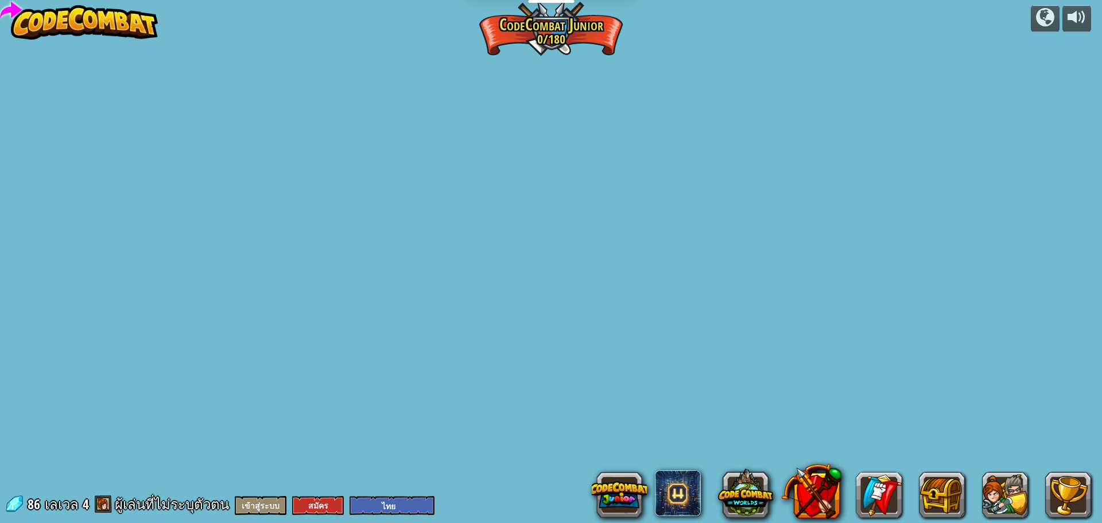
select select "th"
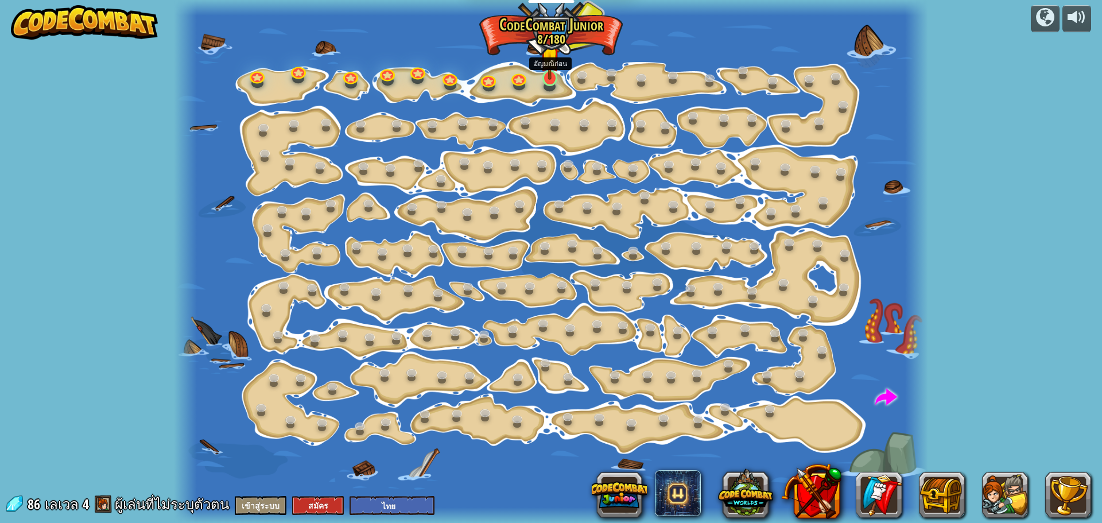
click at [551, 78] on img at bounding box center [550, 56] width 20 height 45
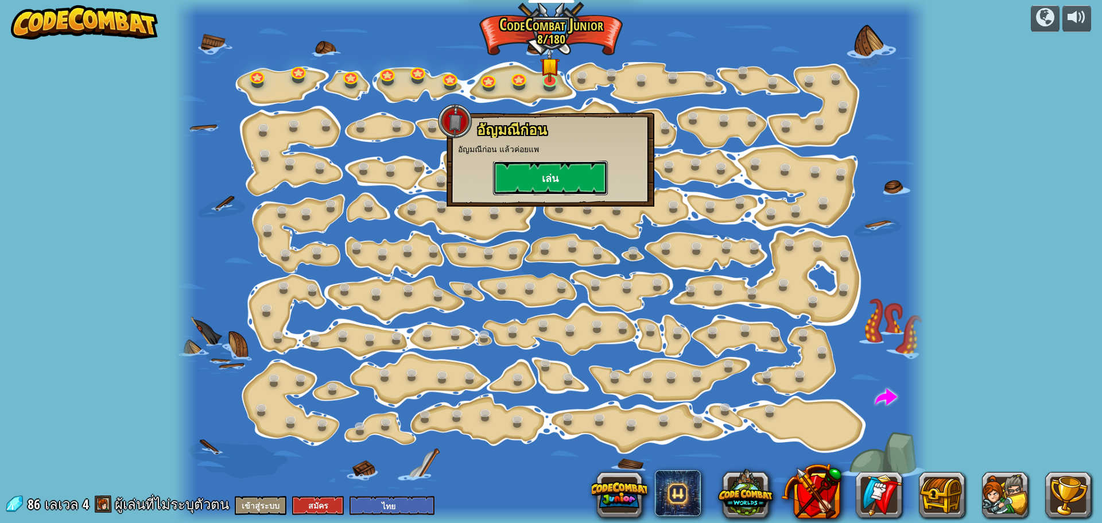
click at [543, 171] on button "เล่น" at bounding box center [550, 178] width 115 height 34
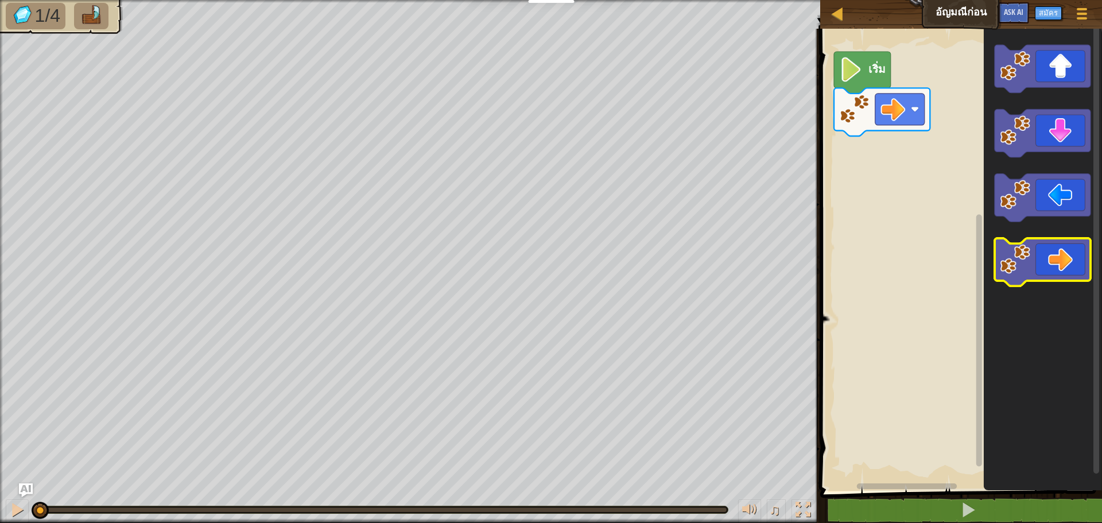
click at [1058, 261] on icon "พื้นที่ทำงาน Blockly" at bounding box center [1043, 262] width 96 height 48
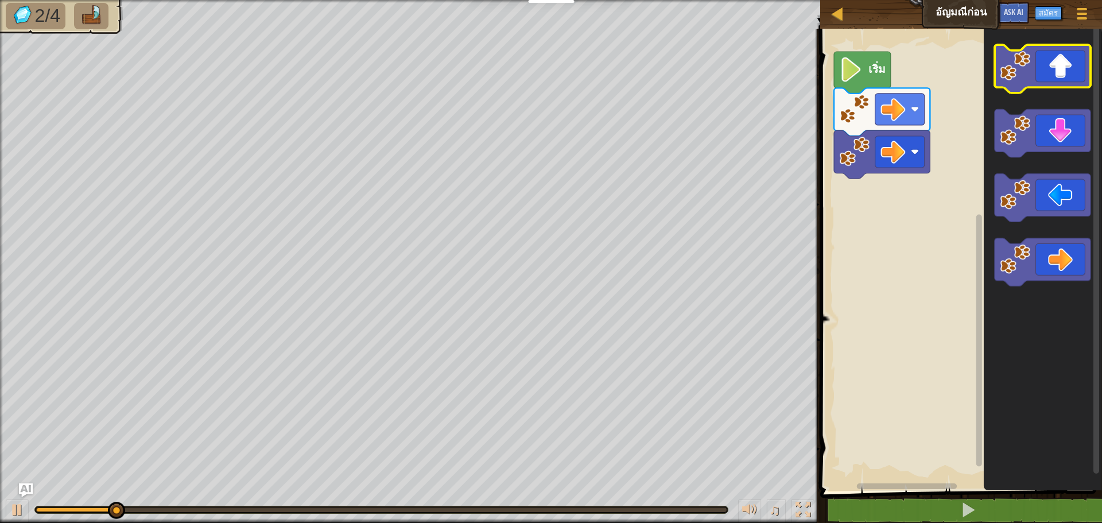
click at [1060, 61] on icon "พื้นที่ทำงาน Blockly" at bounding box center [1043, 69] width 96 height 48
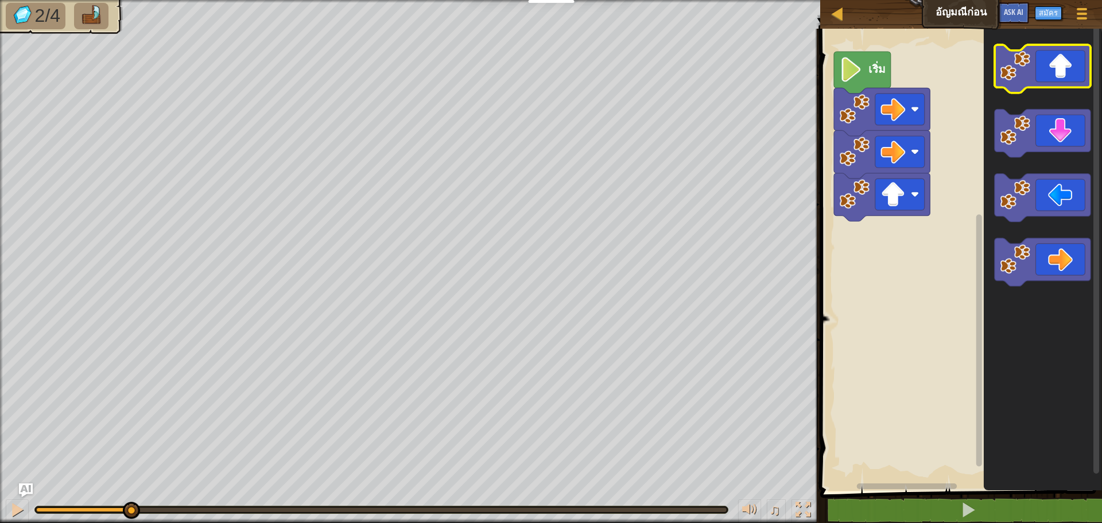
click at [1060, 61] on icon "พื้นที่ทำงาน Blockly" at bounding box center [1043, 69] width 96 height 48
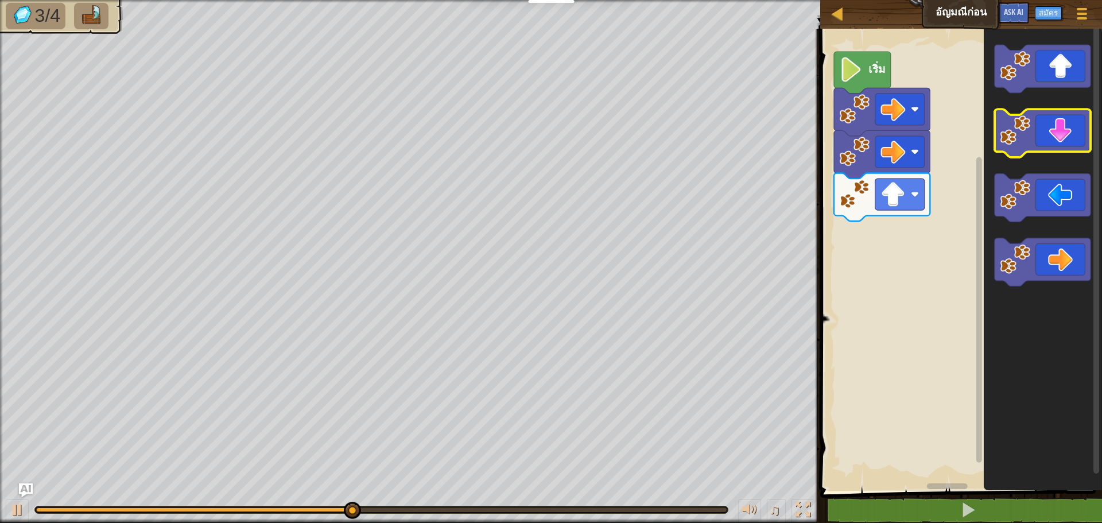
click at [1002, 123] on image "พื้นที่ทำงาน Blockly" at bounding box center [1016, 130] width 30 height 30
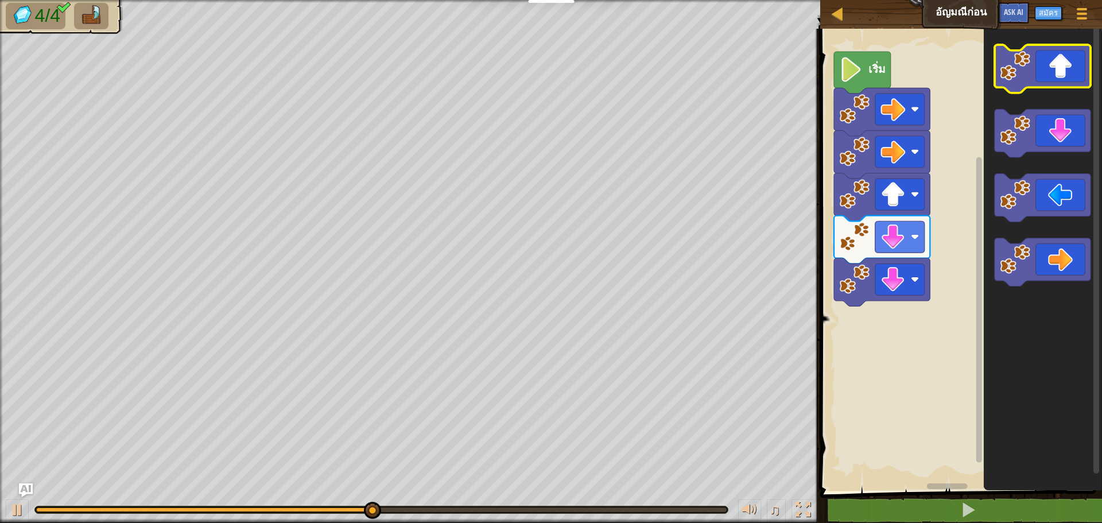
click at [1043, 78] on icon "พื้นที่ทำงาน Blockly" at bounding box center [1043, 69] width 96 height 48
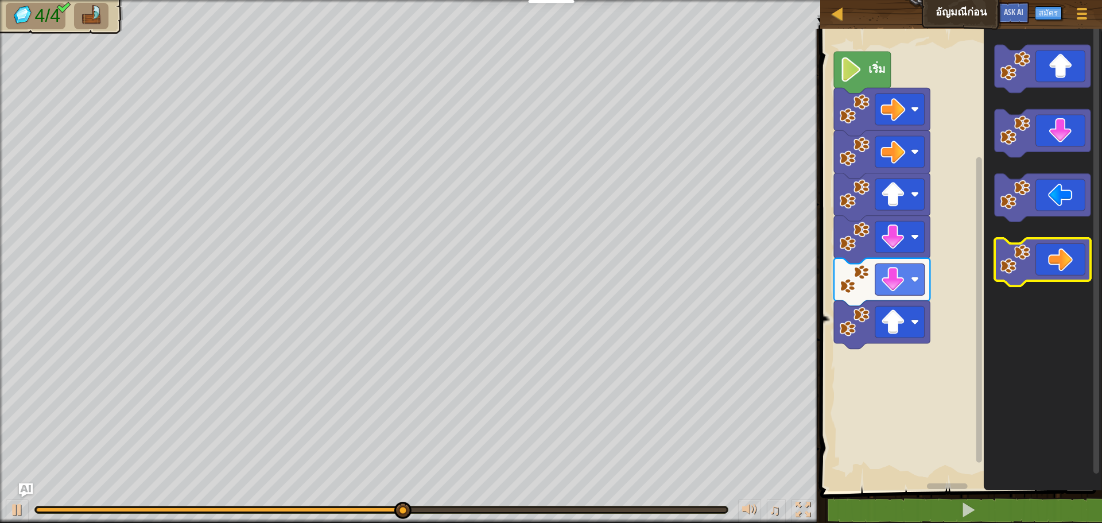
click at [1063, 244] on icon "พื้นที่ทำงาน Blockly" at bounding box center [1043, 262] width 96 height 48
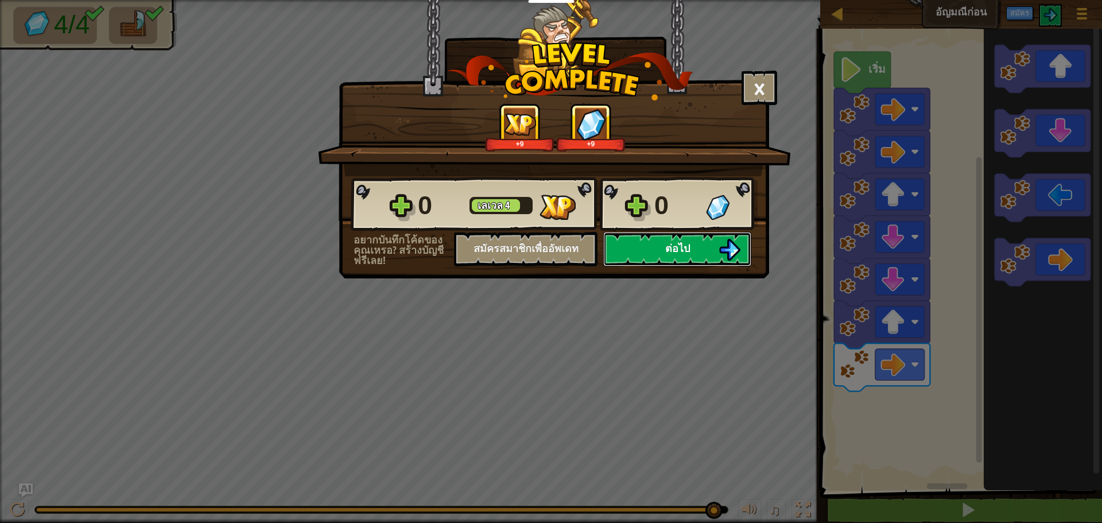
click at [673, 246] on span "ต่อไป" at bounding box center [678, 248] width 25 height 14
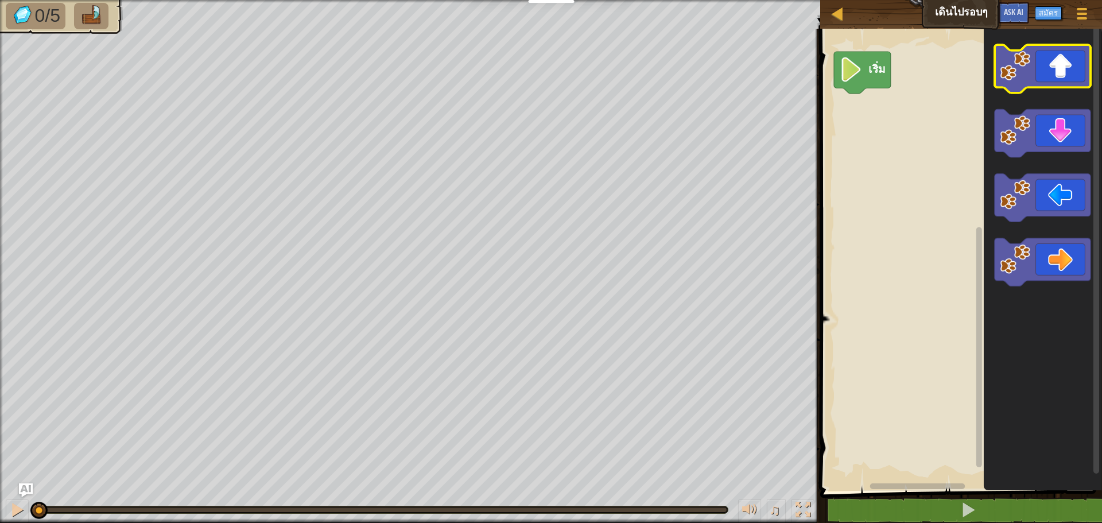
click at [1044, 61] on icon "พื้นที่ทำงาน Blockly" at bounding box center [1043, 69] width 96 height 48
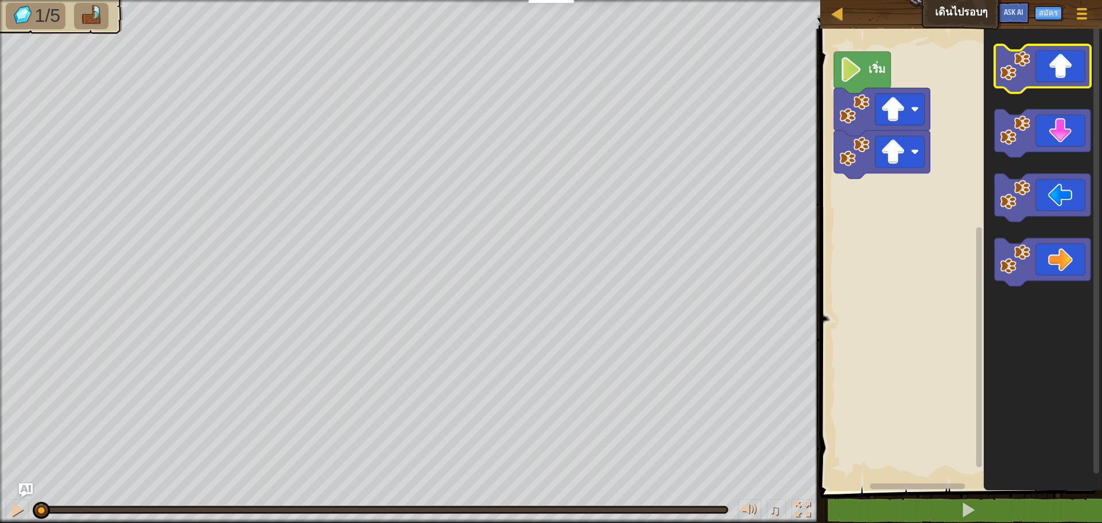
click at [1044, 61] on icon "พื้นที่ทำงาน Blockly" at bounding box center [1043, 69] width 96 height 48
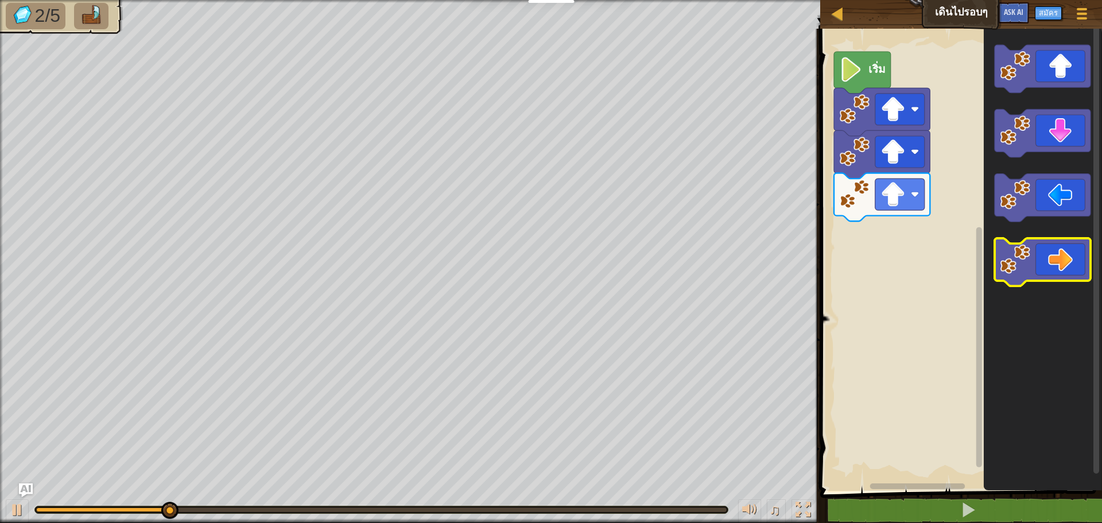
click at [1068, 262] on icon "พื้นที่ทำงาน Blockly" at bounding box center [1043, 262] width 96 height 48
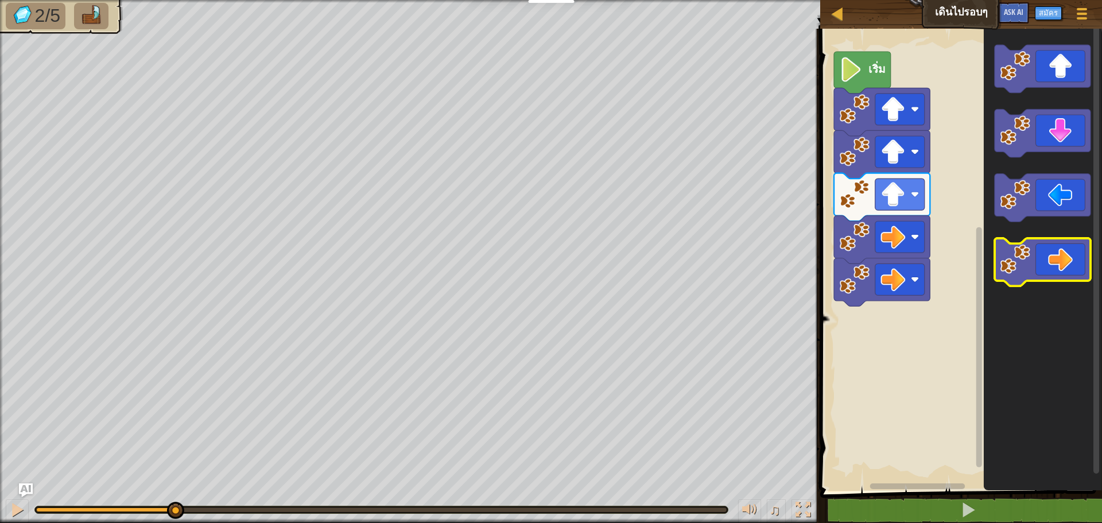
click at [1069, 263] on icon "พื้นที่ทำงาน Blockly" at bounding box center [1043, 262] width 96 height 48
click at [1067, 260] on icon "พื้นที่ทำงาน Blockly" at bounding box center [1043, 262] width 96 height 48
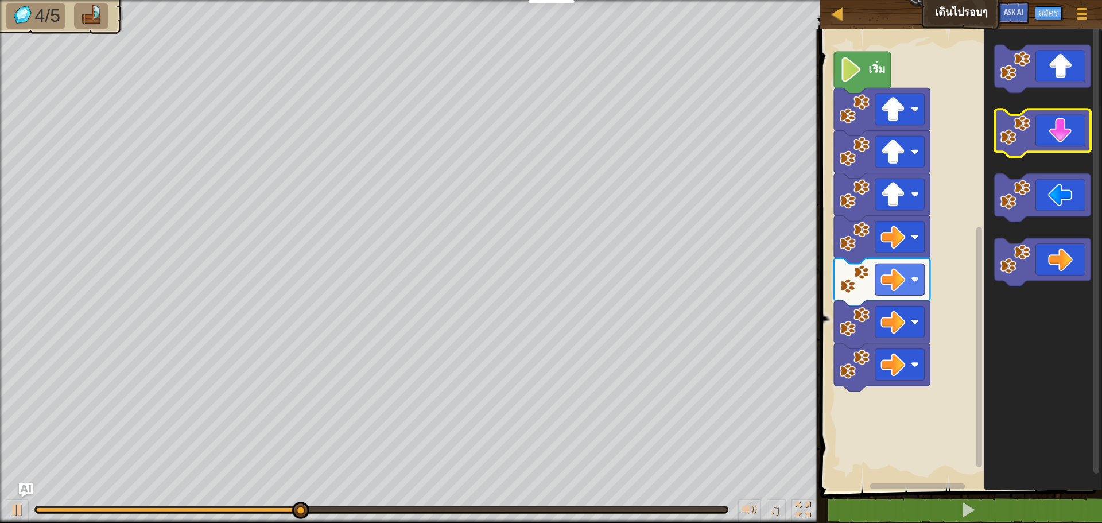
click at [1049, 138] on icon "พื้นที่ทำงาน Blockly" at bounding box center [1043, 134] width 96 height 48
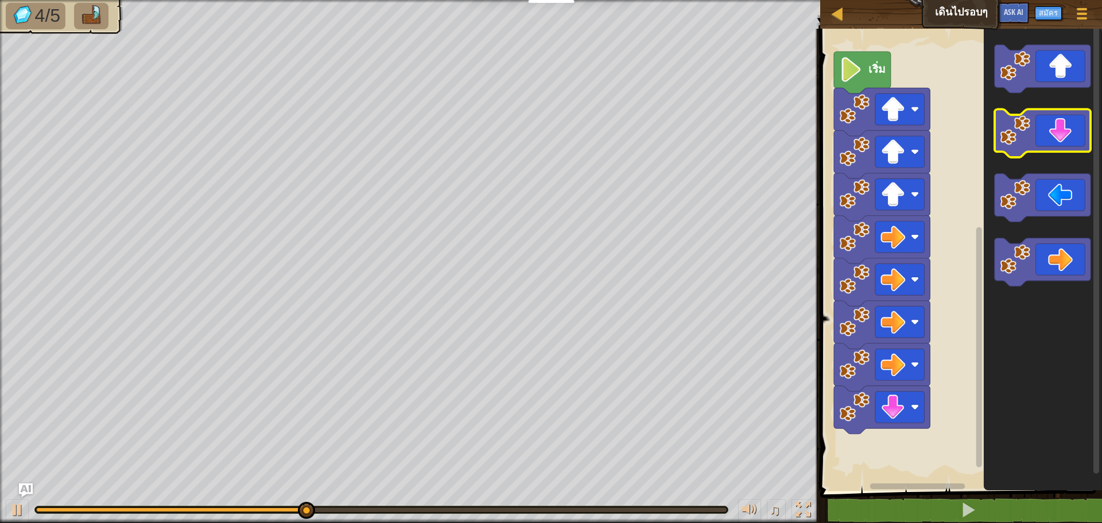
click at [1049, 138] on icon "พื้นที่ทำงาน Blockly" at bounding box center [1043, 134] width 96 height 48
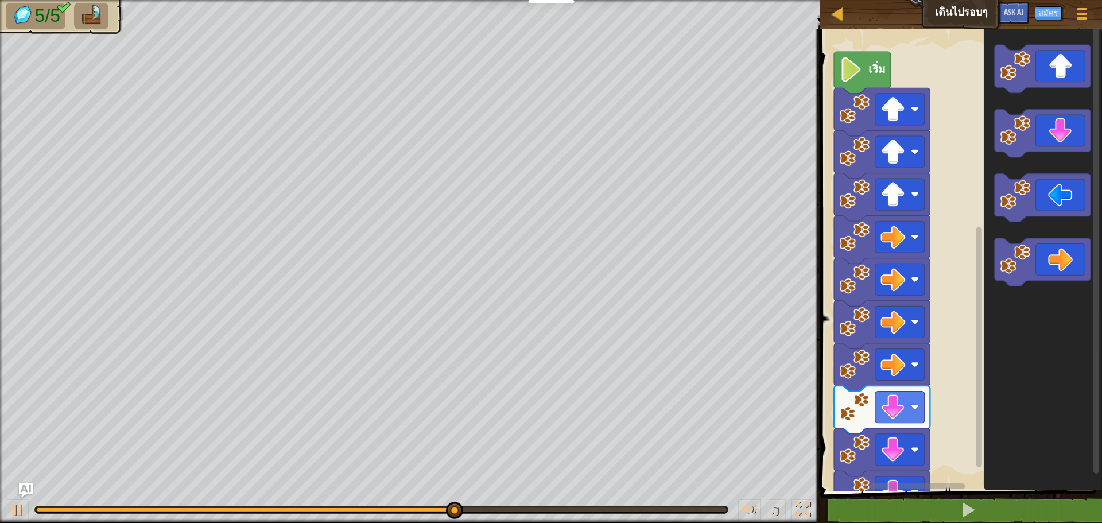
click at [1055, 184] on icon "พื้นที่ทำงาน Blockly" at bounding box center [1043, 198] width 96 height 48
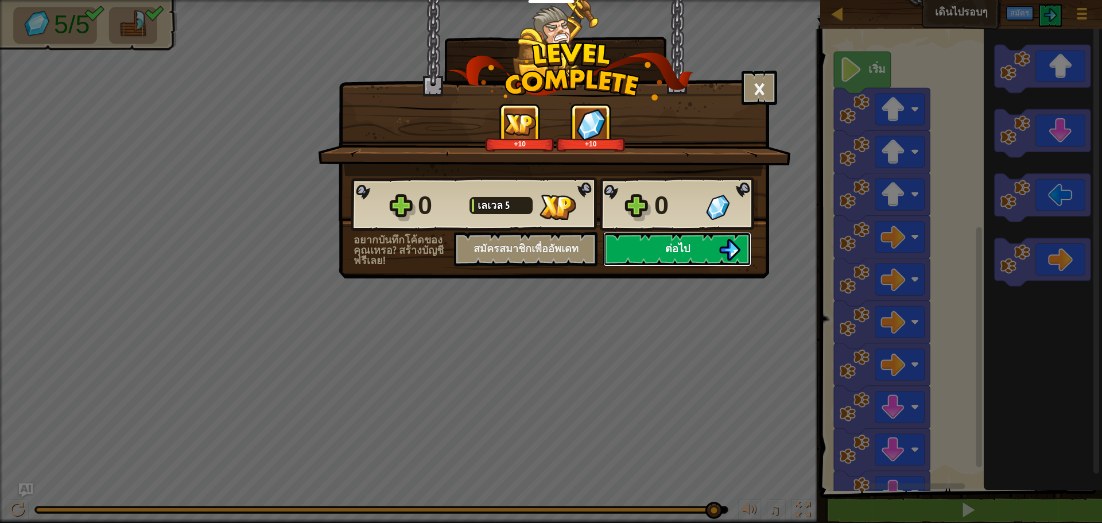
click at [644, 246] on button "ต่อไป" at bounding box center [677, 249] width 148 height 34
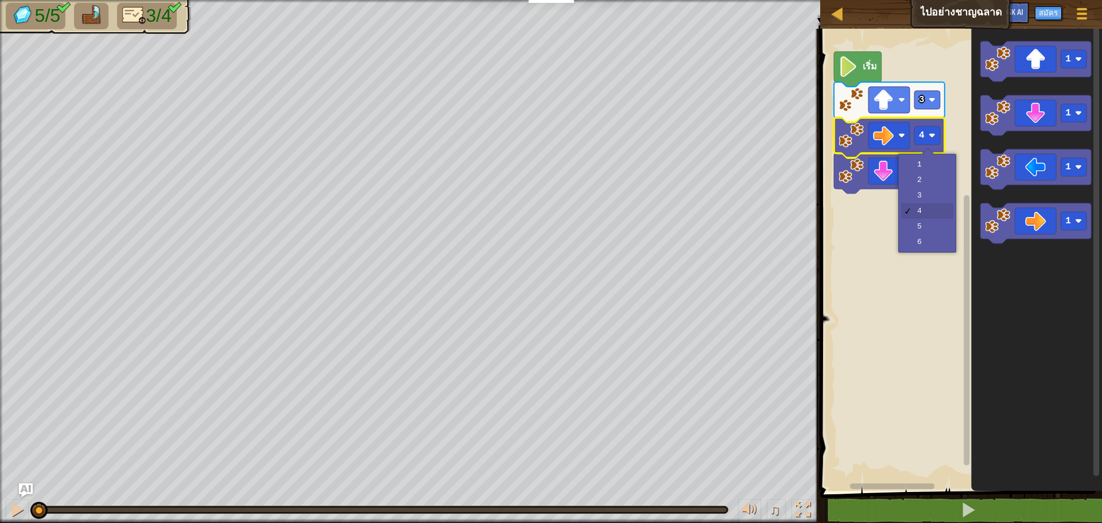
click at [924, 136] on text "4" at bounding box center [922, 135] width 6 height 10
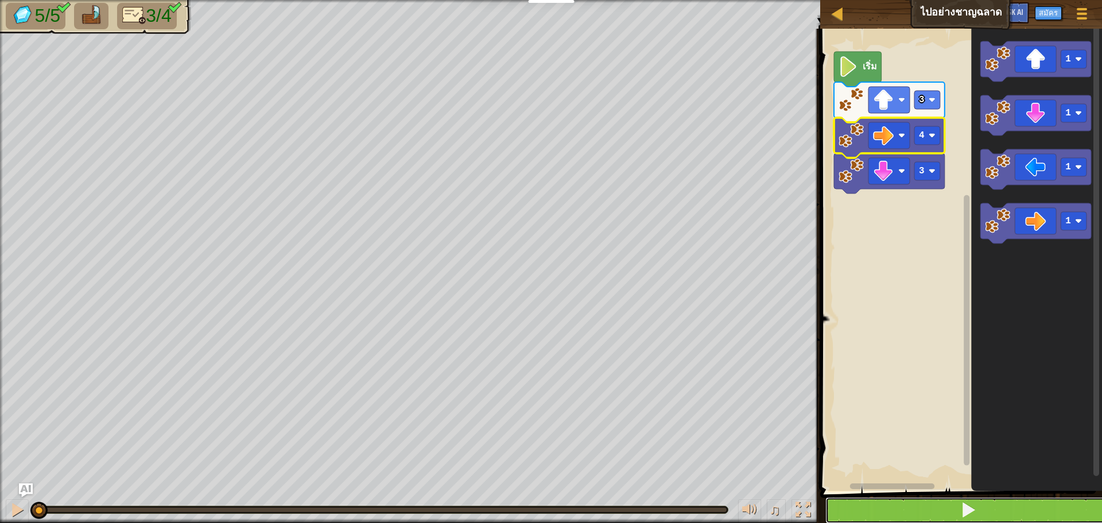
click at [912, 506] on button at bounding box center [968, 510] width 285 height 26
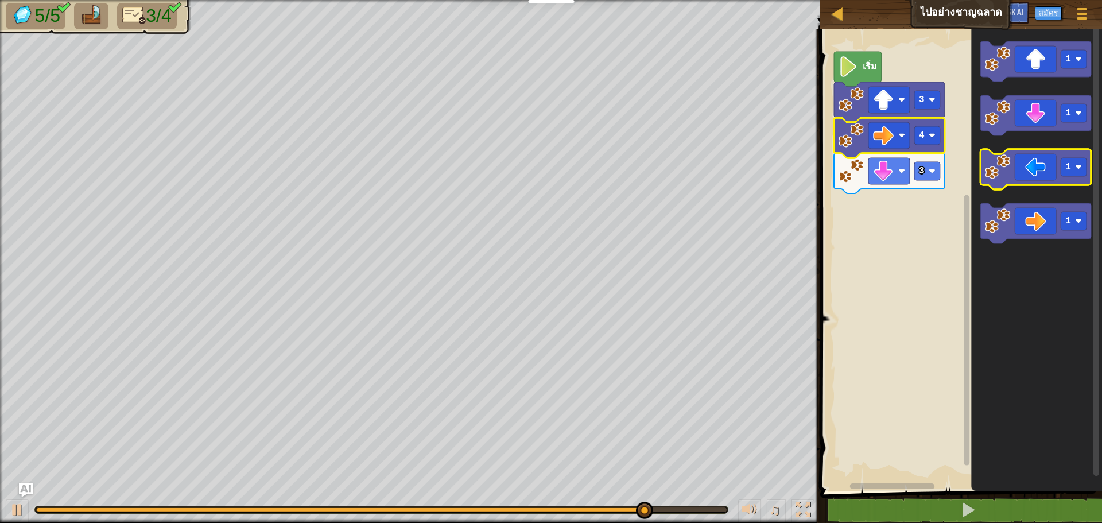
click at [1019, 177] on icon "พื้นที่ทำงาน Blockly" at bounding box center [1036, 169] width 111 height 40
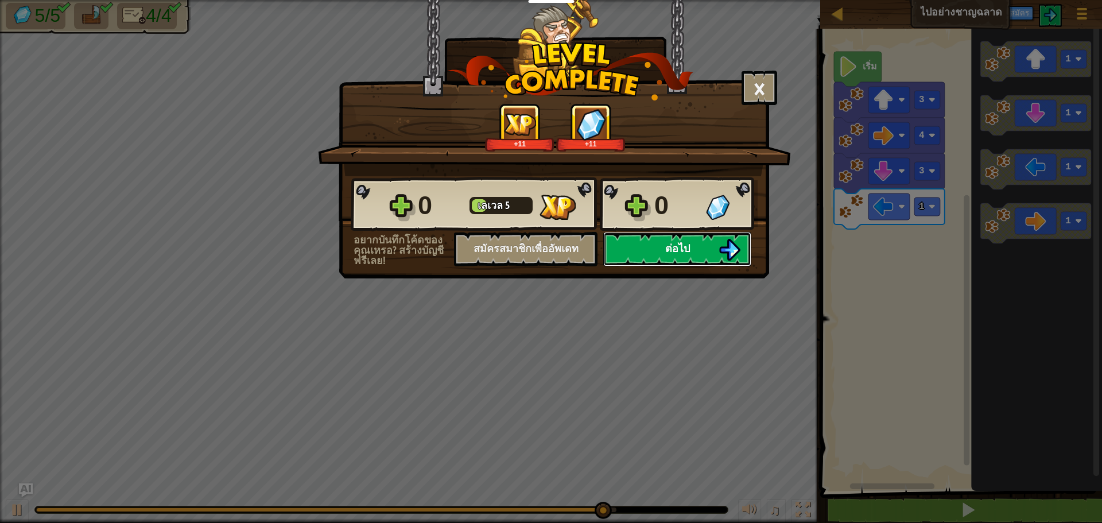
click at [651, 243] on button "ต่อไป" at bounding box center [677, 249] width 148 height 34
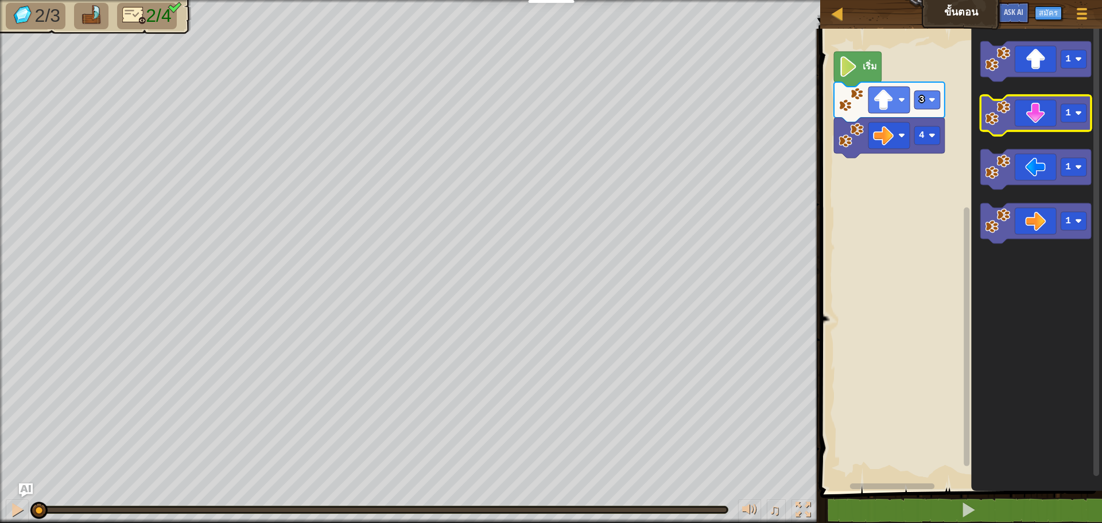
click at [1026, 120] on icon "พื้นที่ทำงาน Blockly" at bounding box center [1036, 115] width 111 height 40
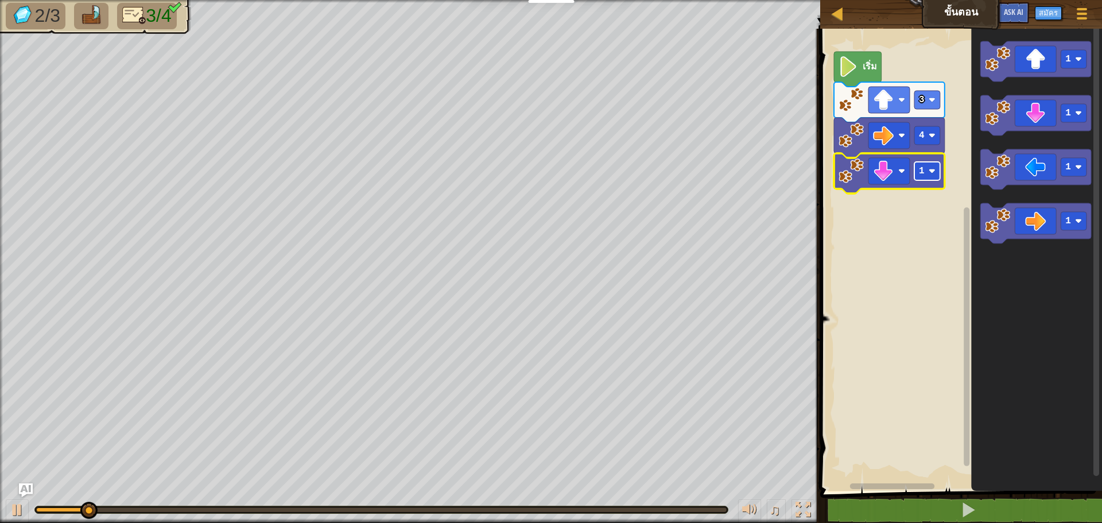
click at [931, 167] on rect "พื้นที่ทำงาน Blockly" at bounding box center [928, 171] width 26 height 18
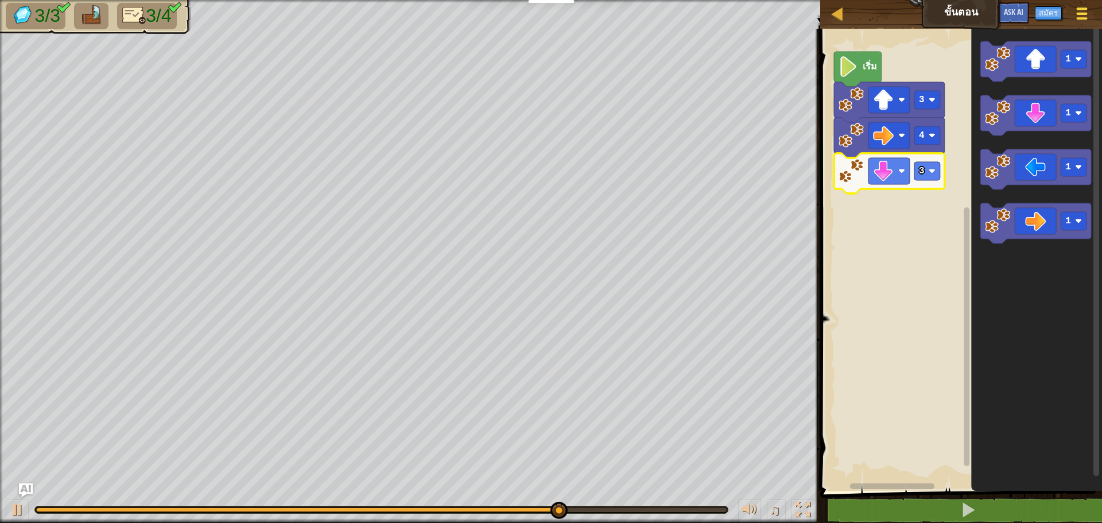
click at [1086, 18] on span at bounding box center [1082, 18] width 11 height 2
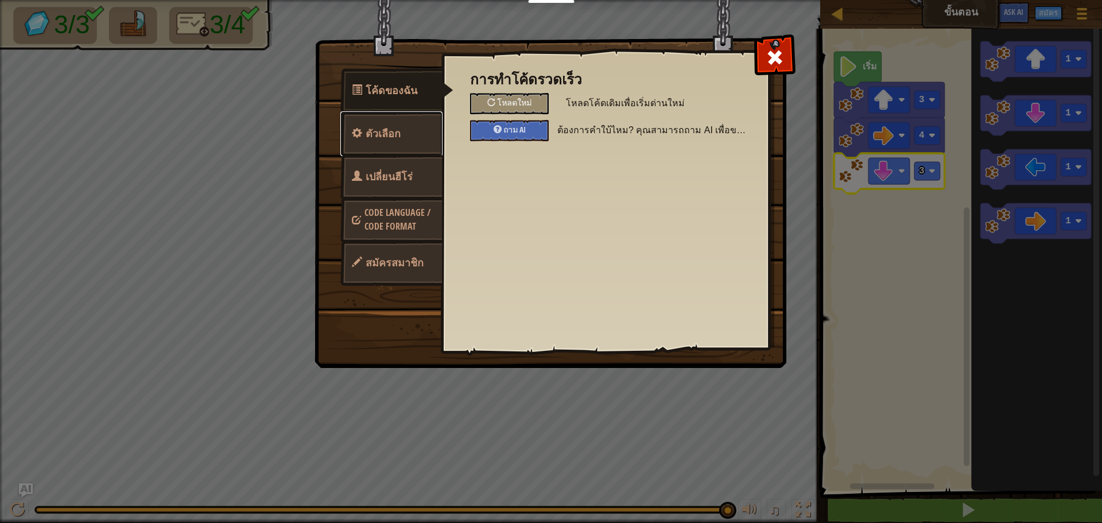
click at [394, 144] on link "ตัวเลือก" at bounding box center [392, 133] width 102 height 45
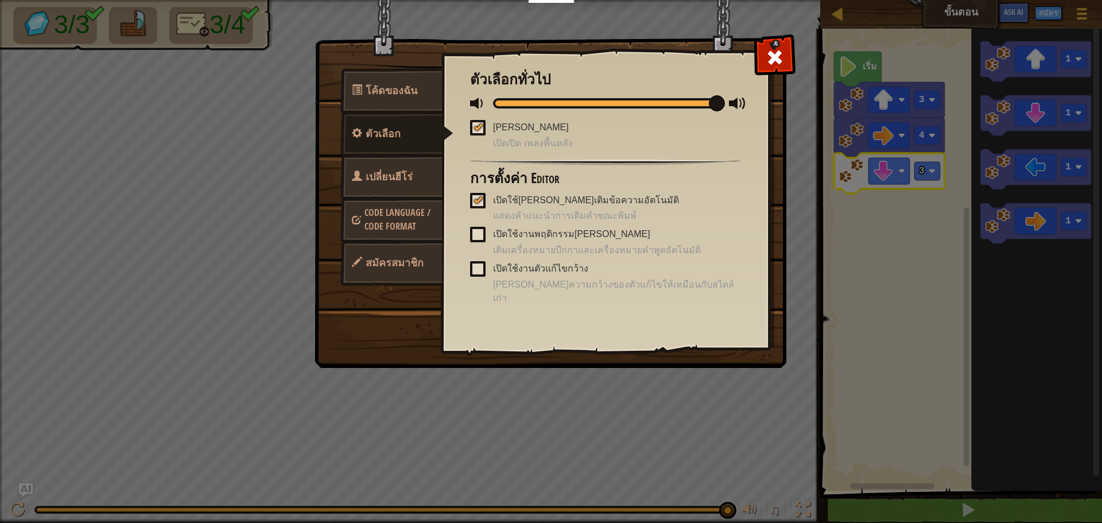
click at [371, 166] on link "เปลี่ยนฮีโร่" at bounding box center [392, 176] width 102 height 45
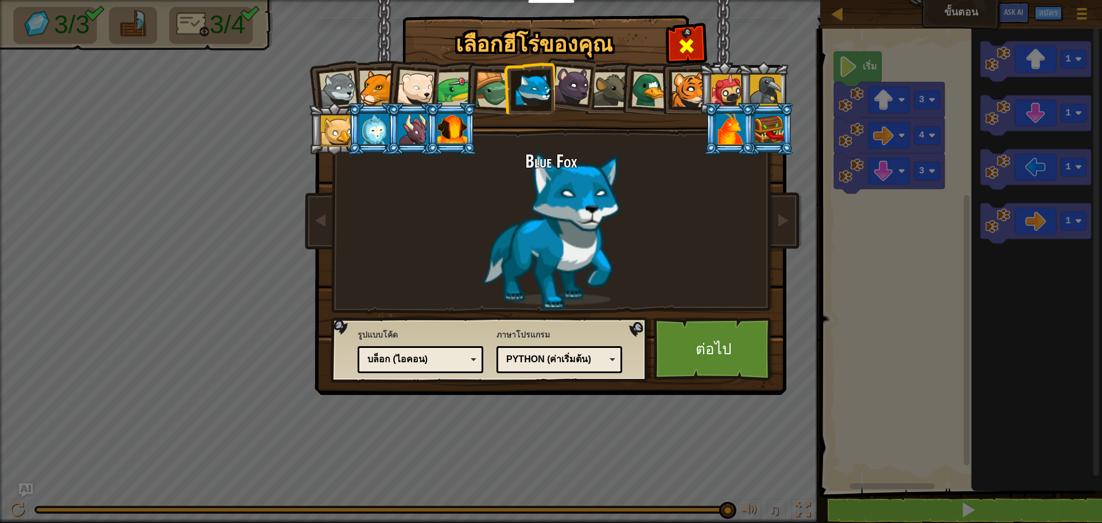
click at [688, 51] on span at bounding box center [687, 46] width 18 height 18
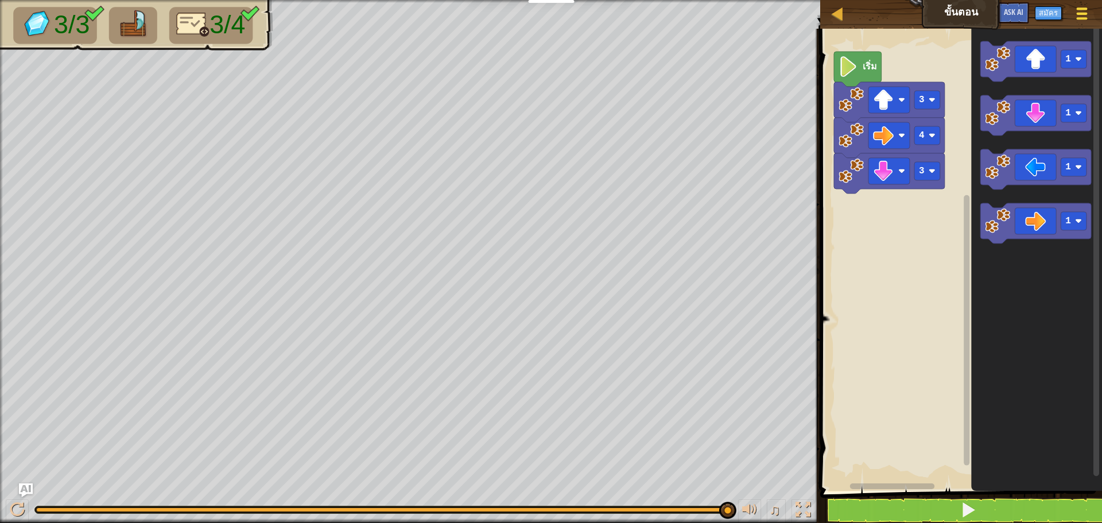
click at [1080, 13] on span at bounding box center [1082, 14] width 11 height 2
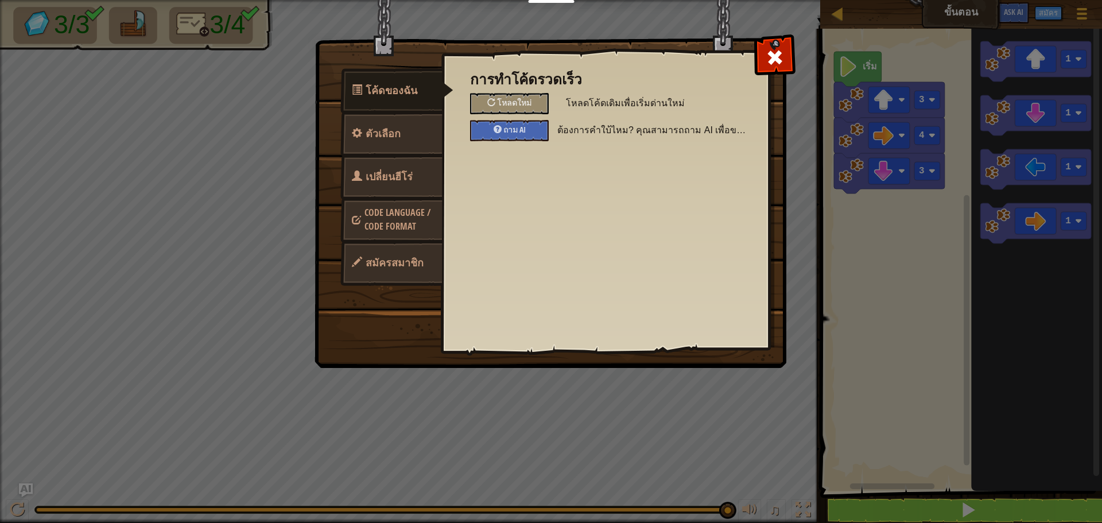
click at [372, 216] on span "Code Language / Code Format" at bounding box center [398, 219] width 66 height 26
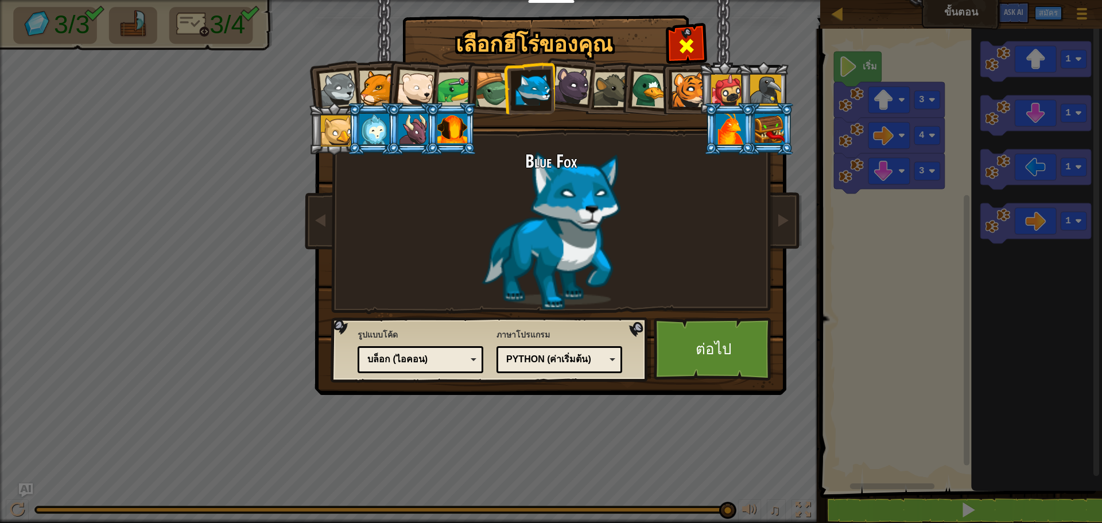
click at [694, 49] on span at bounding box center [687, 46] width 18 height 18
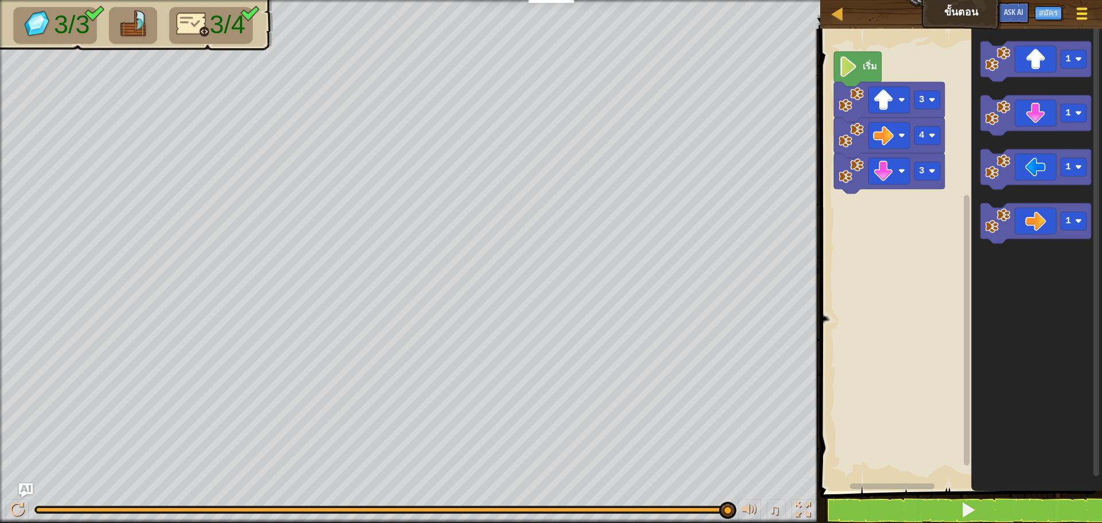
click at [1077, 9] on div at bounding box center [1082, 13] width 16 height 17
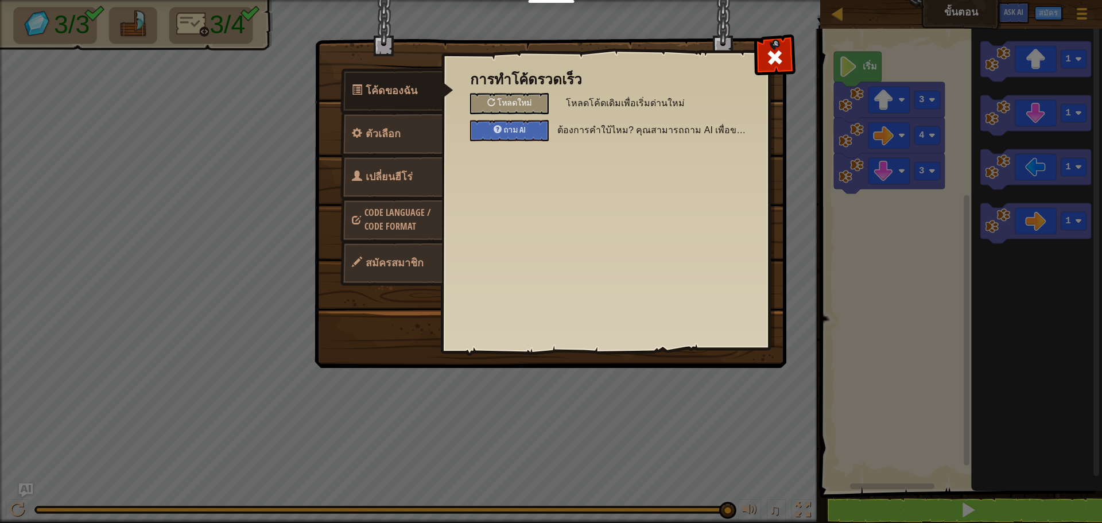
click at [413, 265] on span "สมัครสมาชิก" at bounding box center [395, 263] width 58 height 14
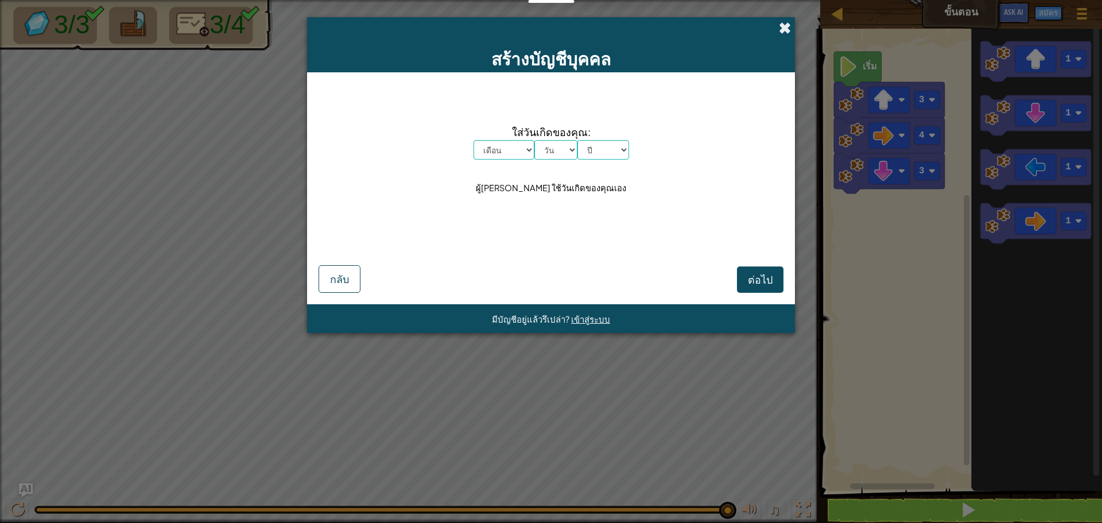
click at [788, 28] on span at bounding box center [785, 28] width 12 height 12
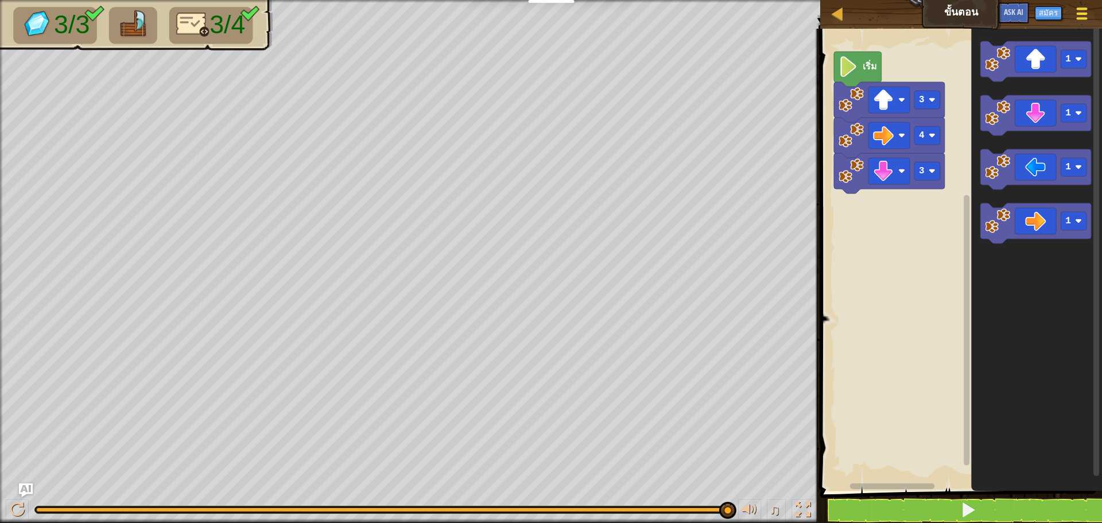
click at [1082, 23] on button "เมนูเกม" at bounding box center [1082, 16] width 30 height 28
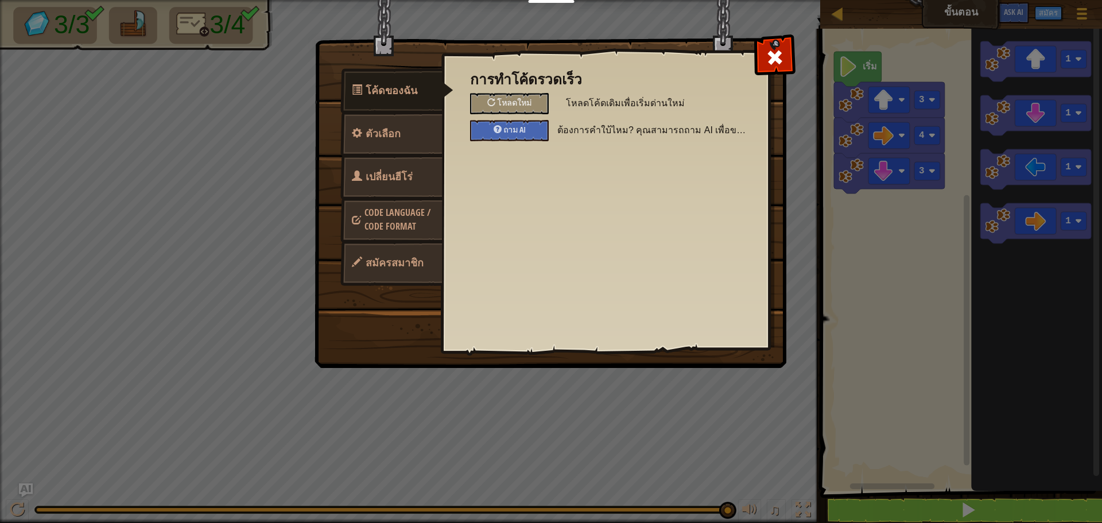
click at [388, 214] on span "Code Language / Code Format" at bounding box center [398, 219] width 66 height 26
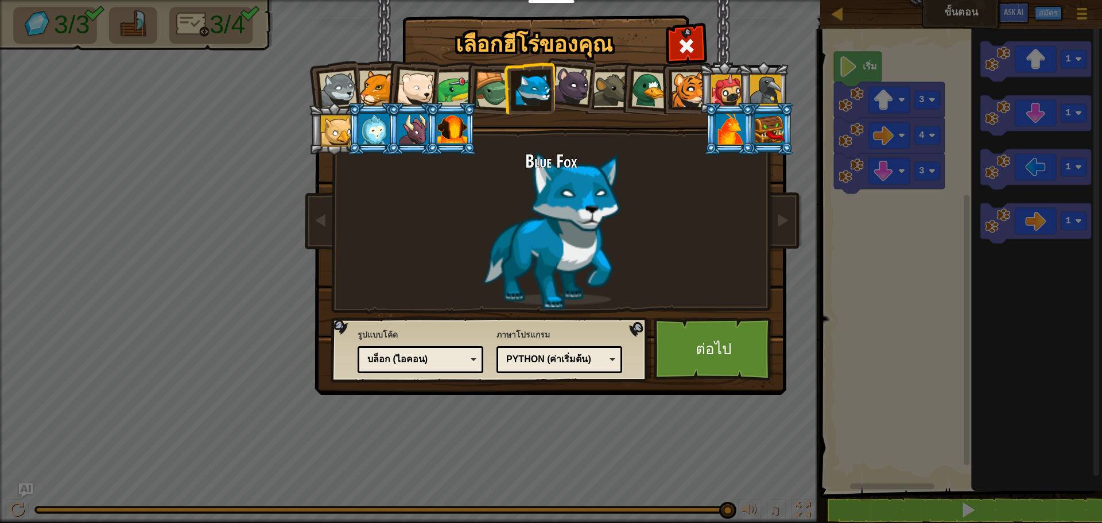
click at [422, 362] on div "บล็อก (ไอคอน)" at bounding box center [416, 359] width 99 height 13
click at [724, 354] on link "ต่อไป" at bounding box center [714, 349] width 120 height 63
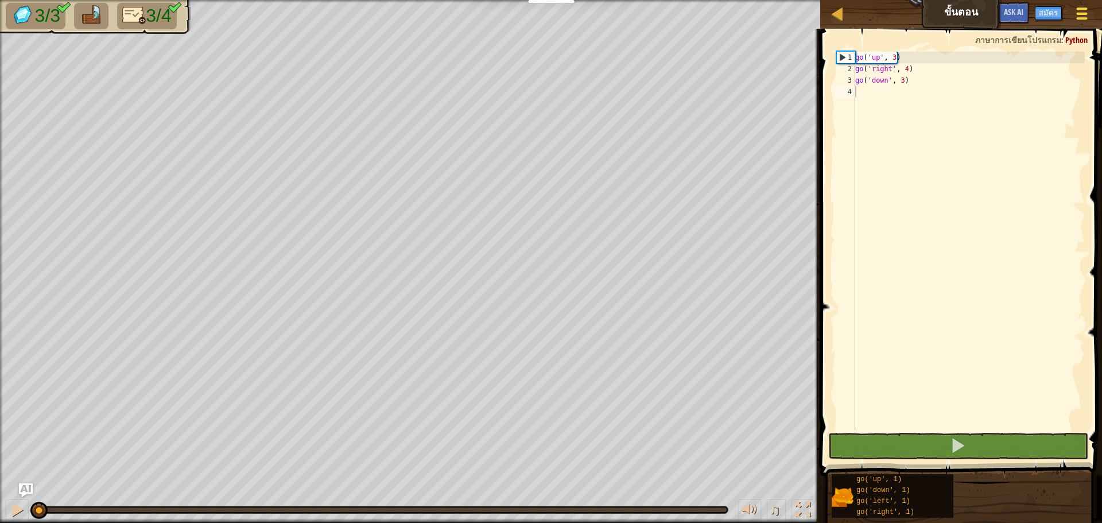
click at [1088, 4] on button "เมนูเกม" at bounding box center [1082, 16] width 30 height 28
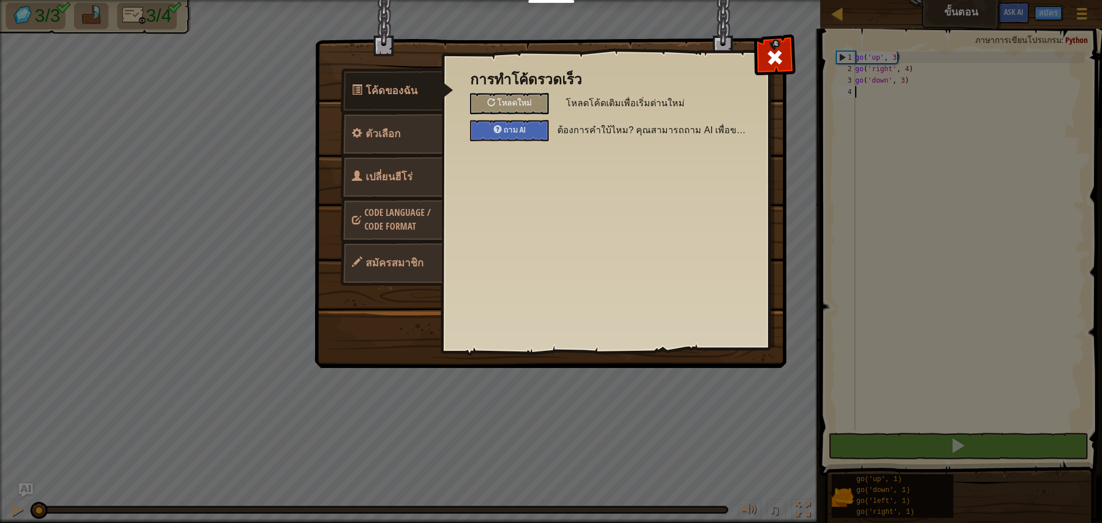
click at [405, 265] on span "สมัครสมาชิก" at bounding box center [395, 263] width 58 height 14
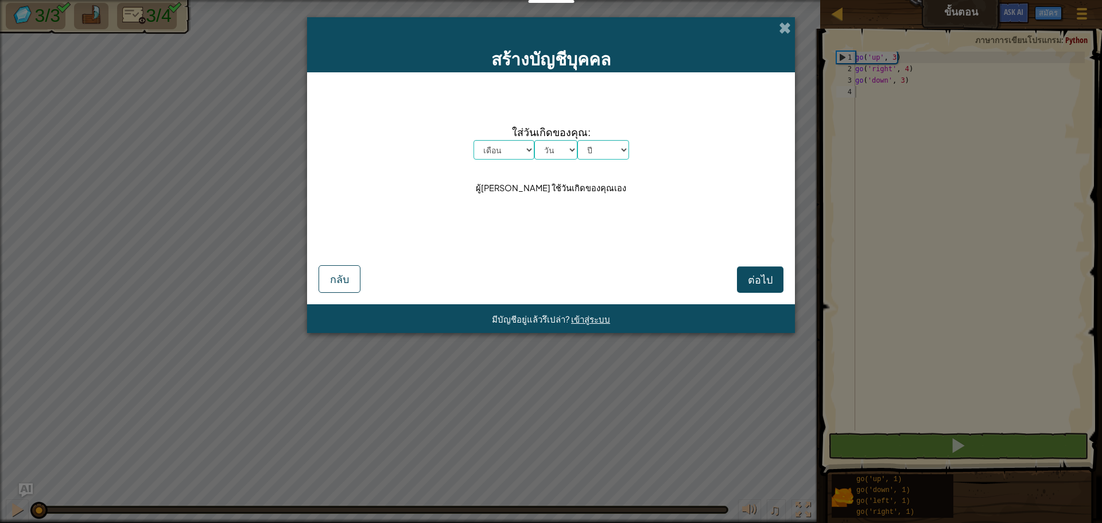
click at [781, 38] on div "สร้างบัญชีบุคคล" at bounding box center [551, 44] width 488 height 55
click at [794, 25] on div "สร้างบัญชีบุคคล" at bounding box center [551, 44] width 488 height 55
